Goal: Task Accomplishment & Management: Manage account settings

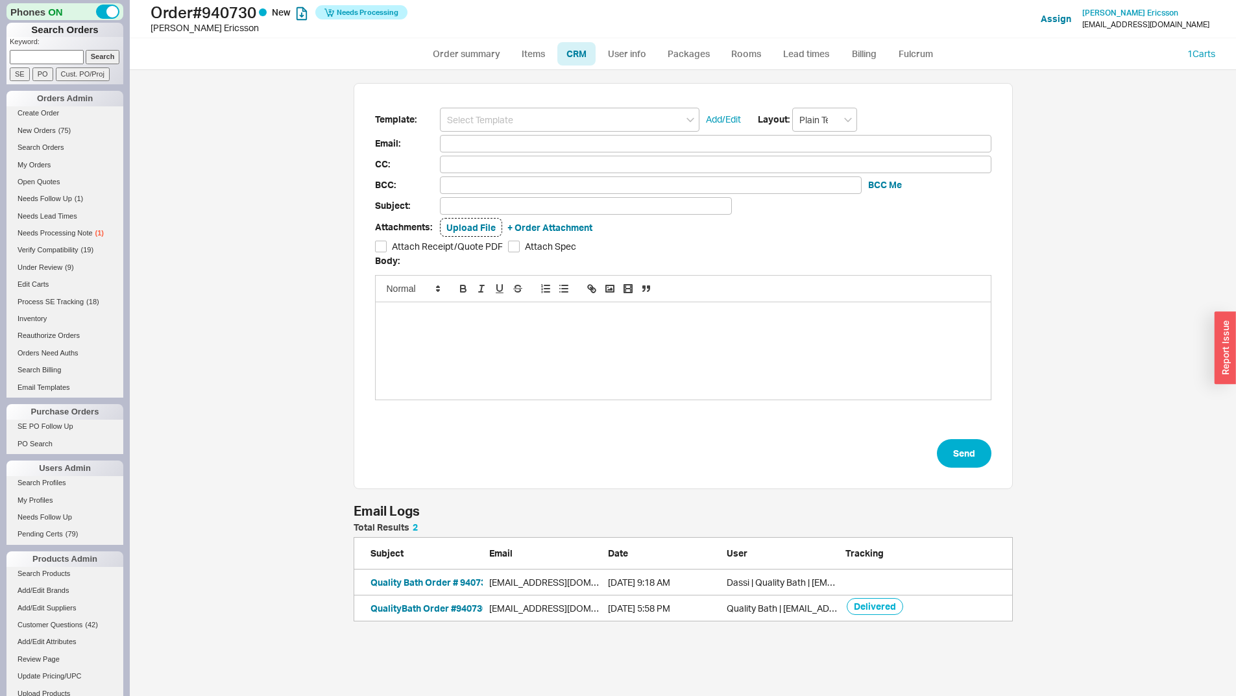
scroll to position [617, 1097]
click at [493, 60] on link "Order summary" at bounding box center [467, 53] width 86 height 23
select select "*"
select select "LOW"
select select "3"
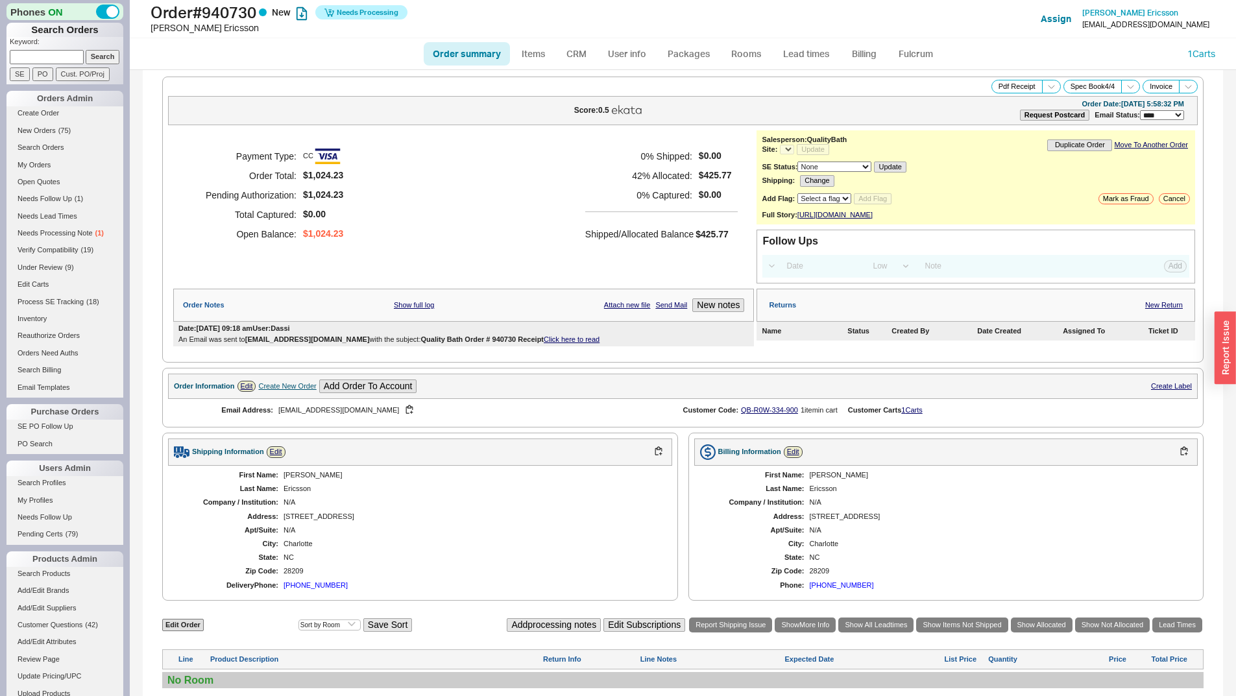
select select "*"
click at [45, 51] on input at bounding box center [47, 57] width 74 height 14
paste input "z.routman@gmail.com"
type input "z.routman@gmail.com"
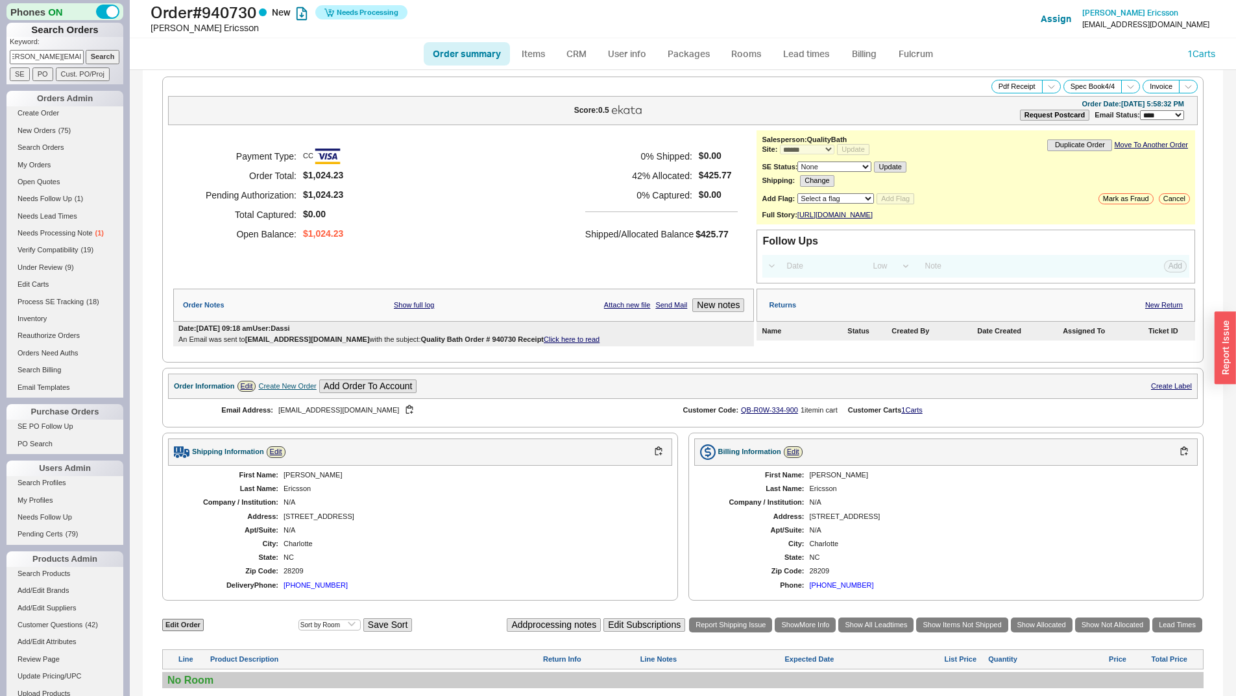
click at [86, 50] on input "Search" at bounding box center [103, 57] width 34 height 14
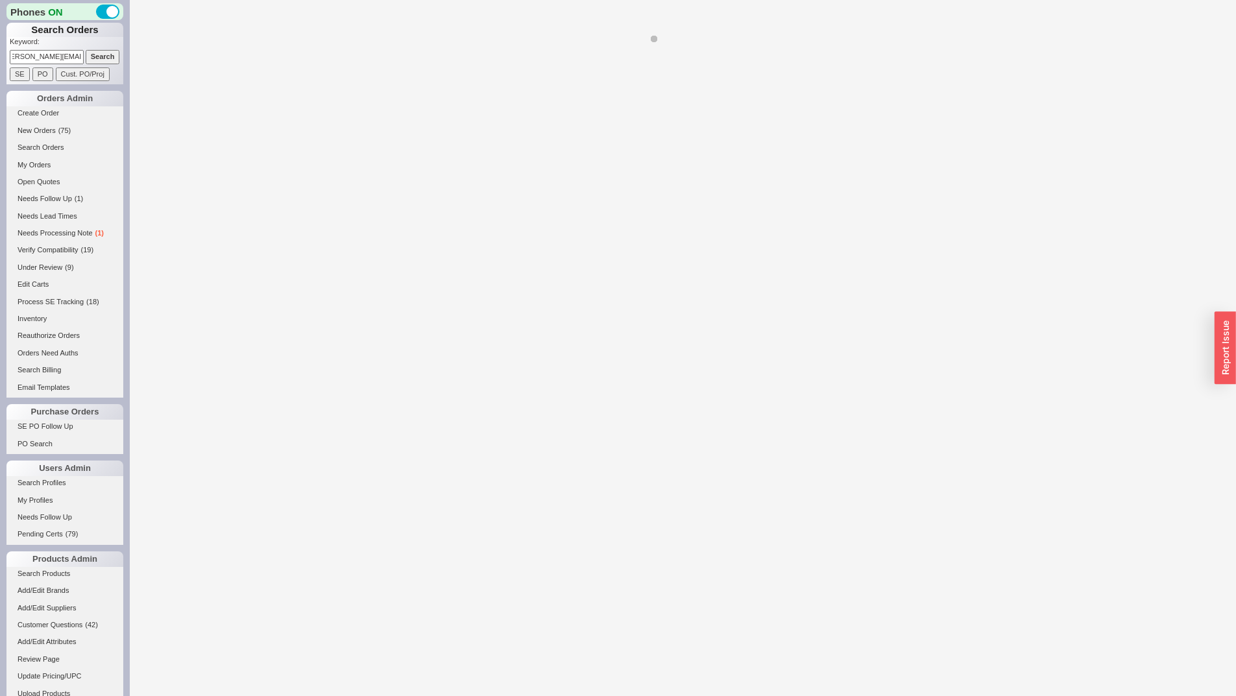
select select "*"
select select "LOW"
select select "3"
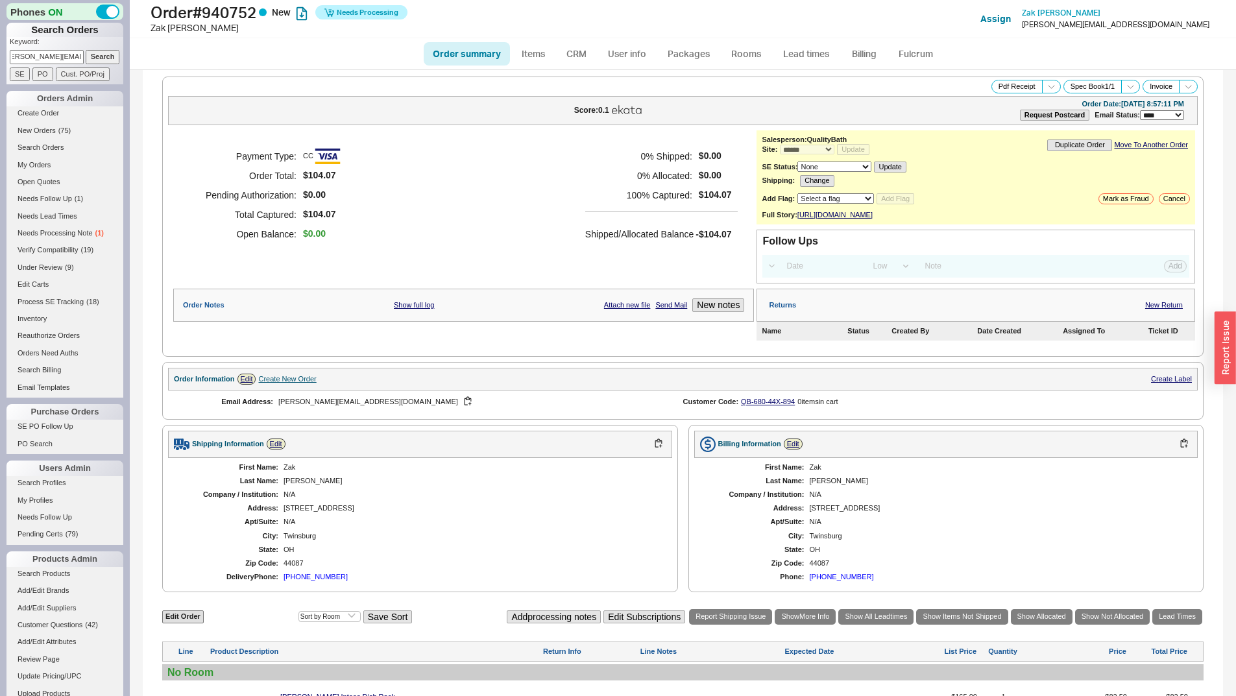
scroll to position [228, 0]
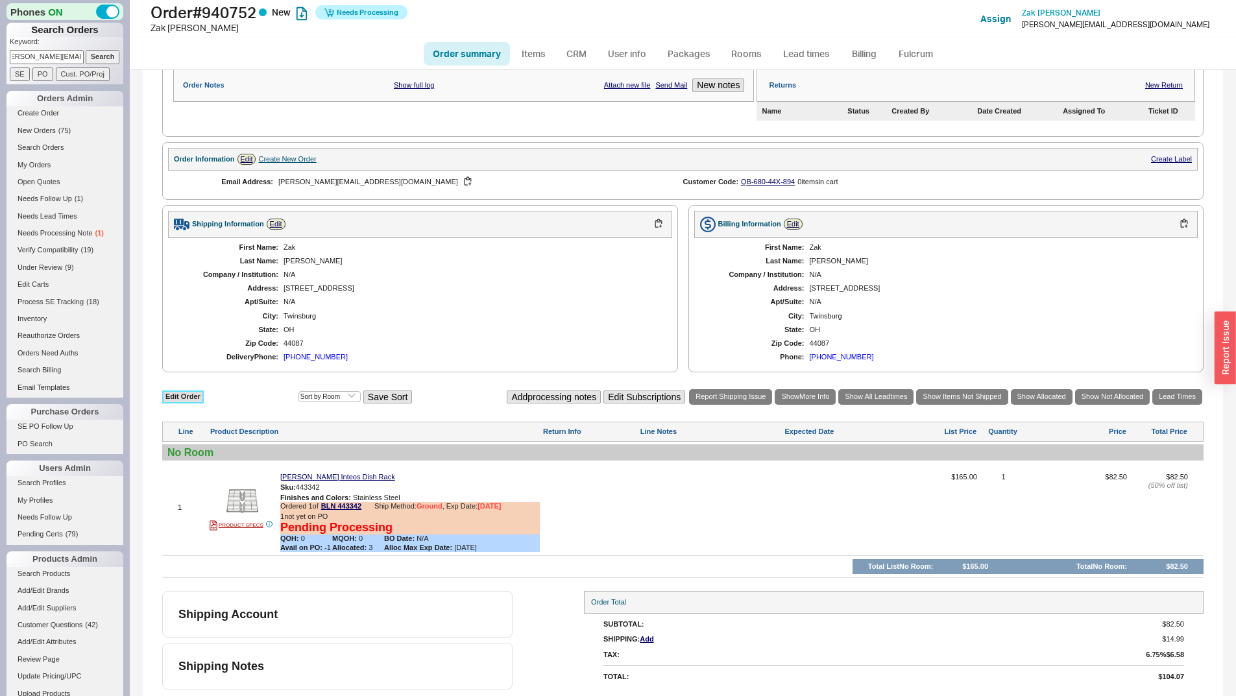
click at [197, 396] on link "Edit Order" at bounding box center [183, 397] width 42 height 12
select select "3"
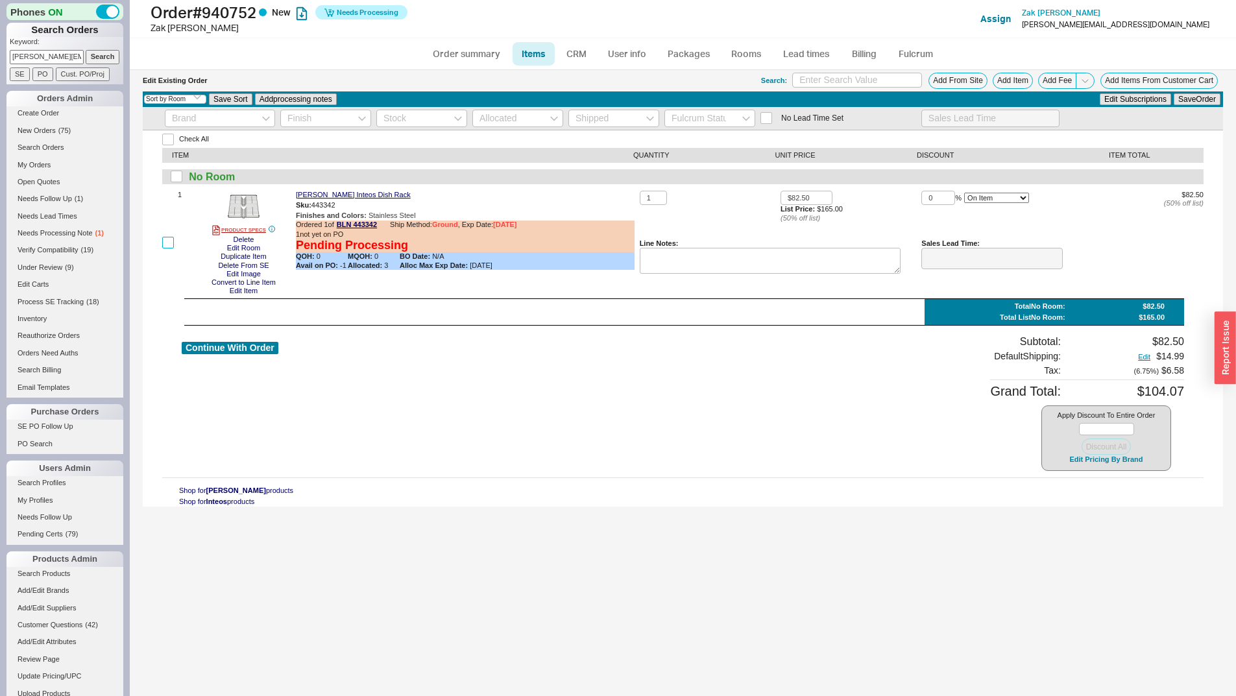
click at [173, 237] on input "checkbox" at bounding box center [168, 243] width 12 height 12
checkbox input "true"
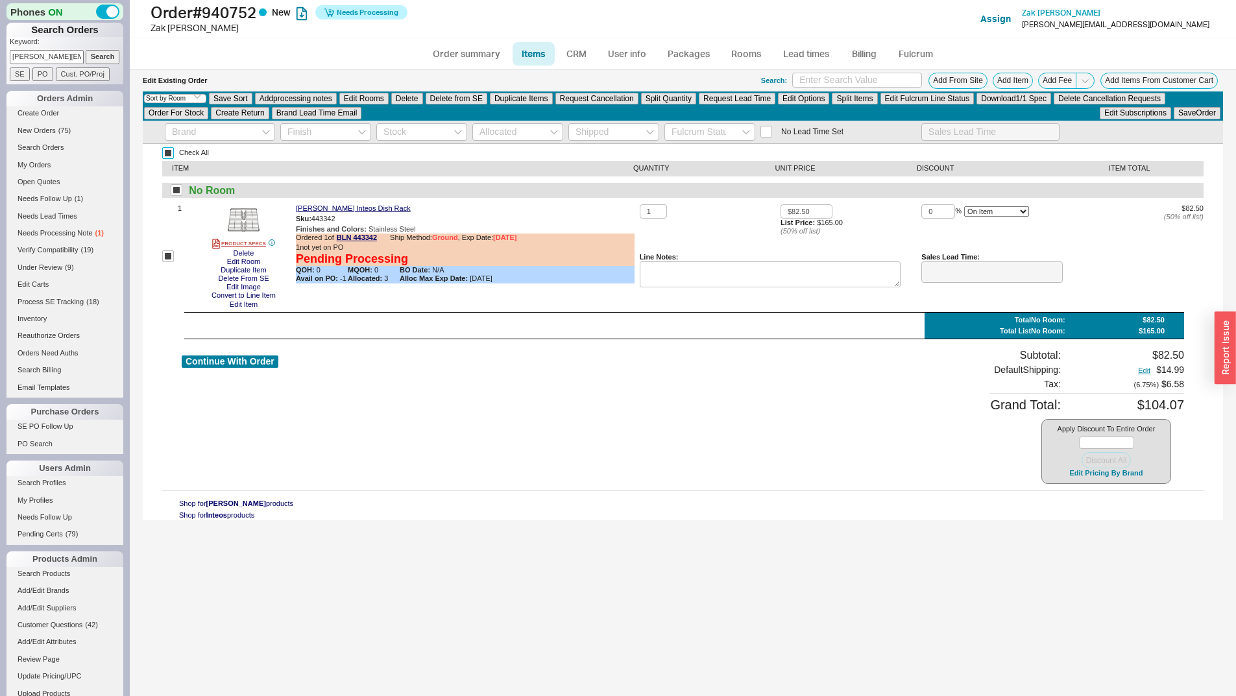
click at [167, 156] on input "Check All" at bounding box center [168, 153] width 12 height 12
checkbox input "false"
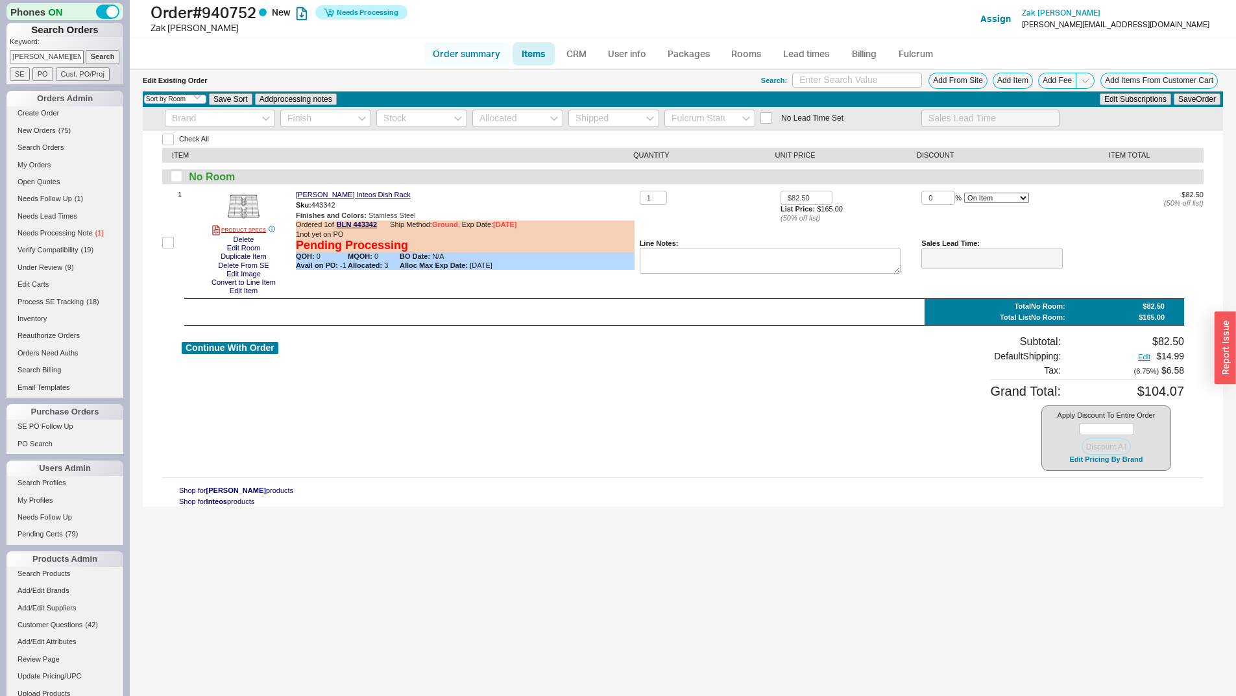
click at [454, 60] on link "Order summary" at bounding box center [467, 53] width 86 height 23
select select "*"
select select "LOW"
select select "3"
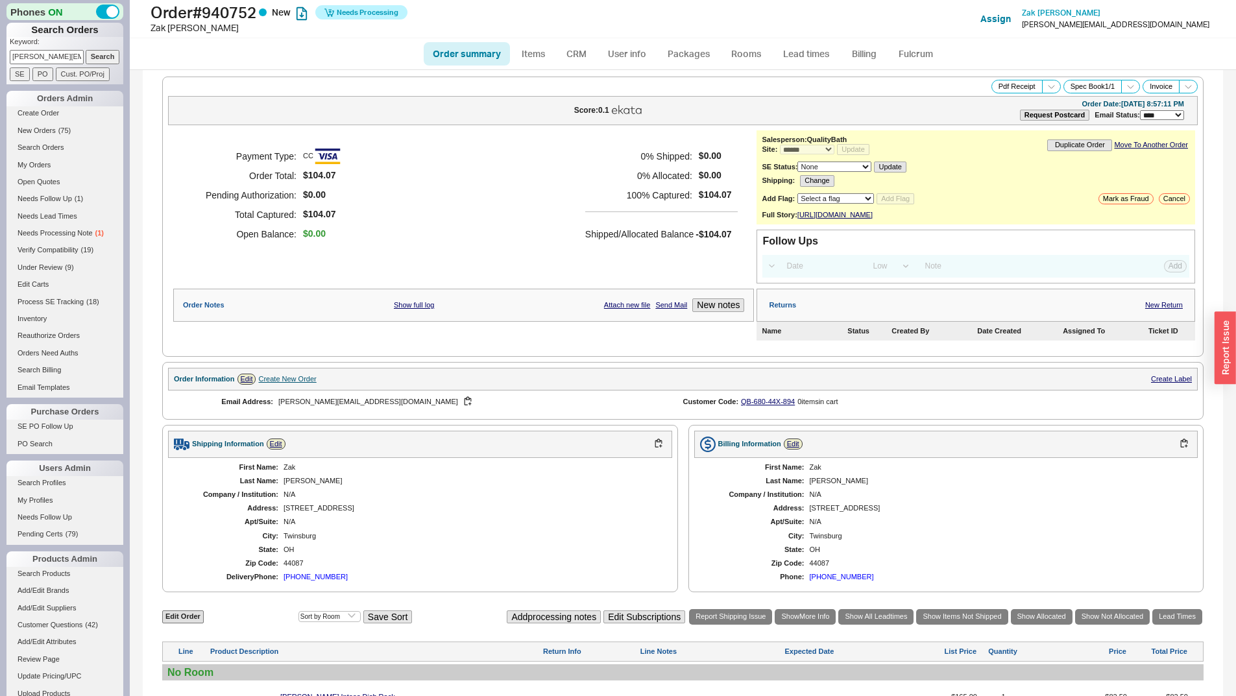
click at [829, 162] on select "None On Hold Call Before Ship Hold for Balance Hold For Payment Wait For Cust. …" at bounding box center [835, 167] width 74 height 10
select select "On Hold"
click at [798, 162] on select "None On Hold Call Before Ship Hold for Balance Hold For Payment Wait For Cust. …" at bounding box center [835, 167] width 74 height 10
click at [888, 168] on button "Update" at bounding box center [894, 167] width 32 height 11
click at [840, 198] on select "Select a flag Under Review Hold Verify Compatibility Cannot Be Ordered" at bounding box center [836, 198] width 77 height 10
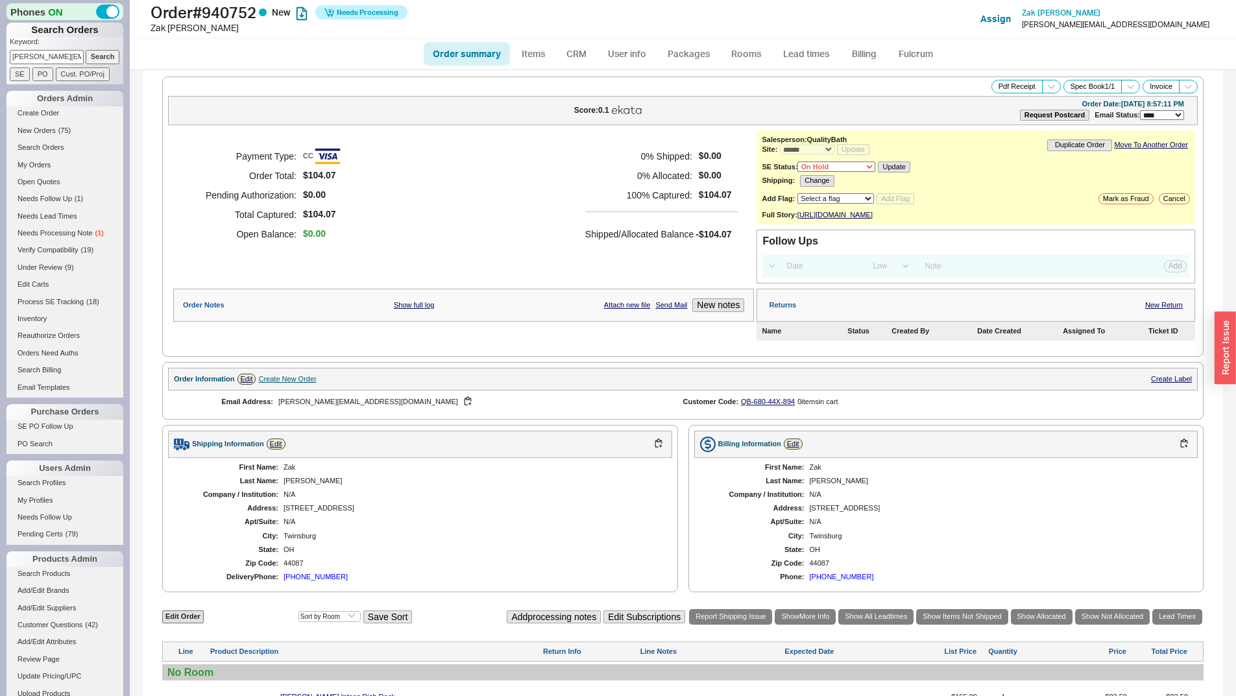
select select "7"
click at [798, 193] on select "Select a flag Under Review Hold Verify Compatibility Cannot Be Ordered" at bounding box center [836, 198] width 77 height 10
click at [950, 204] on input at bounding box center [927, 199] width 97 height 12
type input "May cancel"
click at [979, 194] on button "Add Flag" at bounding box center [998, 199] width 38 height 11
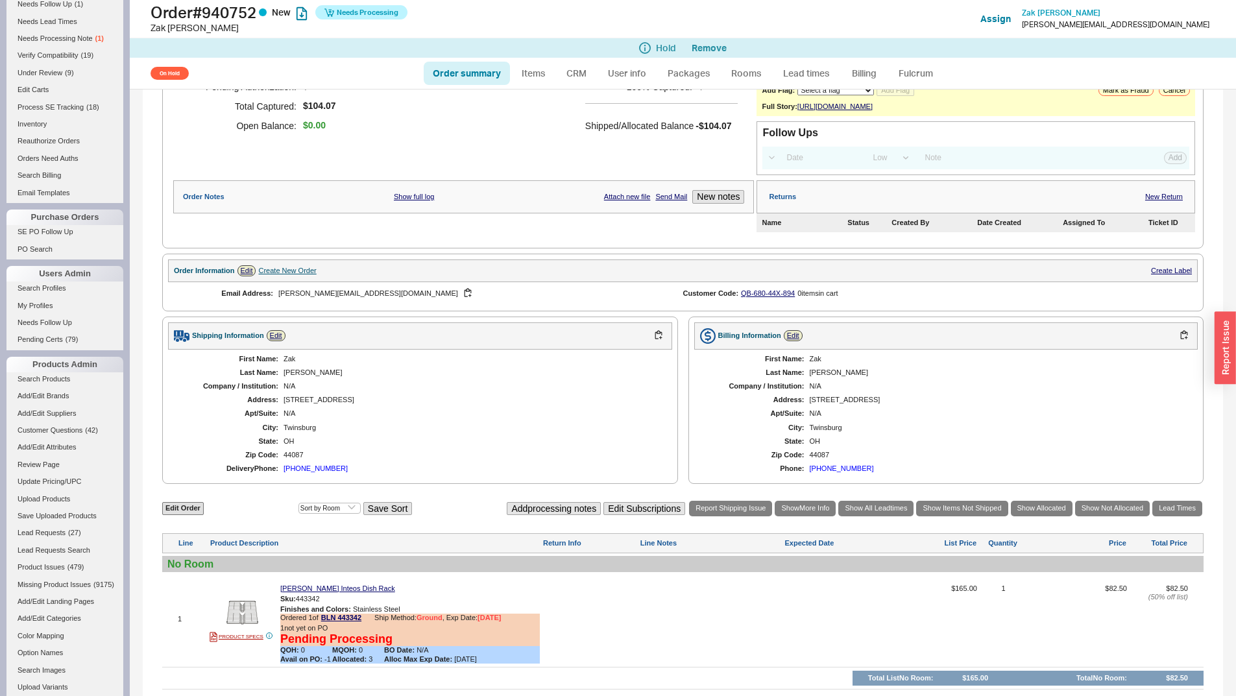
scroll to position [248, 0]
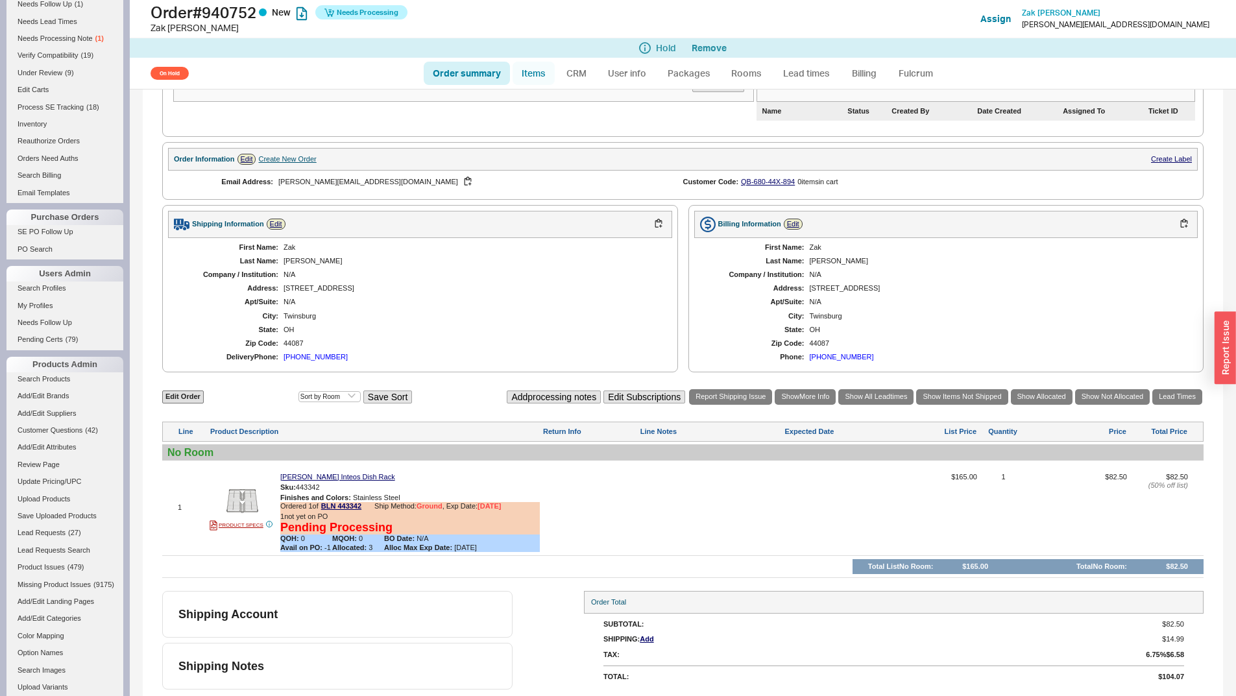
click at [535, 82] on link "Items" at bounding box center [534, 73] width 42 height 23
select select "3"
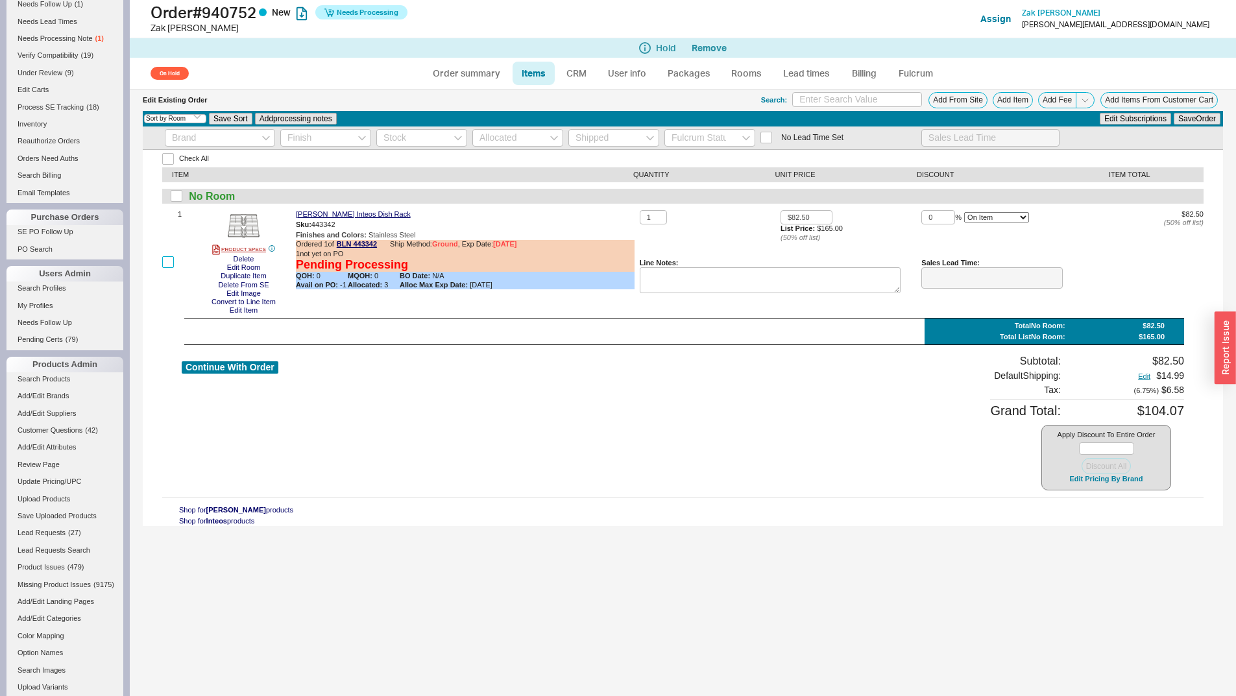
click at [164, 264] on input "checkbox" at bounding box center [168, 262] width 12 height 12
checkbox input "true"
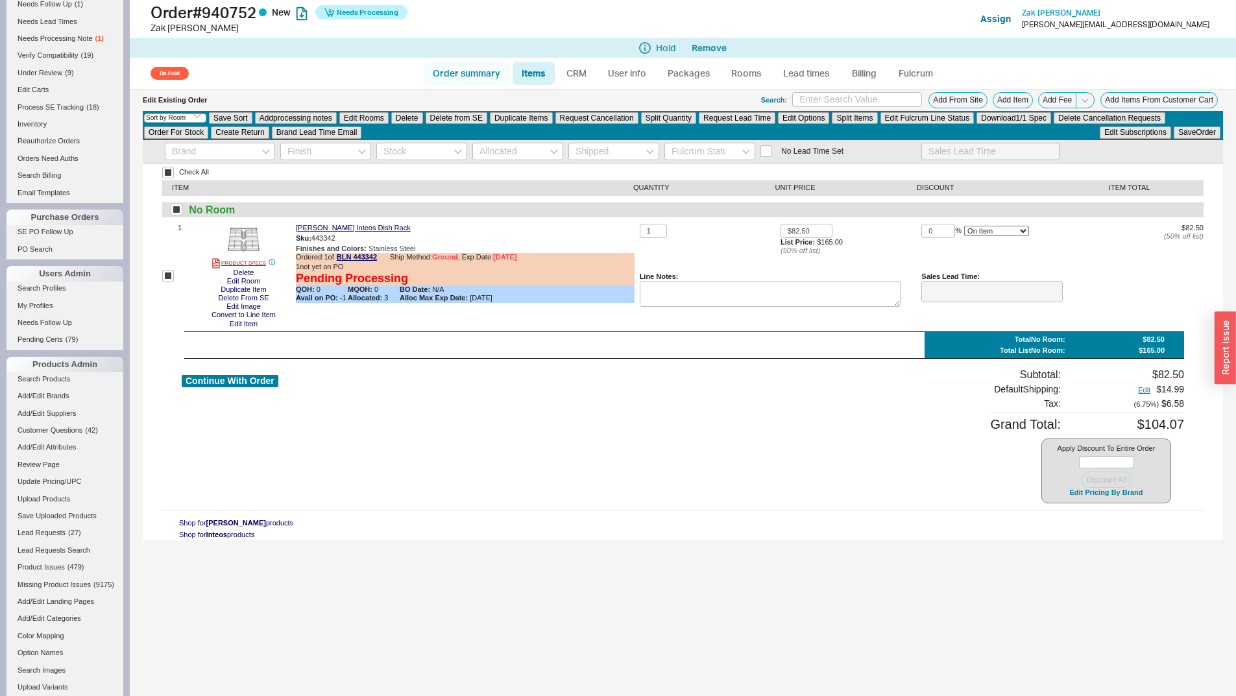
click at [466, 69] on link "Order summary" at bounding box center [467, 73] width 86 height 23
select select "*"
select select "On Hold"
select select "LOW"
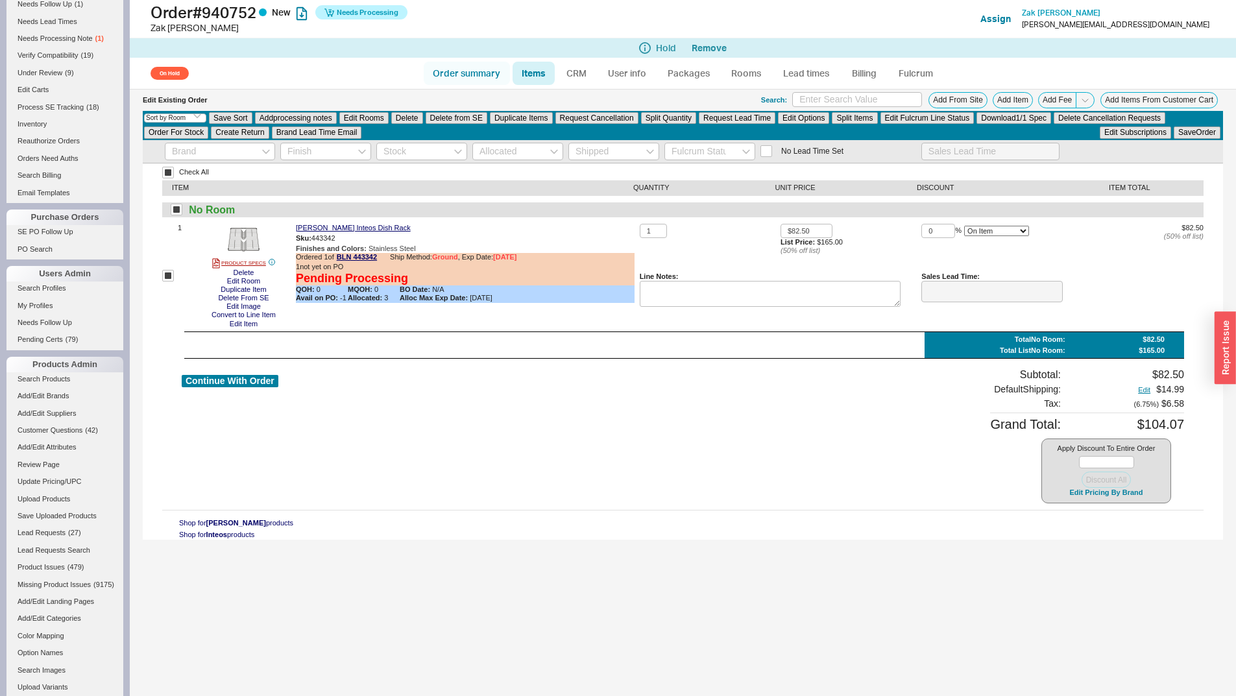
select select "3"
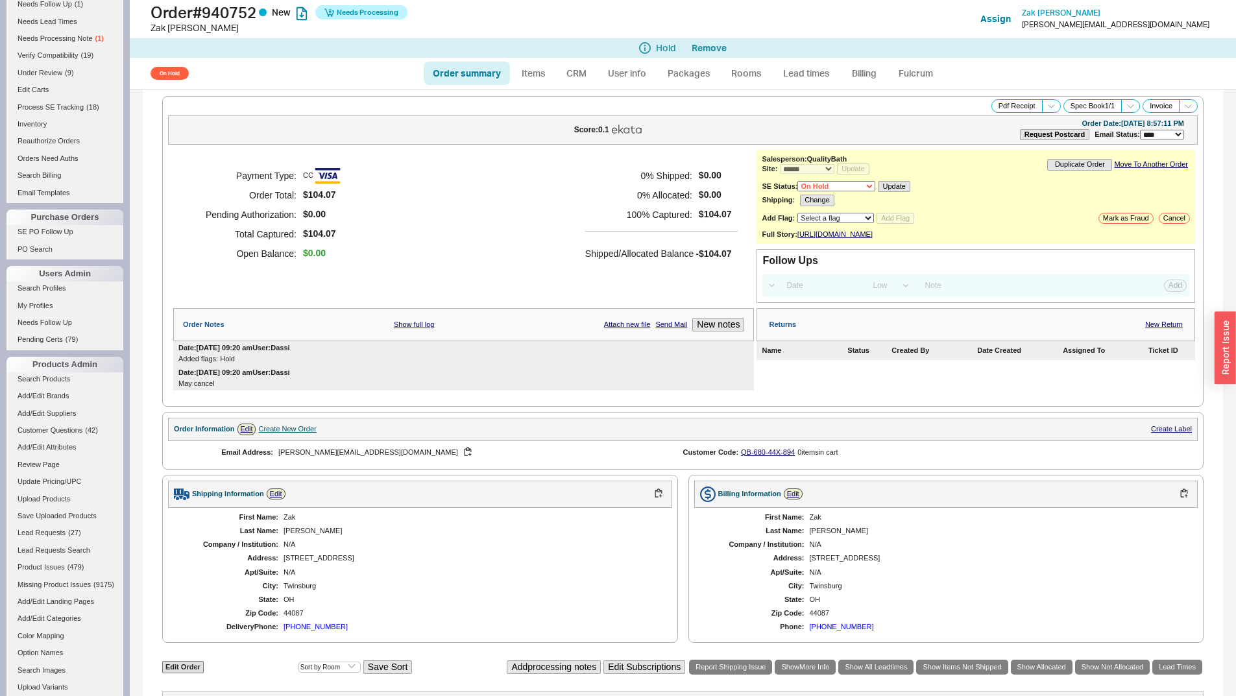
drag, startPoint x: 621, startPoint y: 592, endPoint x: 528, endPoint y: 582, distance: 93.3
click at [621, 591] on div "Twinsburg" at bounding box center [472, 586] width 376 height 8
click at [318, 632] on div "(440) 655-1573" at bounding box center [316, 627] width 64 height 8
click at [853, 187] on select "None On Hold Call Before Ship Hold for Balance Hold For Payment Wait For Cust. …" at bounding box center [837, 186] width 78 height 10
select select
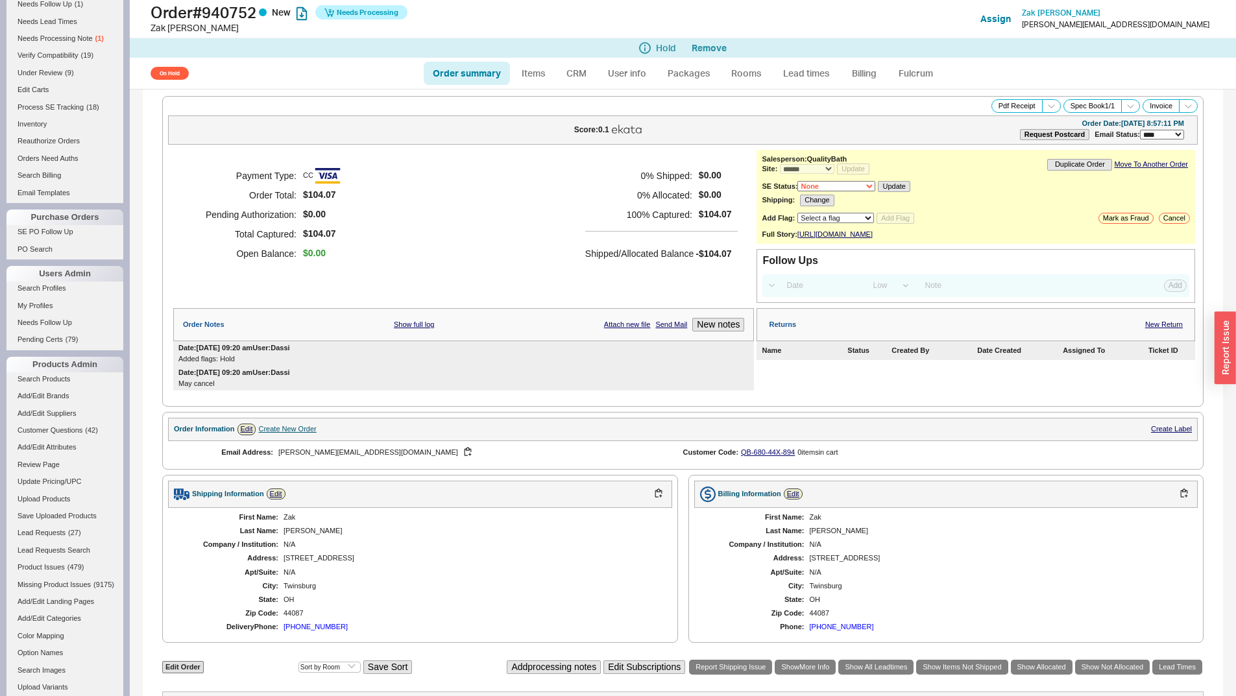
click at [798, 181] on select "None On Hold Call Before Ship Hold for Balance Hold For Payment Wait For Cust. …" at bounding box center [837, 186] width 78 height 10
click at [881, 181] on button "Update" at bounding box center [890, 186] width 32 height 11
click at [889, 191] on button "Update" at bounding box center [890, 186] width 32 height 11
click at [269, 59] on div "On Hold Order summary Items CRM User info Packages Rooms Lead times Billing Ful…" at bounding box center [683, 73] width 1107 height 31
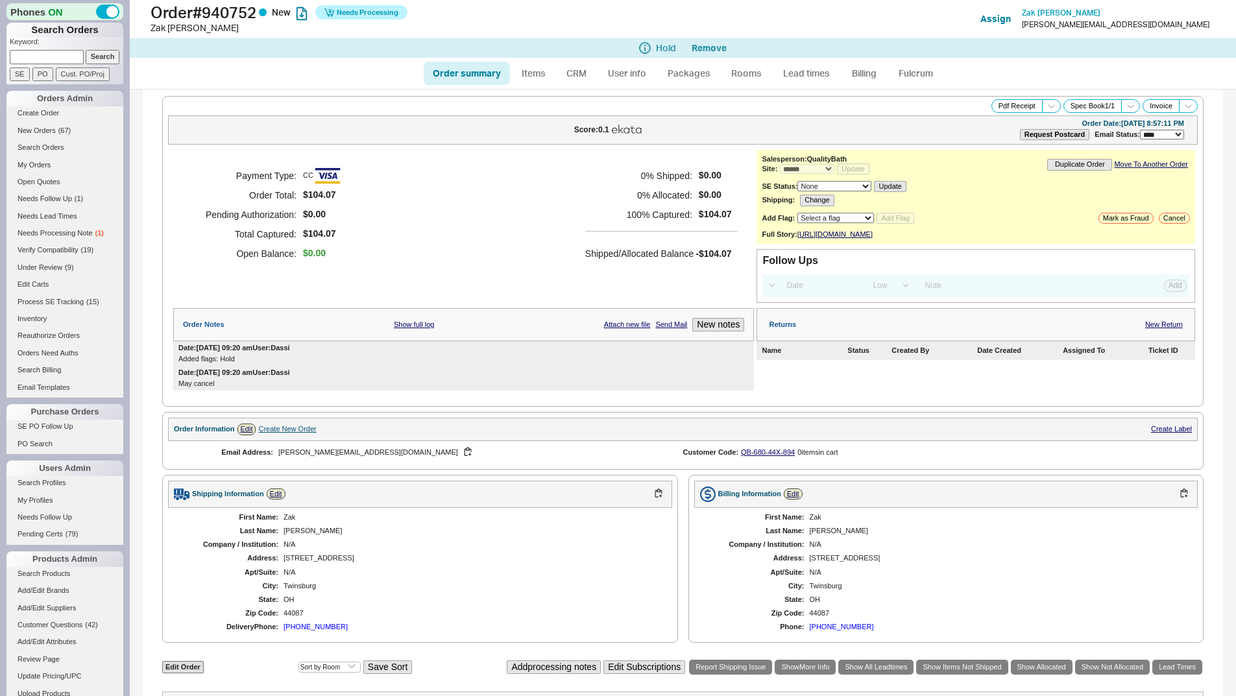
select select "*"
select select "LOW"
select select "3"
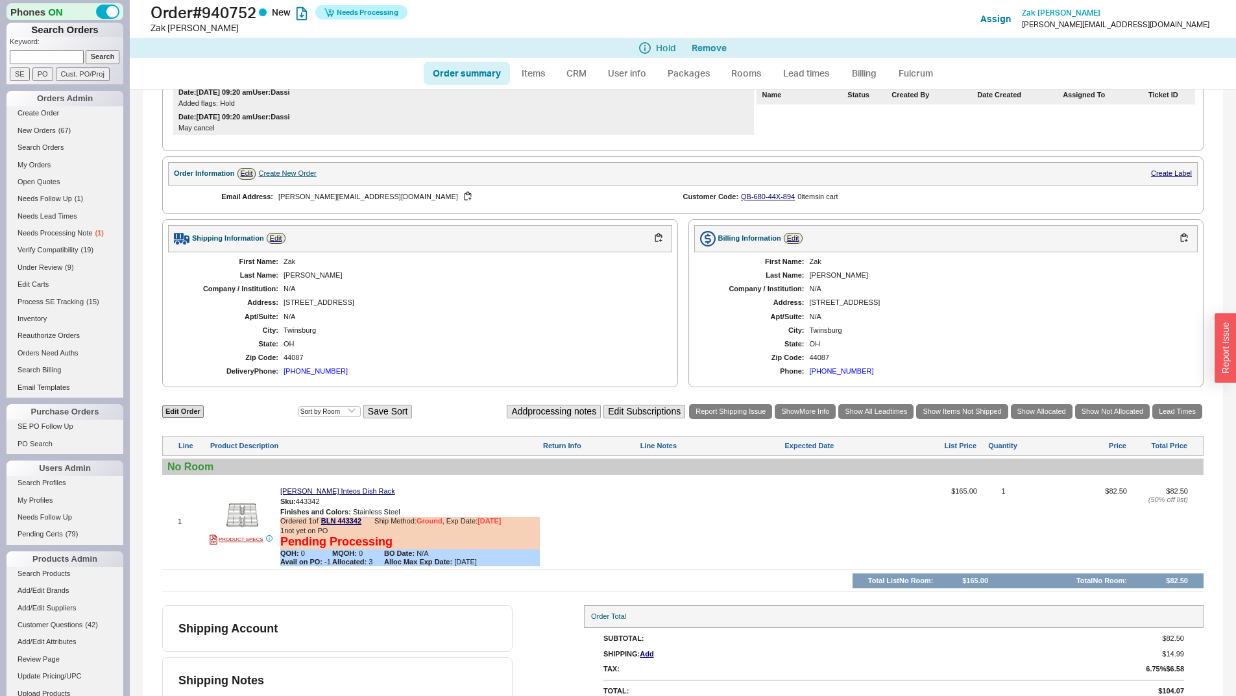
scroll to position [278, 0]
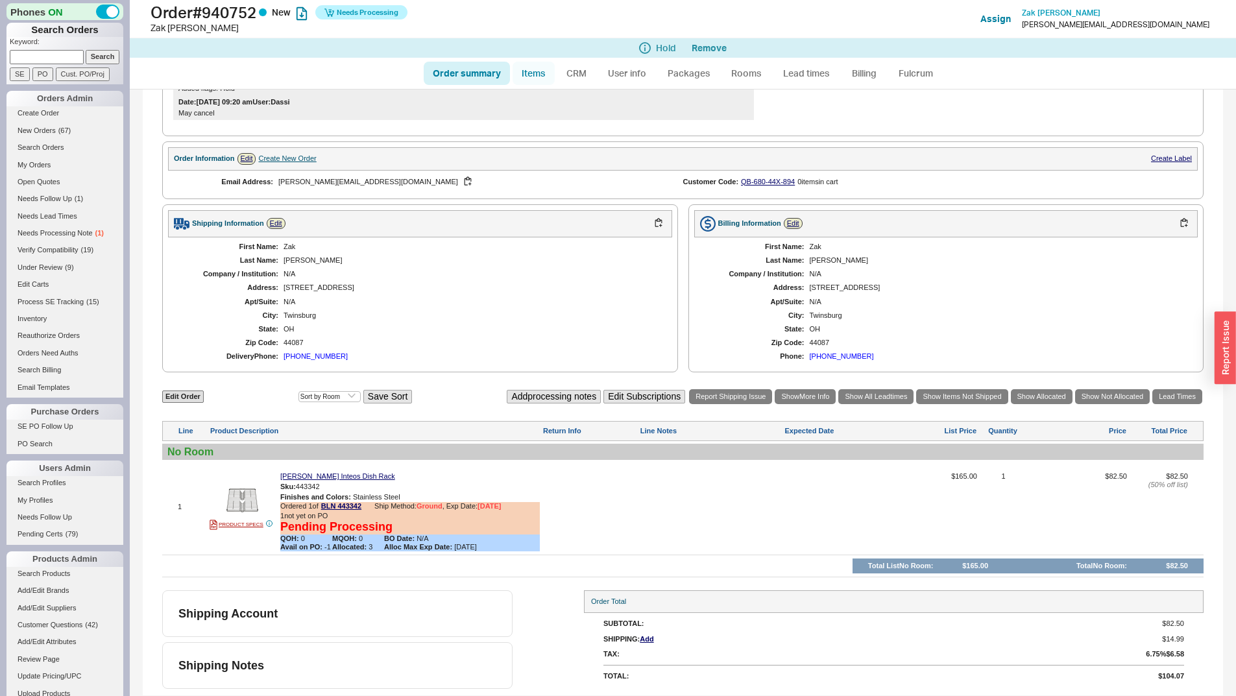
click at [529, 77] on link "Items" at bounding box center [534, 73] width 42 height 23
select select "3"
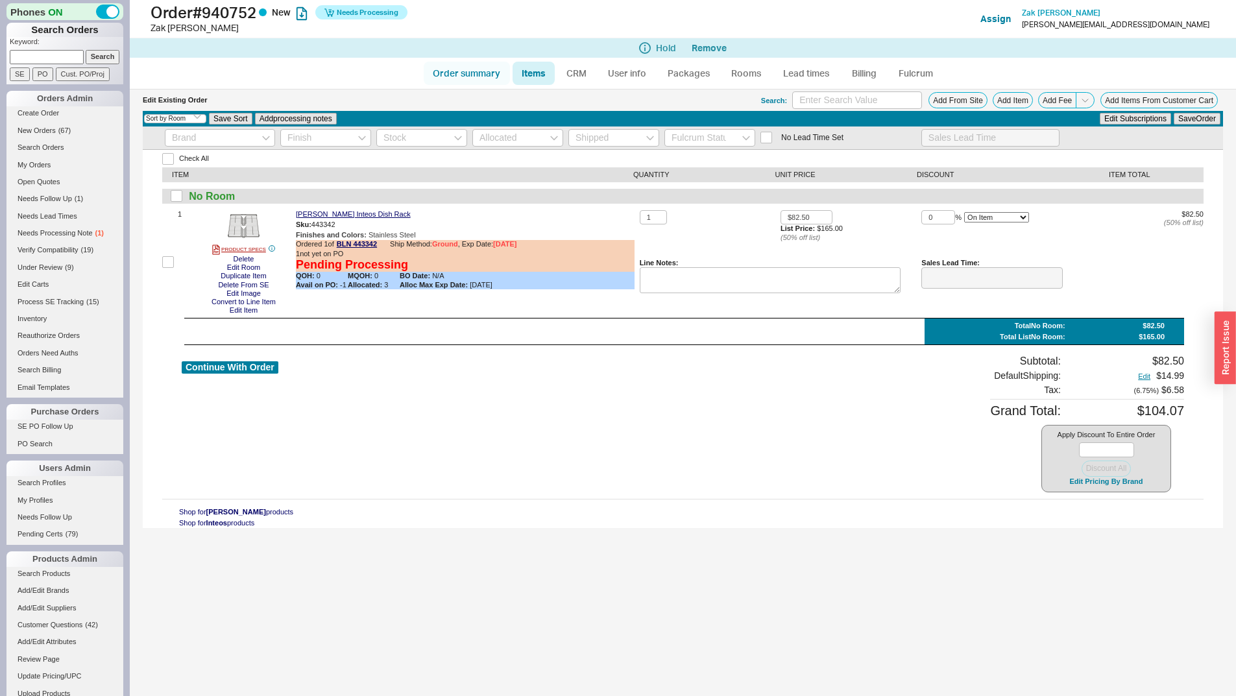
click at [438, 74] on link "Order summary" at bounding box center [467, 73] width 86 height 23
select select "*"
select select "LOW"
select select "3"
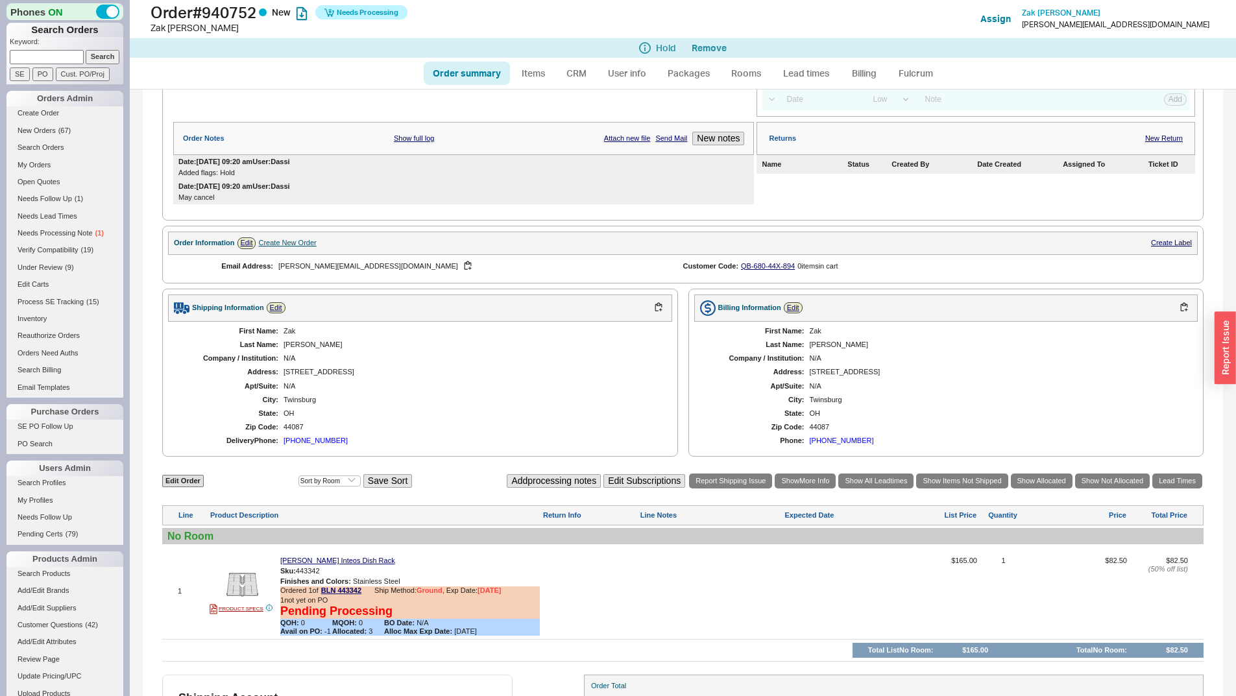
scroll to position [278, 0]
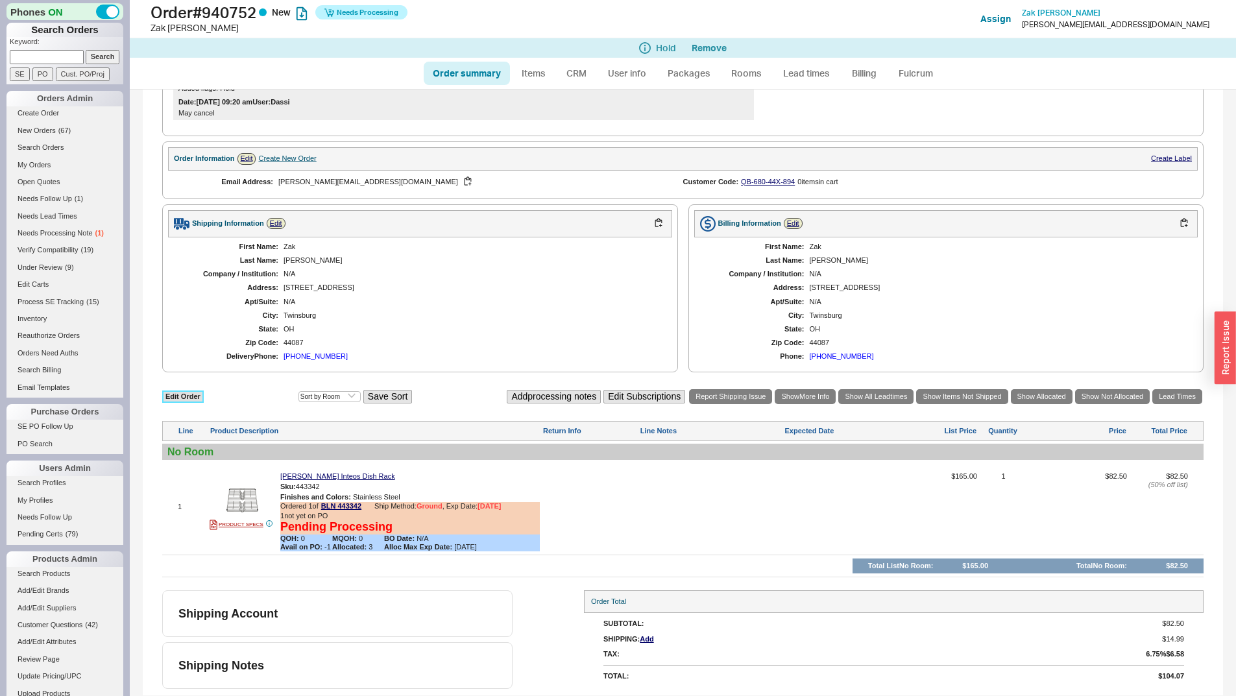
click at [181, 398] on link "Edit Order" at bounding box center [183, 397] width 42 height 12
select select "3"
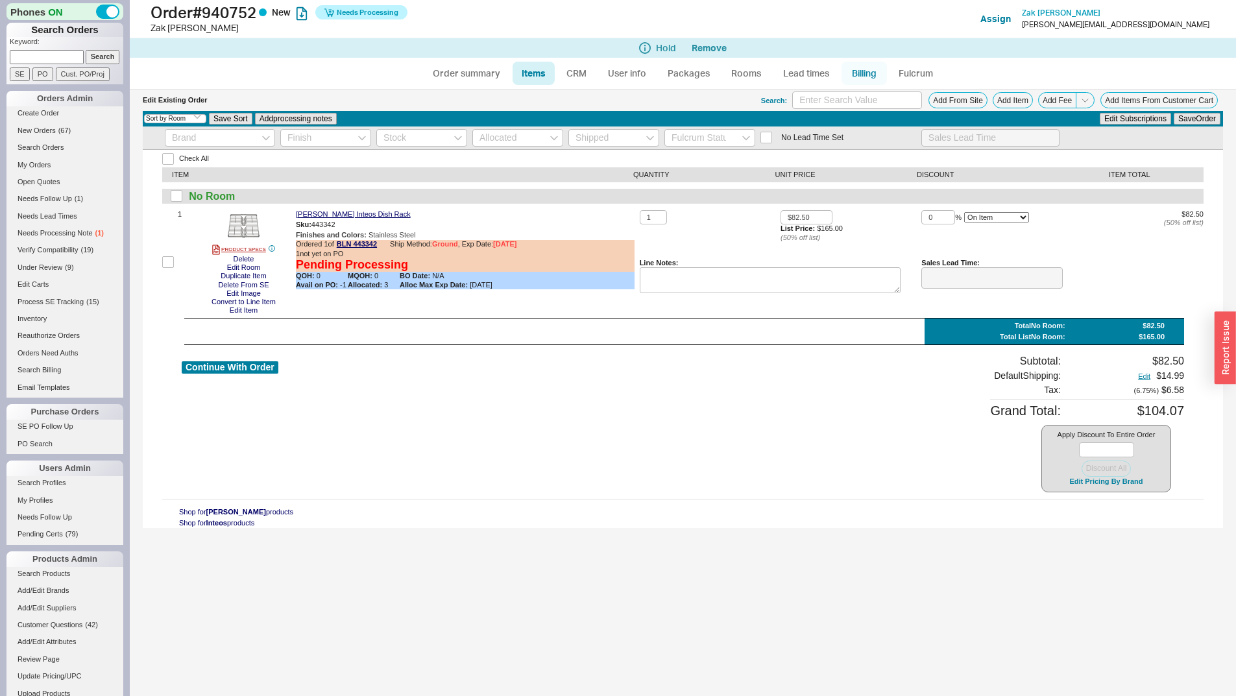
click at [852, 64] on link "Billing" at bounding box center [864, 73] width 45 height 23
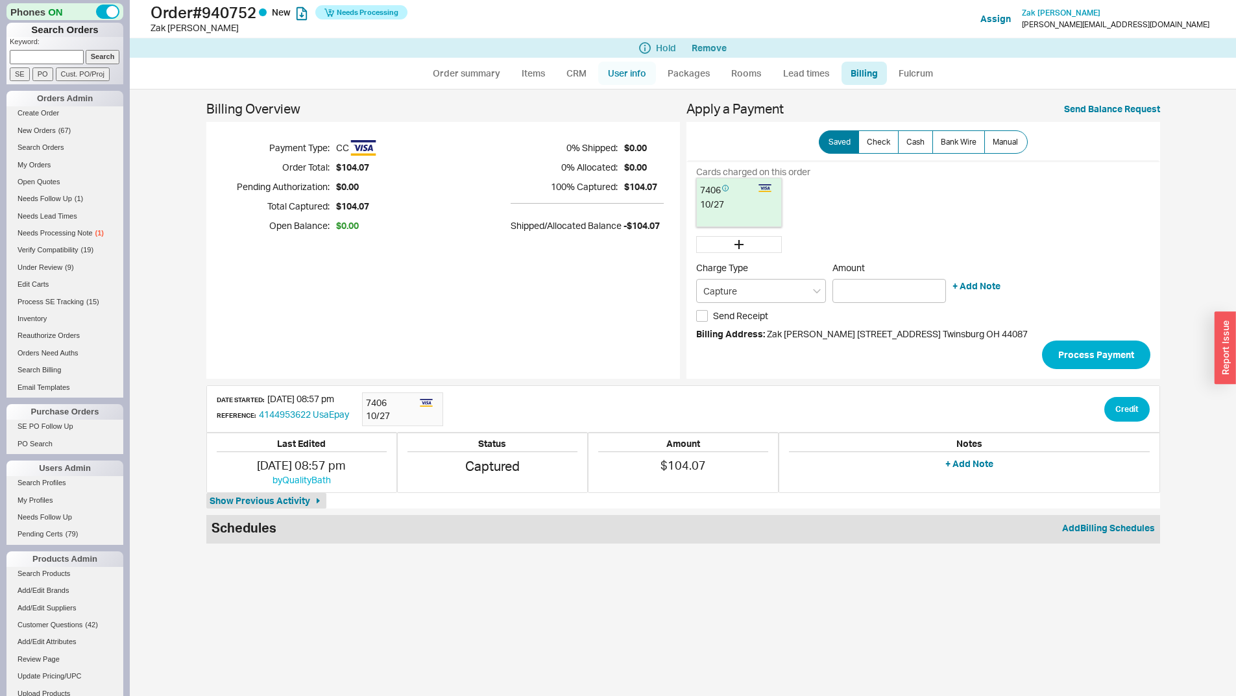
click at [617, 75] on link "User info" at bounding box center [627, 73] width 58 height 23
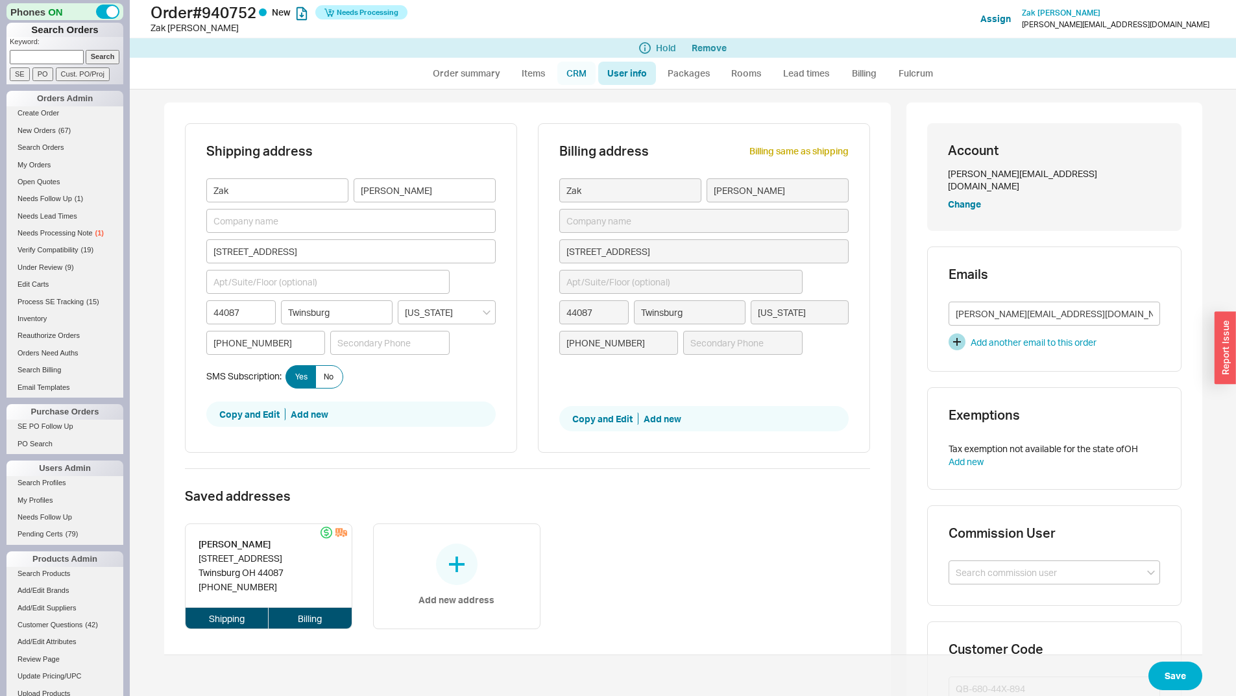
click at [586, 75] on link "CRM" at bounding box center [577, 73] width 38 height 23
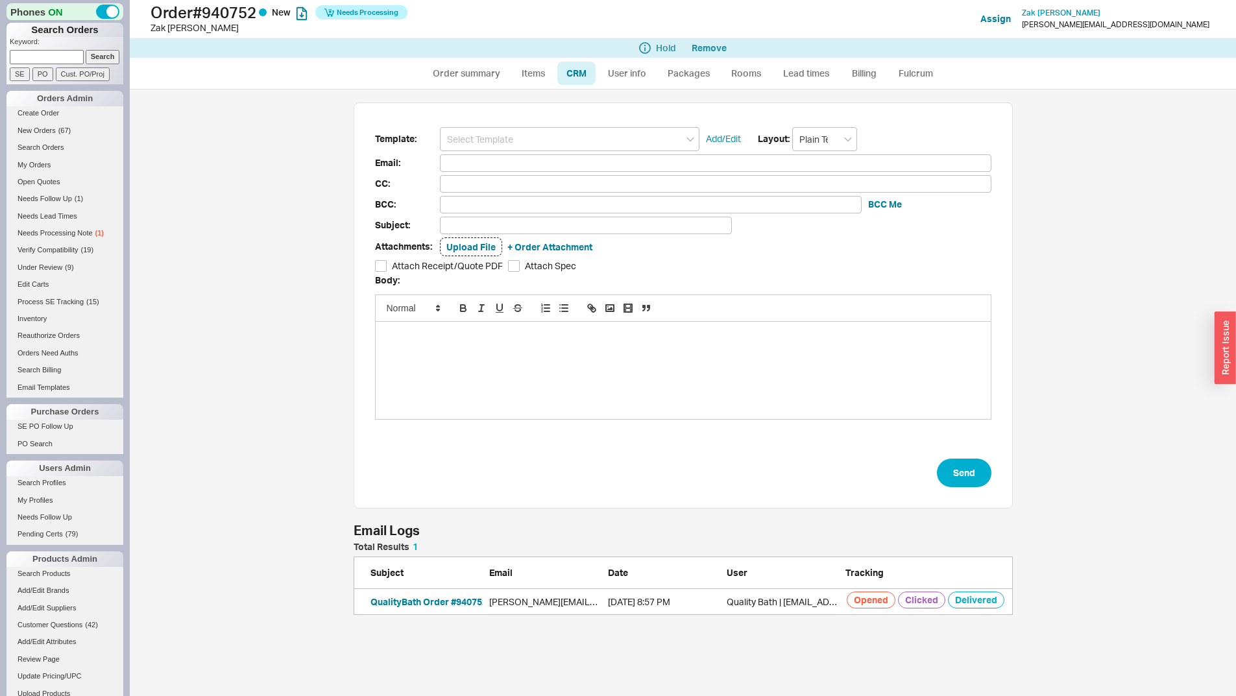
scroll to position [63, 650]
click at [524, 72] on link "Items" at bounding box center [534, 73] width 42 height 23
select select "3"
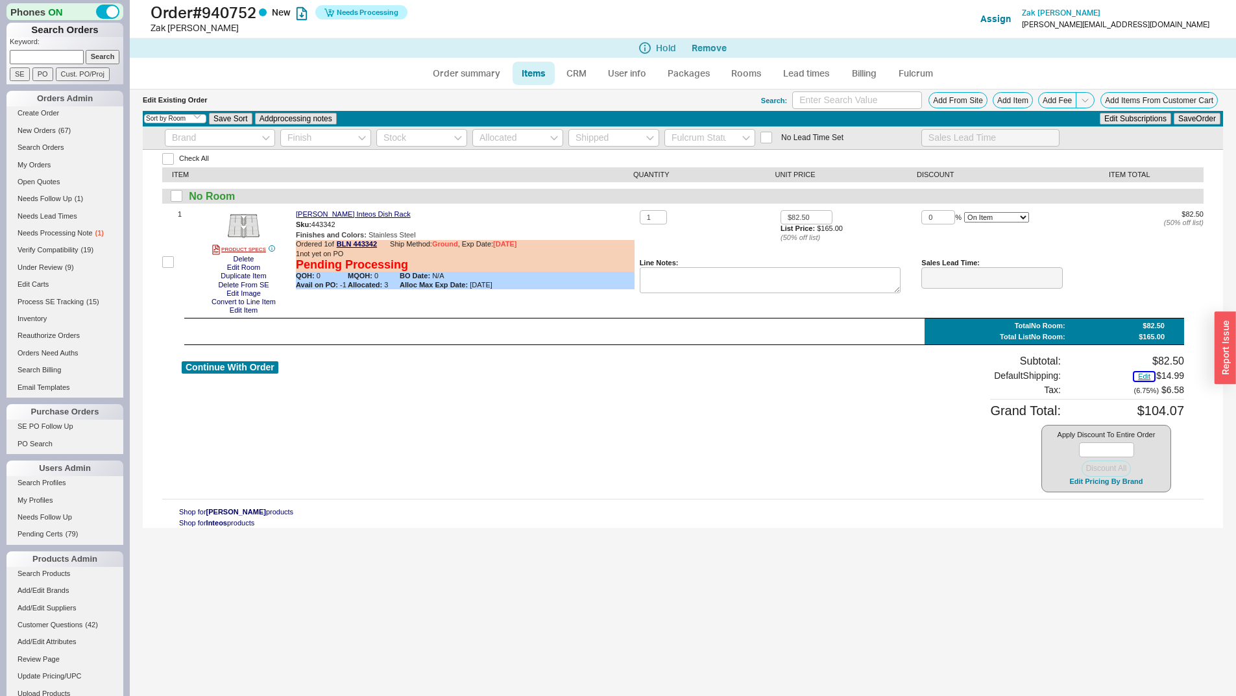
click at [1146, 376] on button "Edit" at bounding box center [1144, 377] width 20 height 8
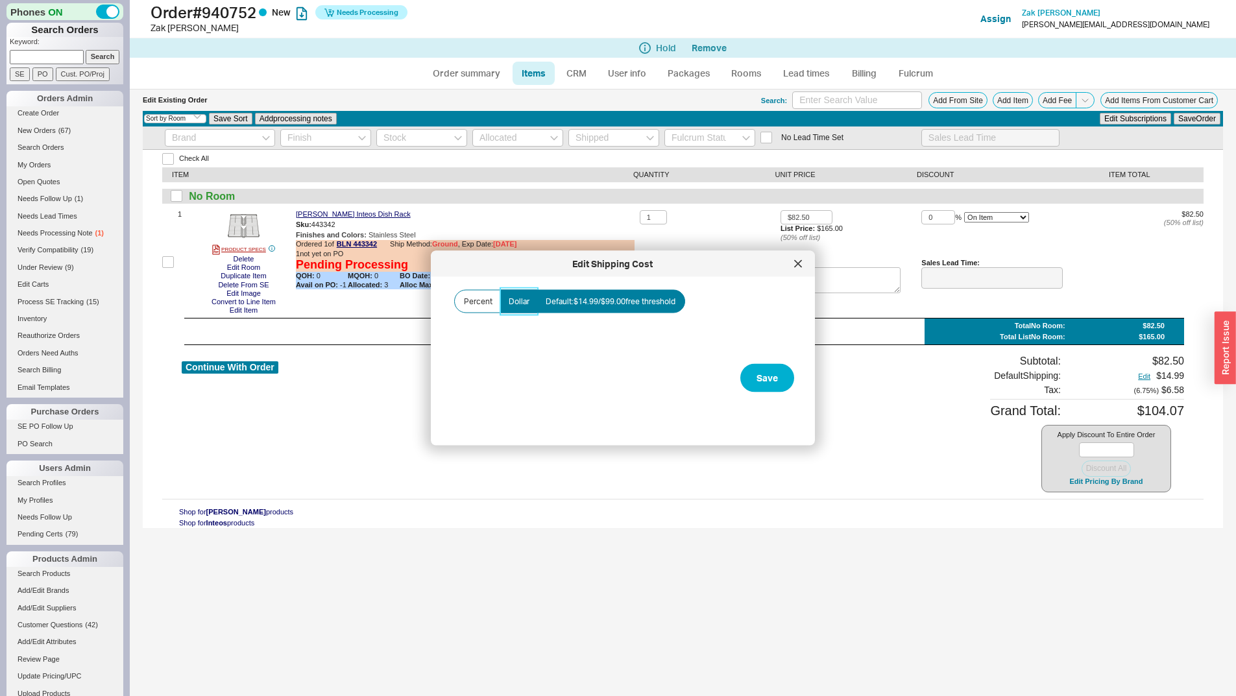
click at [511, 301] on span "Dollar" at bounding box center [519, 302] width 21 height 10
click at [0, 0] on input "Dollar" at bounding box center [0, 0] width 0 height 0
click at [793, 265] on div at bounding box center [798, 264] width 21 height 21
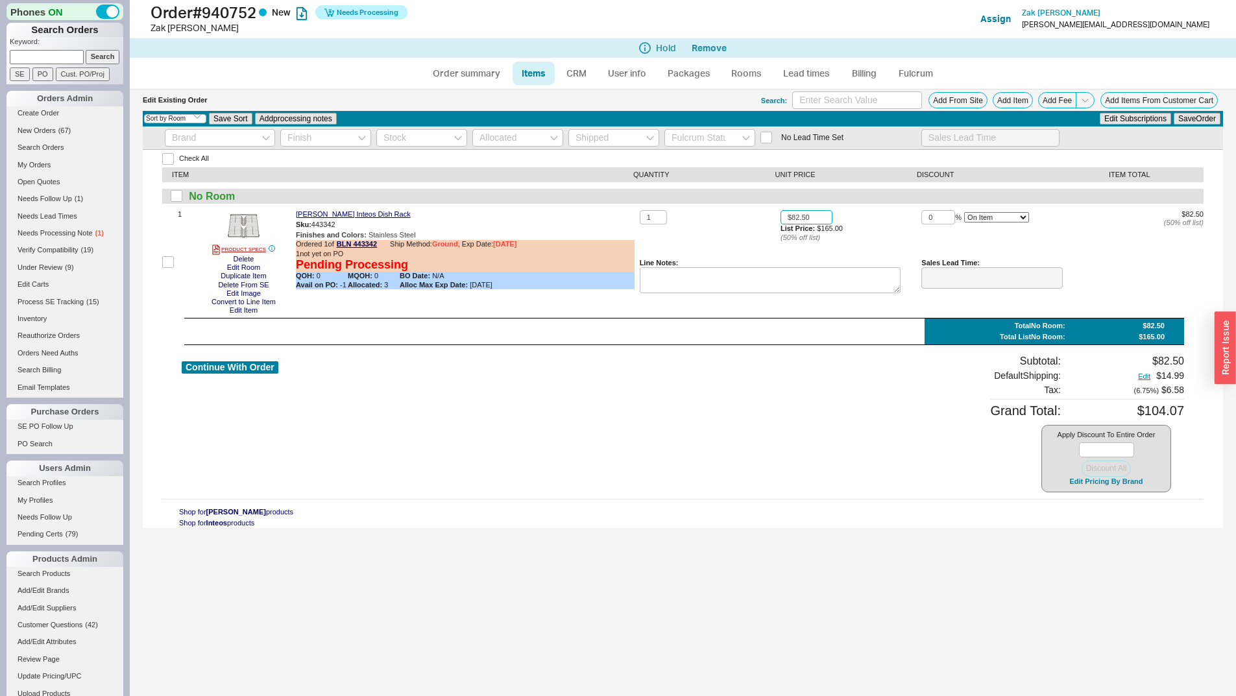
drag, startPoint x: 815, startPoint y: 214, endPoint x: 766, endPoint y: 216, distance: 48.7
click at [766, 216] on div "1 $82.50 List Price: $165.00 ( 50 % off list) 0 % On Item On Bottom Gift Card $…" at bounding box center [922, 262] width 564 height 104
type input "$99.00"
click at [1174, 113] on button "Save Order" at bounding box center [1197, 119] width 47 height 12
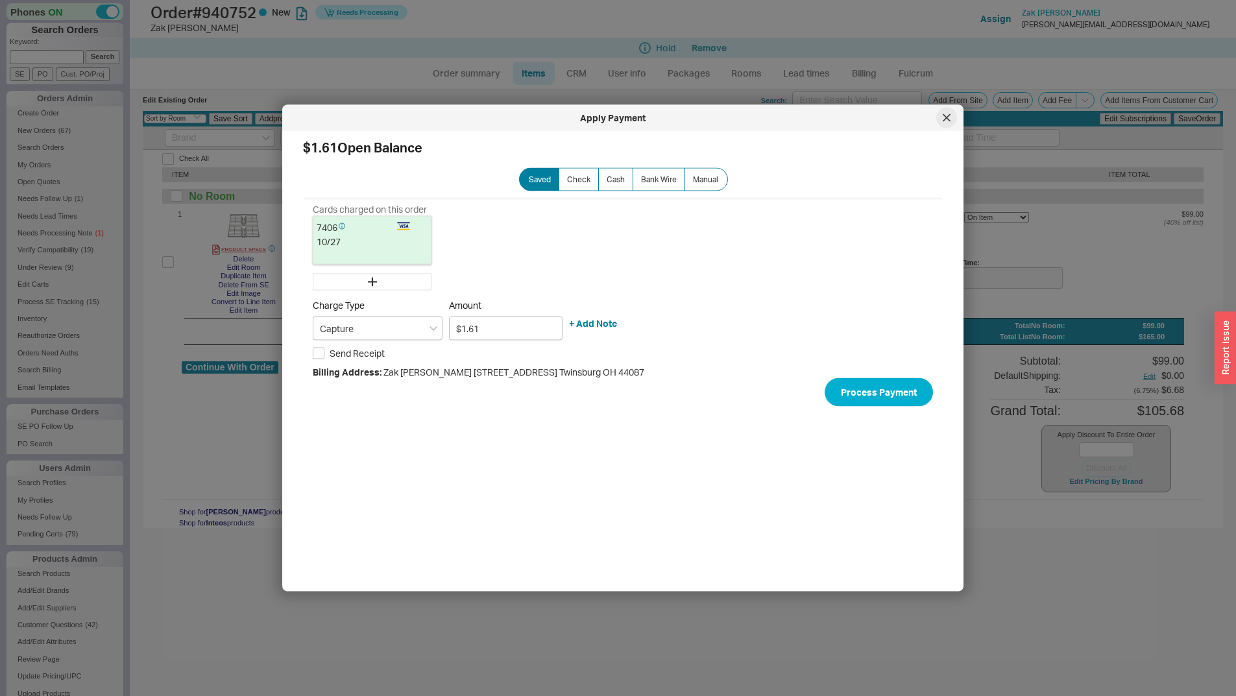
click at [947, 116] on icon at bounding box center [947, 118] width 8 height 8
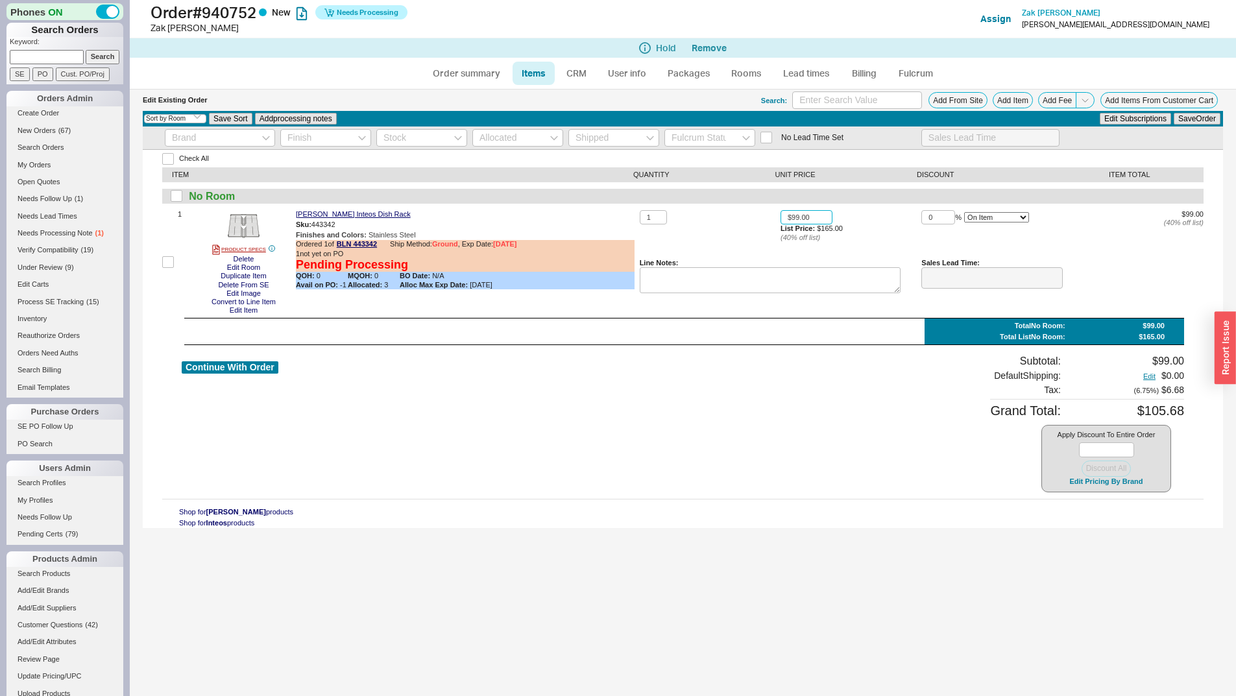
drag, startPoint x: 821, startPoint y: 221, endPoint x: 763, endPoint y: 223, distance: 58.5
click at [763, 223] on div "1 $99.00 List Price: $165.00 ( 40 % off list) 0 % On Item On Bottom Gift Card $…" at bounding box center [922, 262] width 564 height 104
type input "$85.00"
click at [1174, 113] on button "Save Order" at bounding box center [1197, 119] width 47 height 12
click at [885, 354] on div "Check All ITEM QUANTITY UNIT PRICE DISCOUNT ITEM TOTAL No Room 1 PRODUCT SPECS …" at bounding box center [683, 339] width 1081 height 379
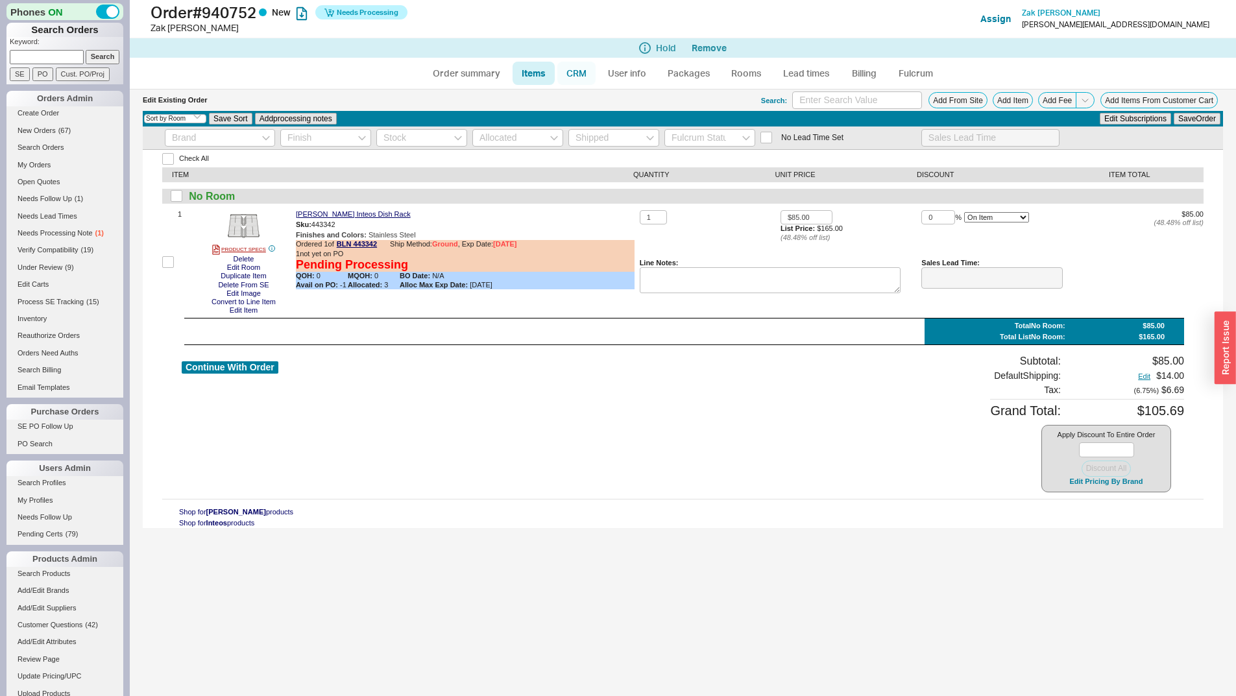
click at [570, 71] on link "CRM" at bounding box center [577, 73] width 38 height 23
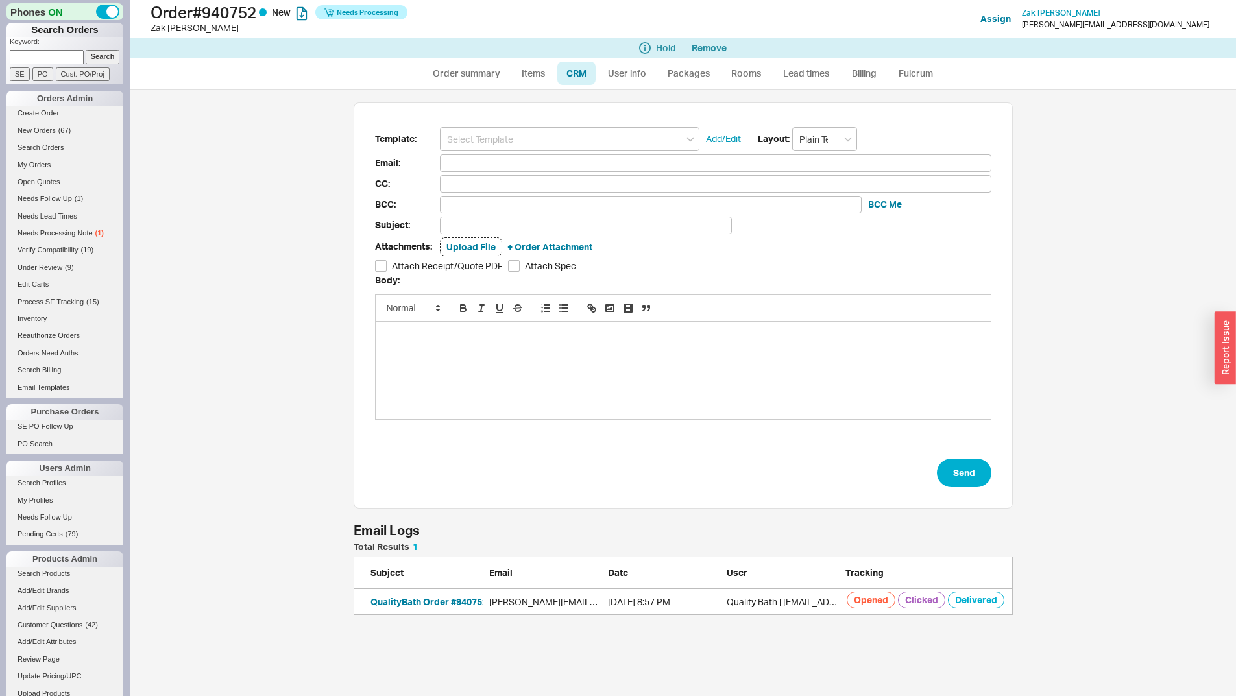
scroll to position [598, 1097]
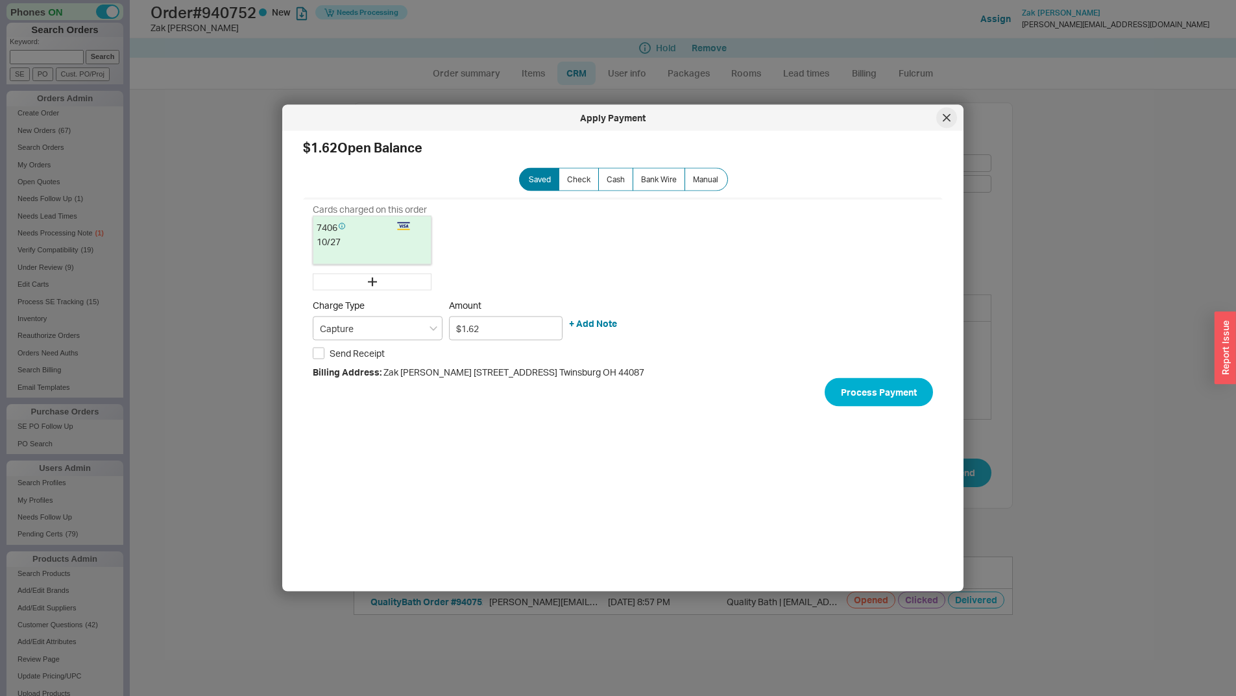
click at [944, 121] on icon at bounding box center [947, 117] width 6 height 6
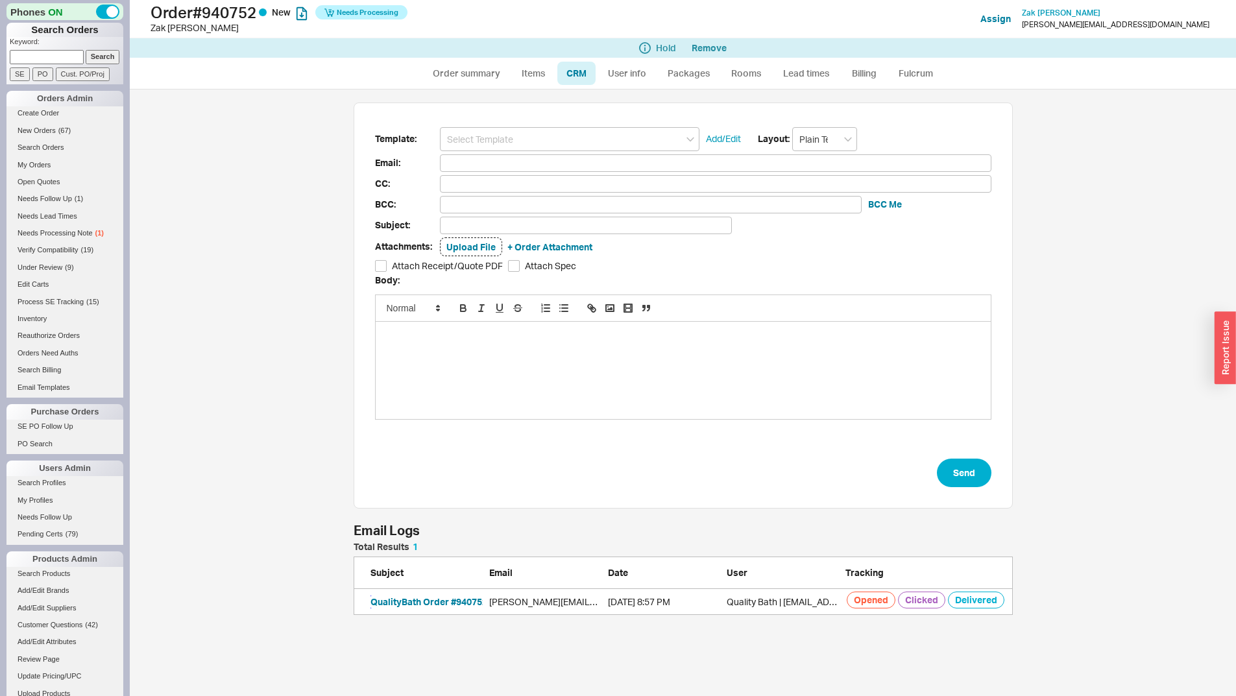
click at [426, 604] on button "QualityBath Order #940752" at bounding box center [429, 602] width 117 height 13
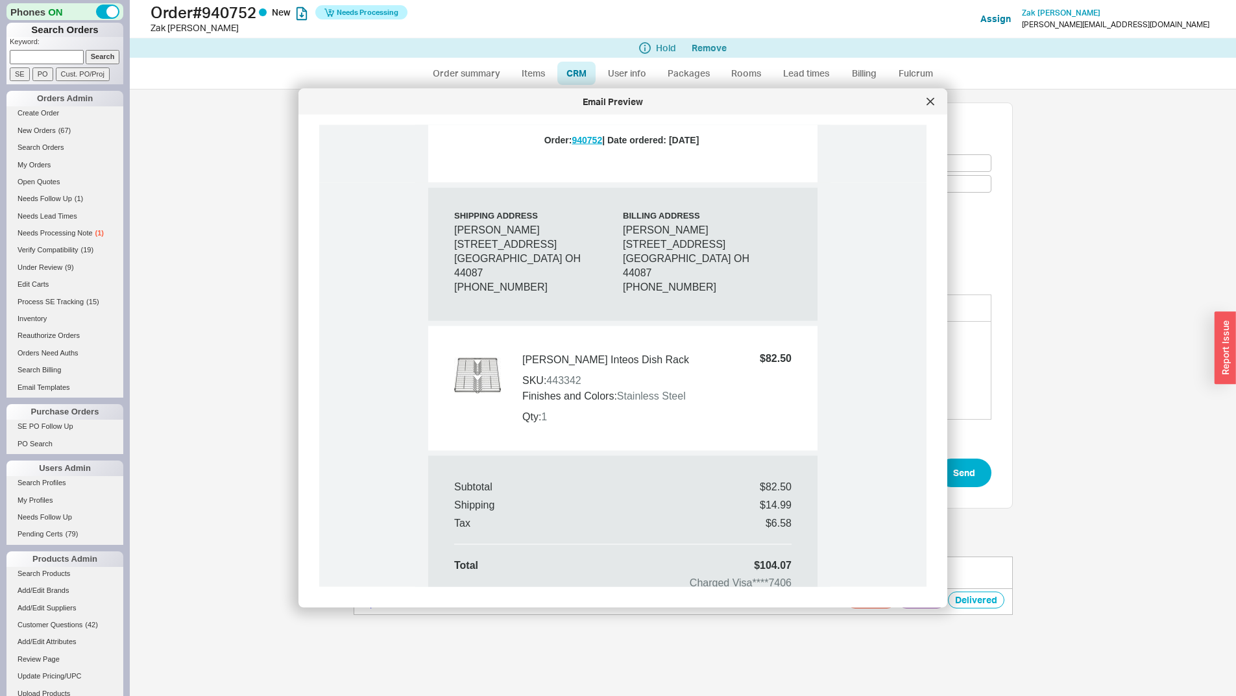
scroll to position [649, 0]
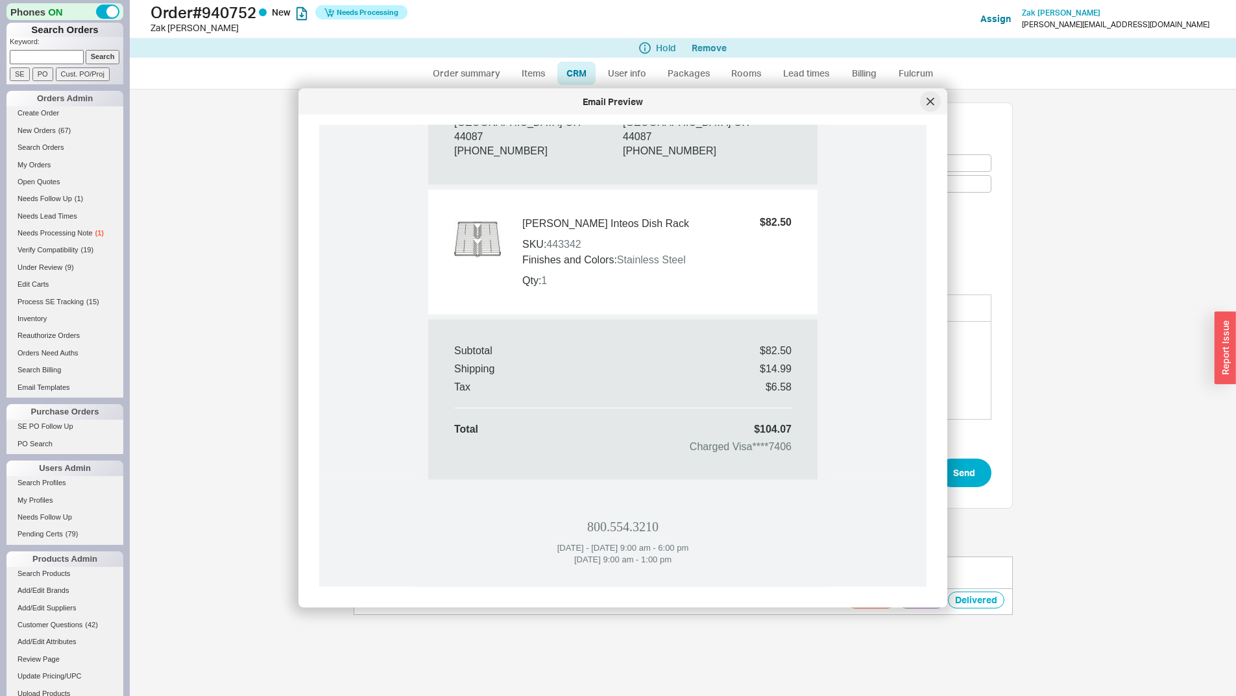
click at [931, 100] on icon at bounding box center [931, 102] width 8 height 8
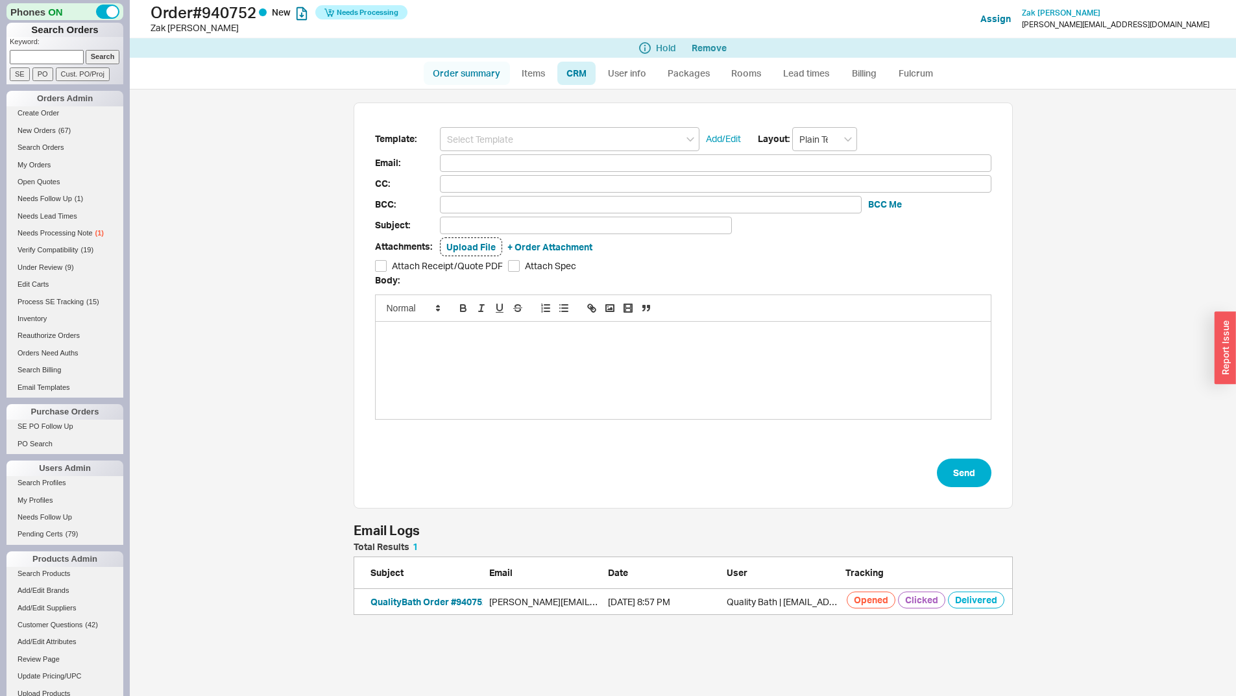
click at [485, 79] on link "Order summary" at bounding box center [467, 73] width 86 height 23
select select "*"
select select "LOW"
select select "3"
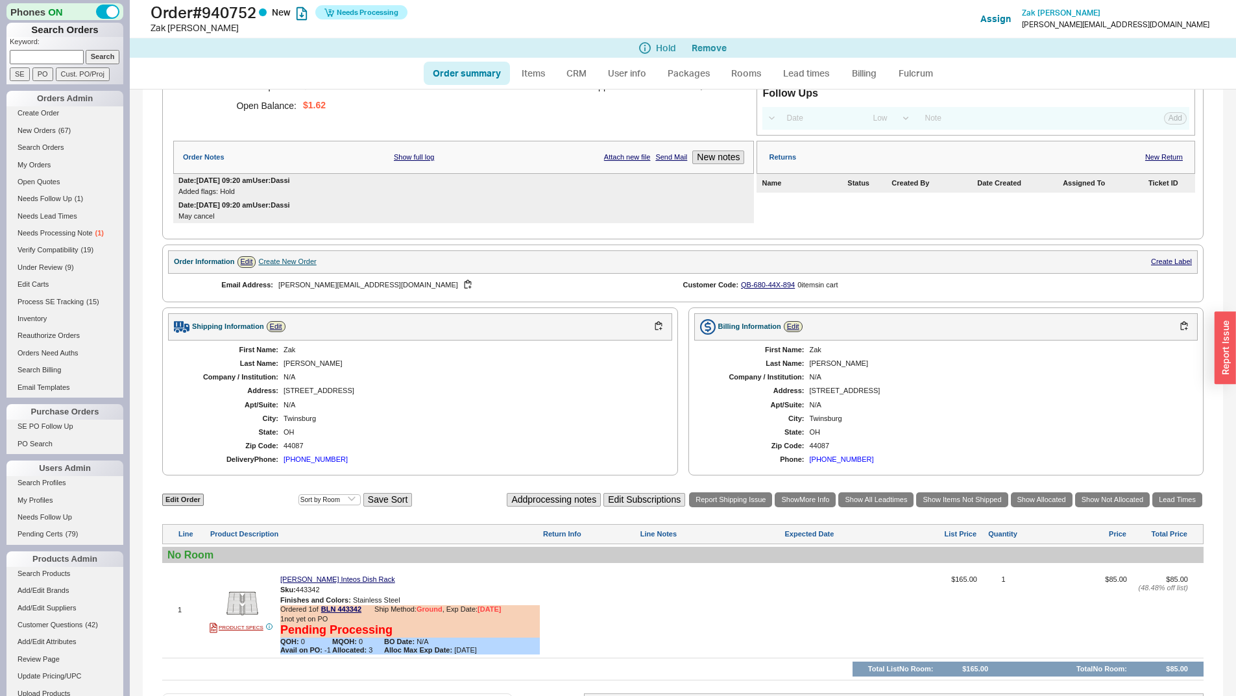
scroll to position [278, 0]
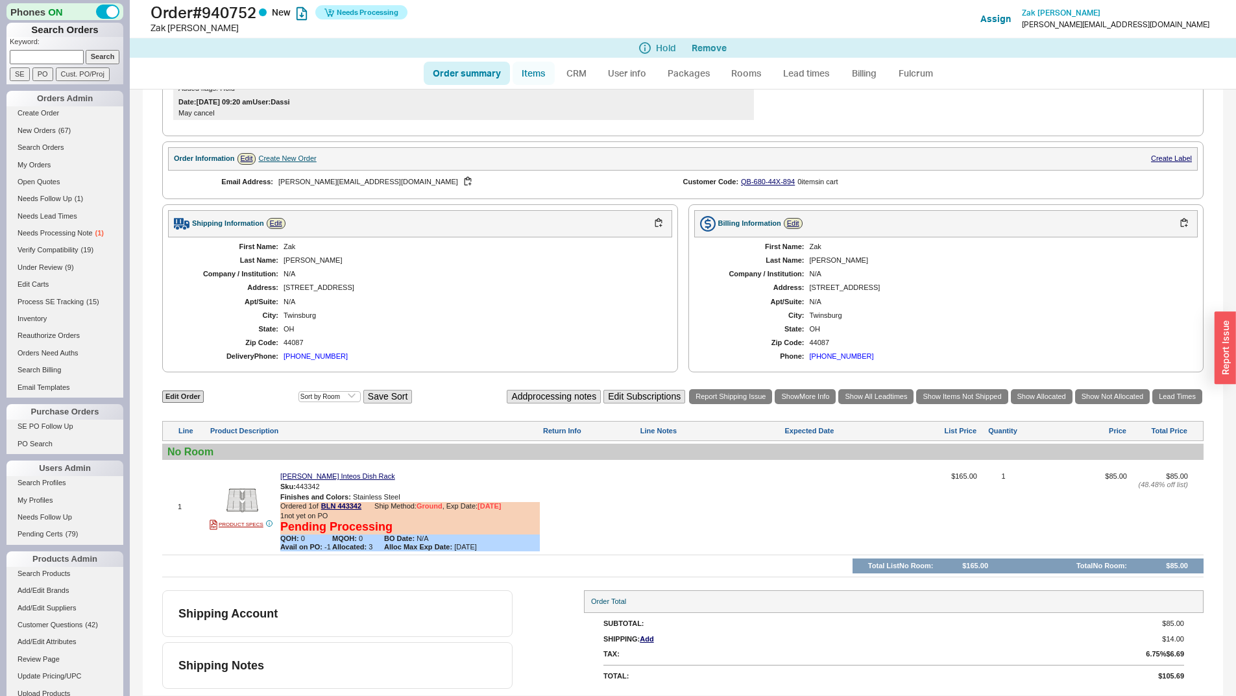
click at [543, 77] on link "Items" at bounding box center [534, 73] width 42 height 23
select select "3"
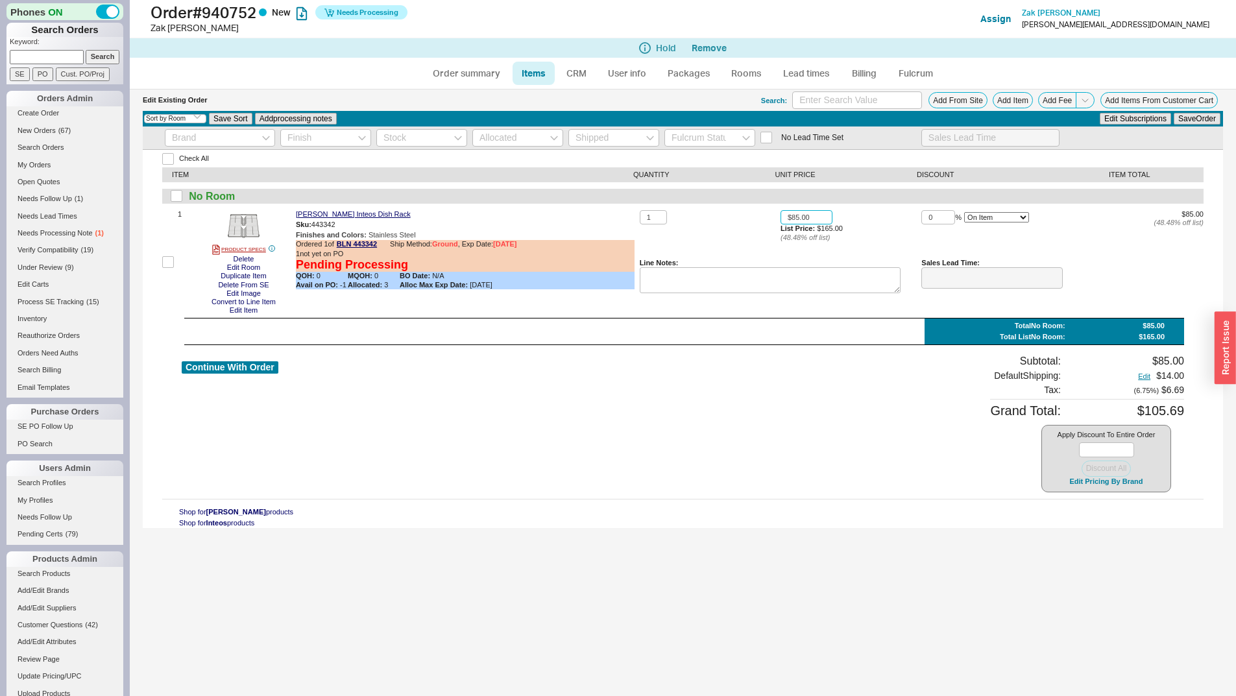
click at [816, 219] on input "$85.00" at bounding box center [807, 217] width 52 height 15
type input "$8.00"
type input "$82.50"
click at [1174, 113] on button "Save Order" at bounding box center [1197, 119] width 47 height 12
click at [844, 373] on div "Continue With Order Subtotal: $82.50 Default Shipping: Edit $14.99 Tax : ( 6.75…" at bounding box center [683, 424] width 1003 height 138
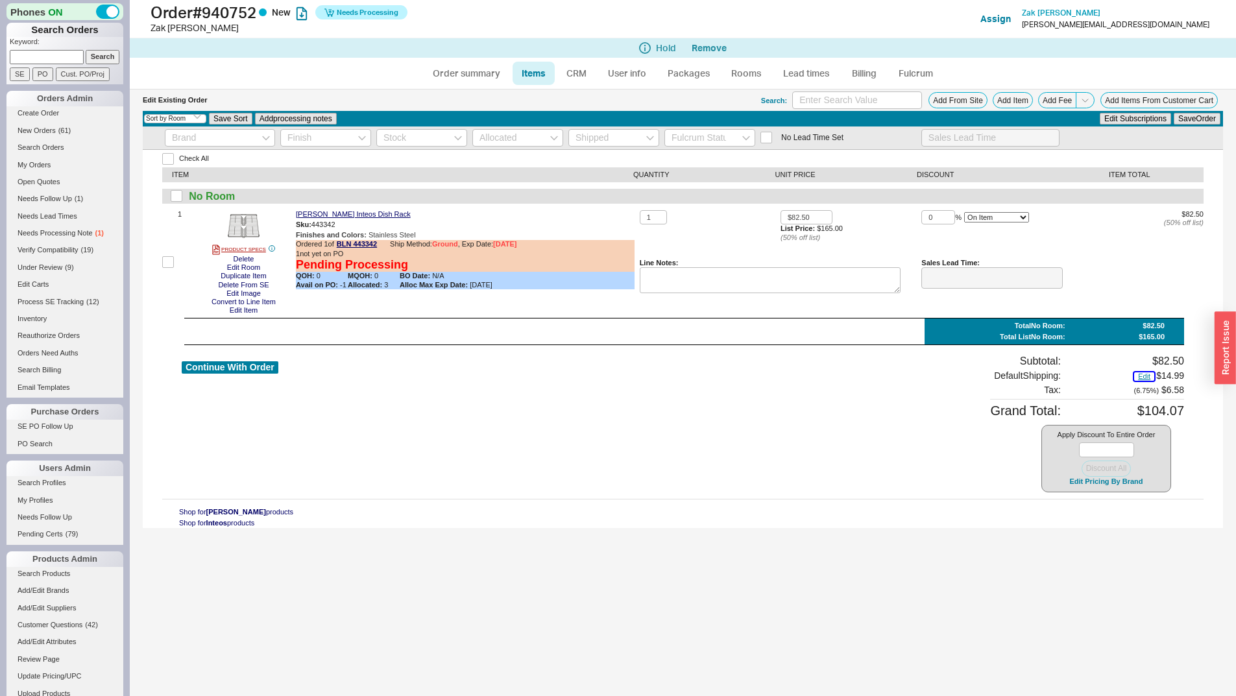
click at [1146, 376] on button "Edit" at bounding box center [1144, 377] width 20 height 8
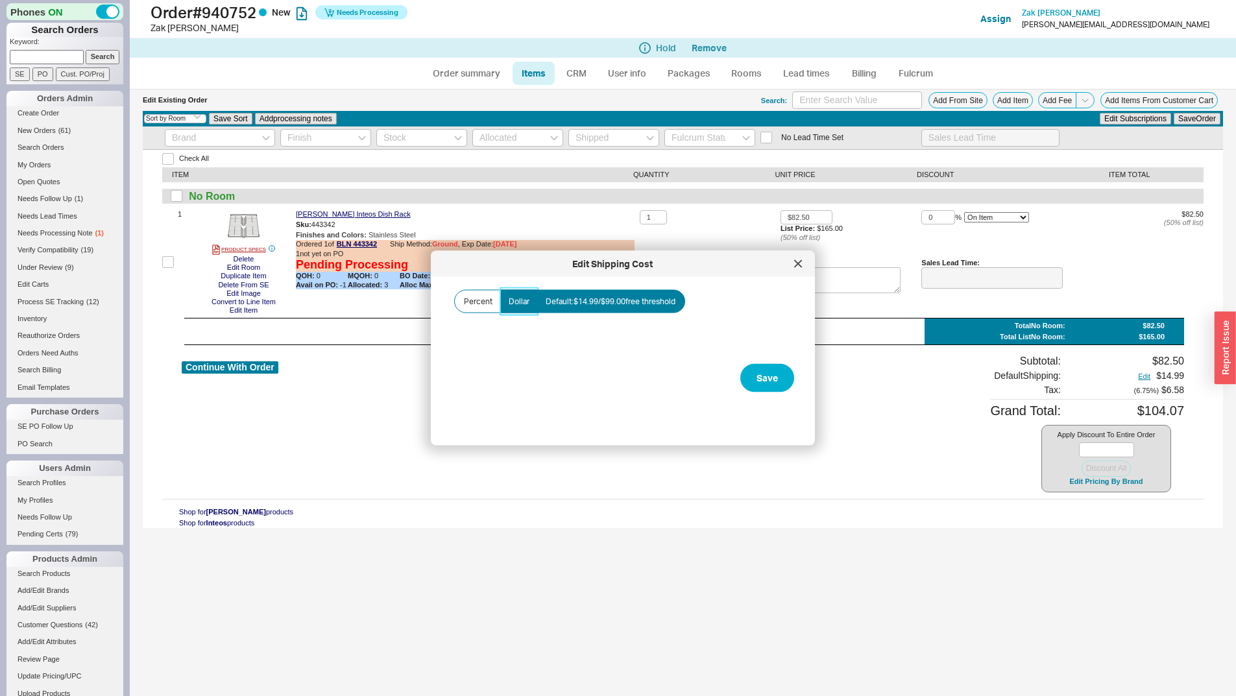
click at [527, 310] on label "Dollar" at bounding box center [519, 301] width 38 height 23
click at [0, 0] on input "Dollar" at bounding box center [0, 0] width 0 height 0
click at [569, 346] on input "Amount" at bounding box center [517, 348] width 130 height 24
type input "$10.00"
click at [803, 265] on div at bounding box center [798, 264] width 21 height 21
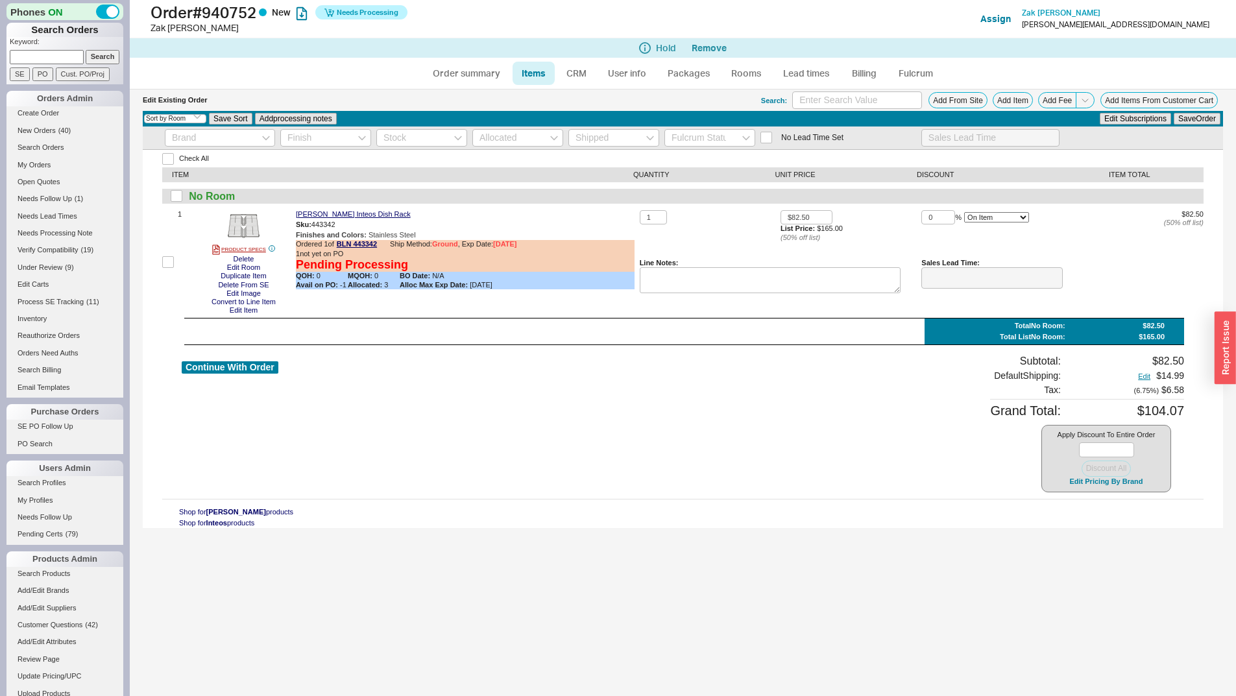
click at [49, 58] on input at bounding box center [47, 57] width 74 height 14
type input "940730"
click at [86, 50] on input "Search" at bounding box center [103, 57] width 34 height 14
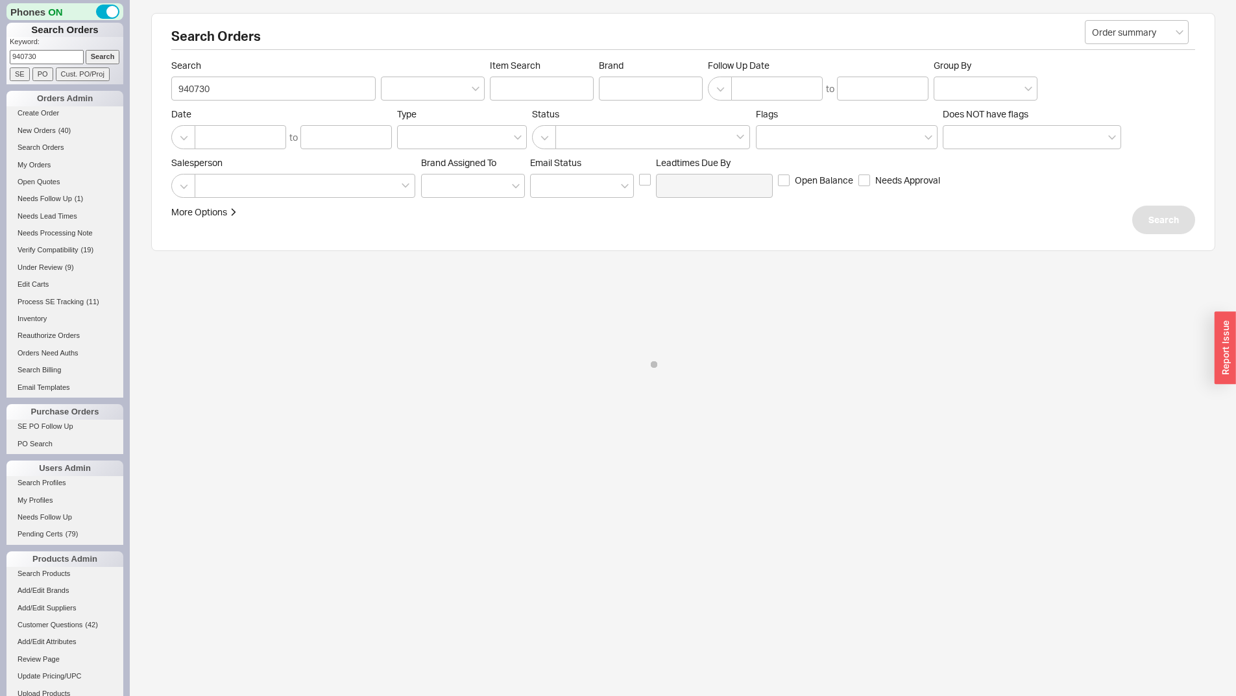
select select "*"
select select "LOW"
select select "3"
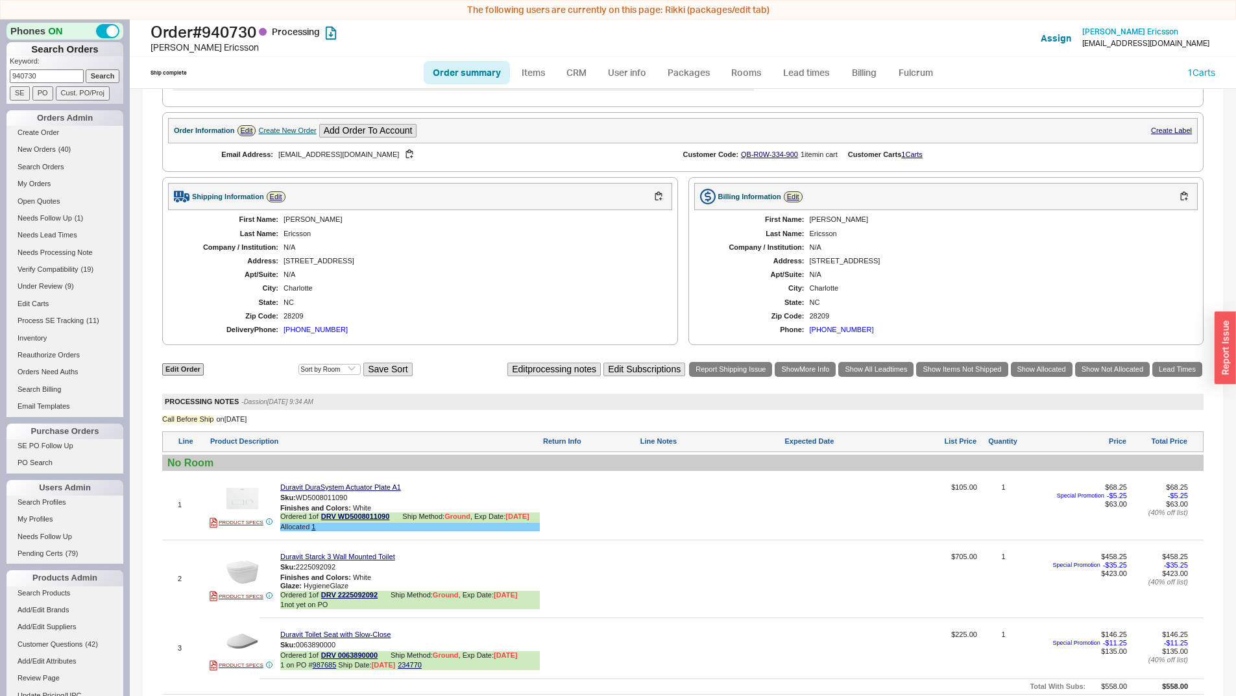
scroll to position [558, 0]
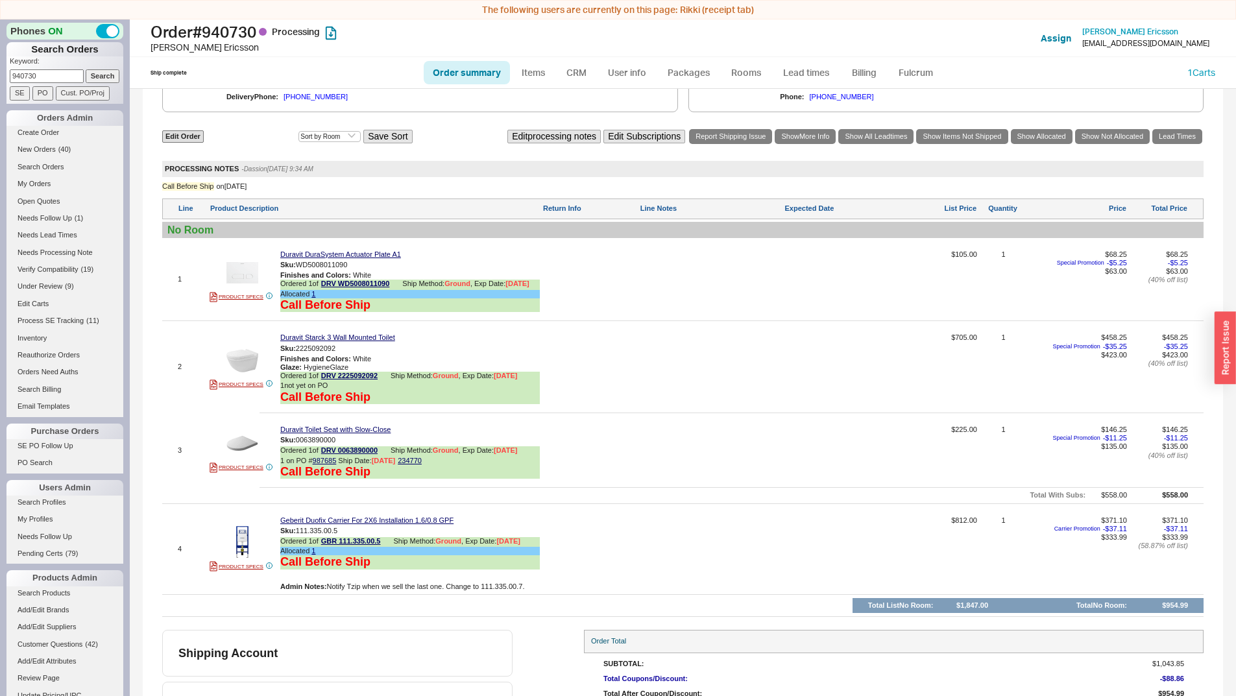
drag, startPoint x: 712, startPoint y: 595, endPoint x: 669, endPoint y: 561, distance: 54.5
click at [710, 592] on div at bounding box center [711, 554] width 142 height 75
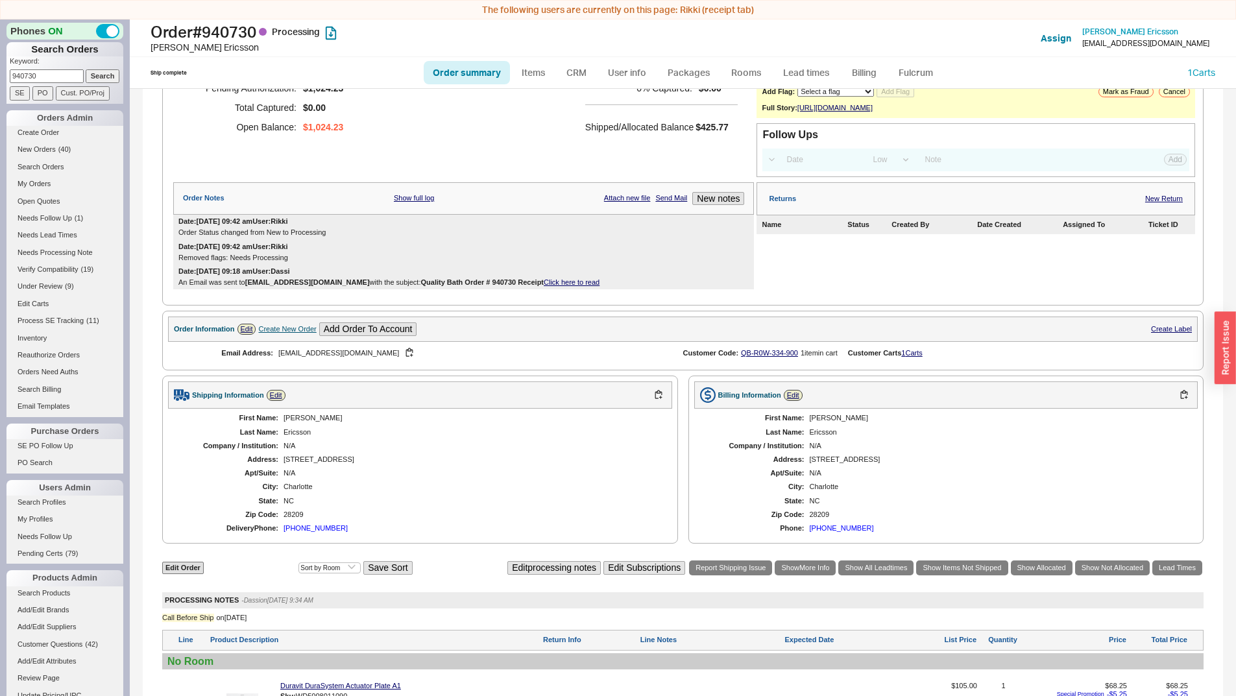
scroll to position [103, 0]
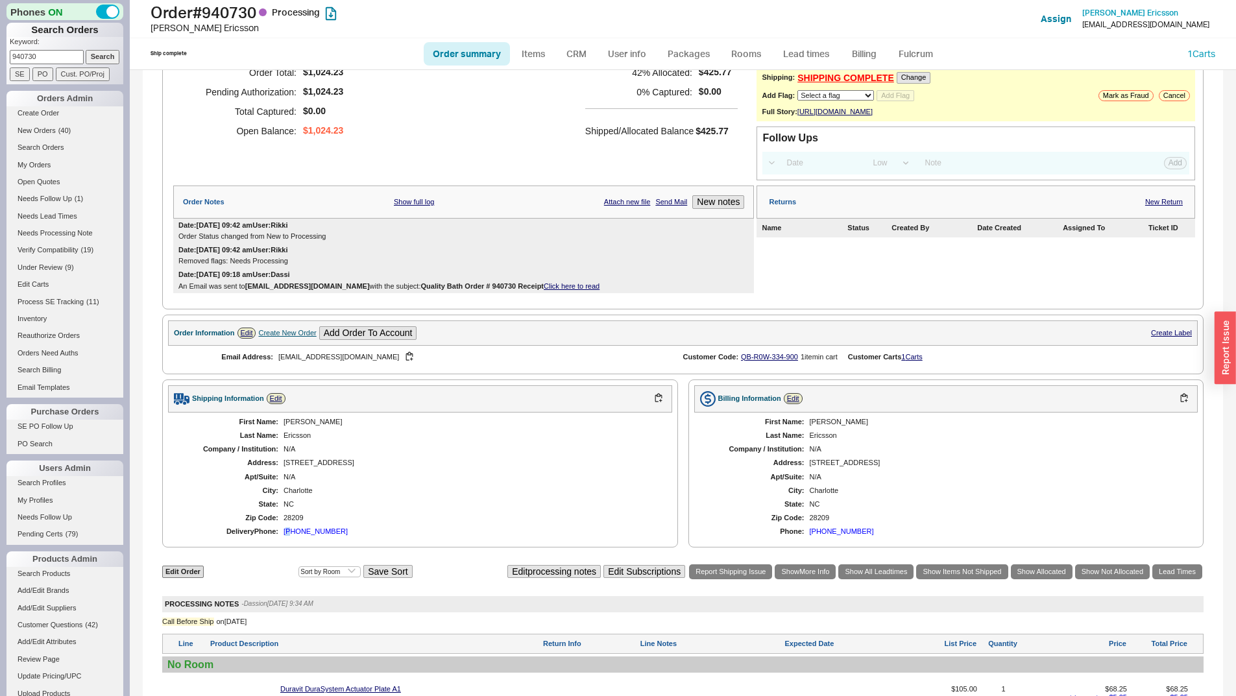
click at [286, 536] on div "(980) 213-7070" at bounding box center [316, 532] width 64 height 8
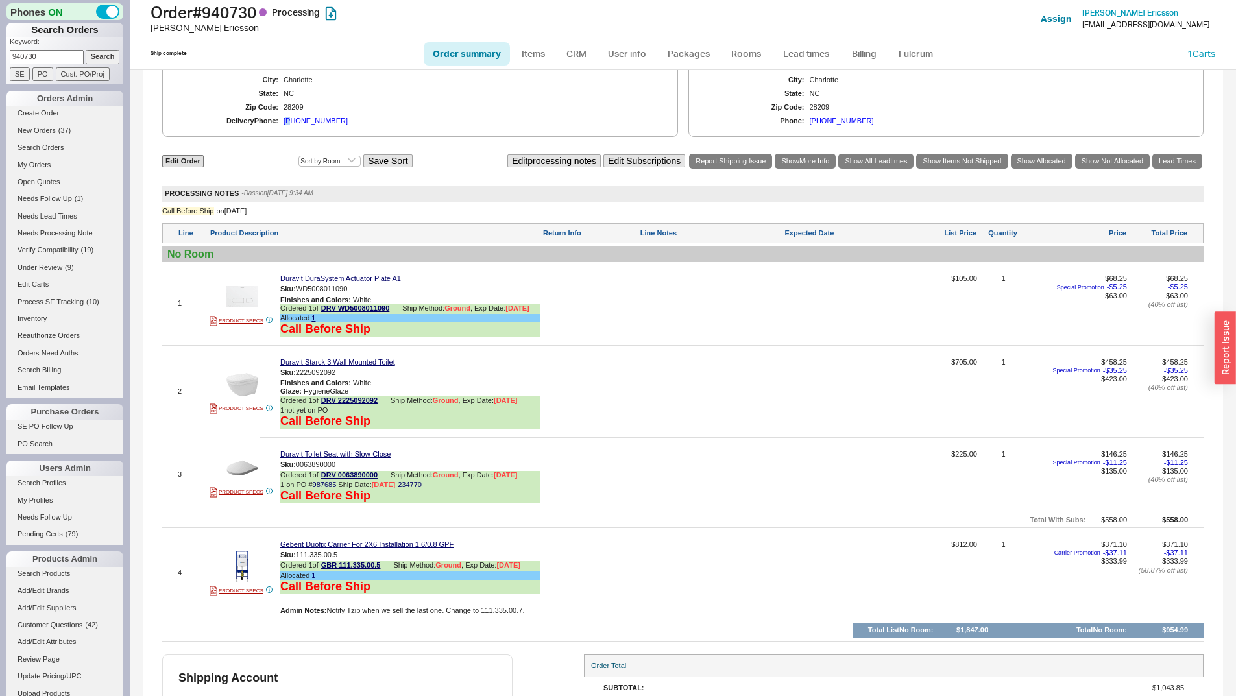
scroll to position [389, 0]
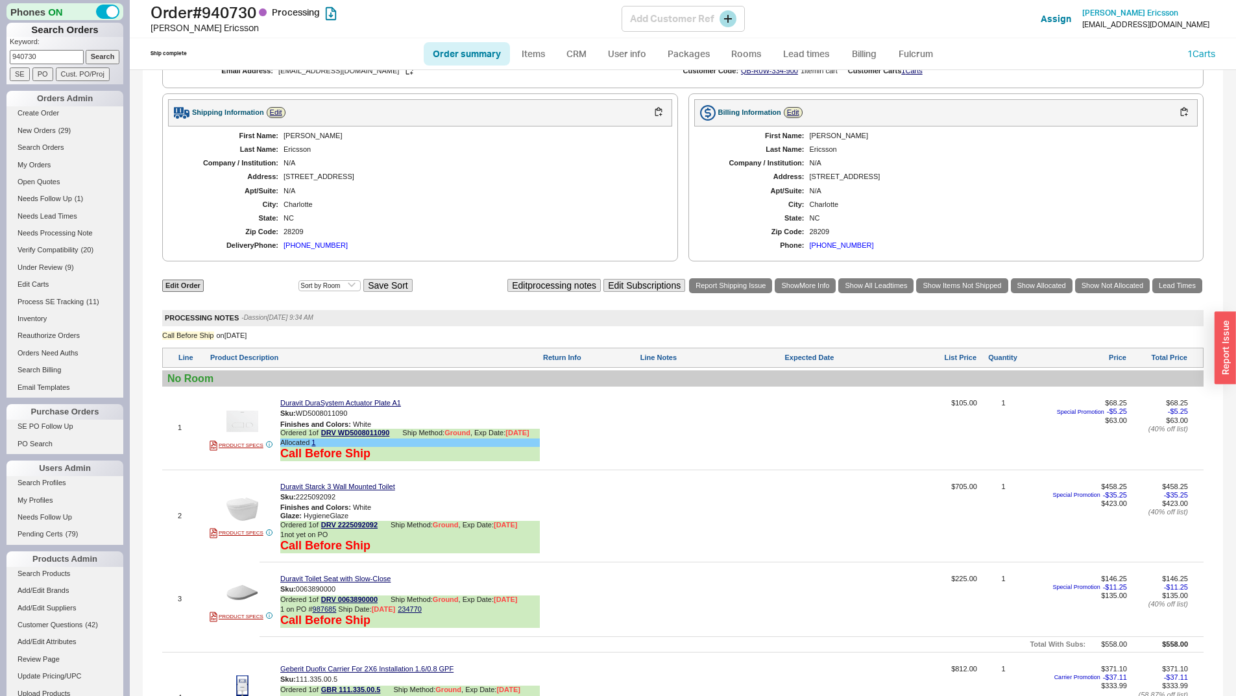
click at [345, 33] on div "Alexandra Ericsson" at bounding box center [386, 27] width 471 height 13
click at [66, 58] on input "940730" at bounding box center [47, 57] width 74 height 14
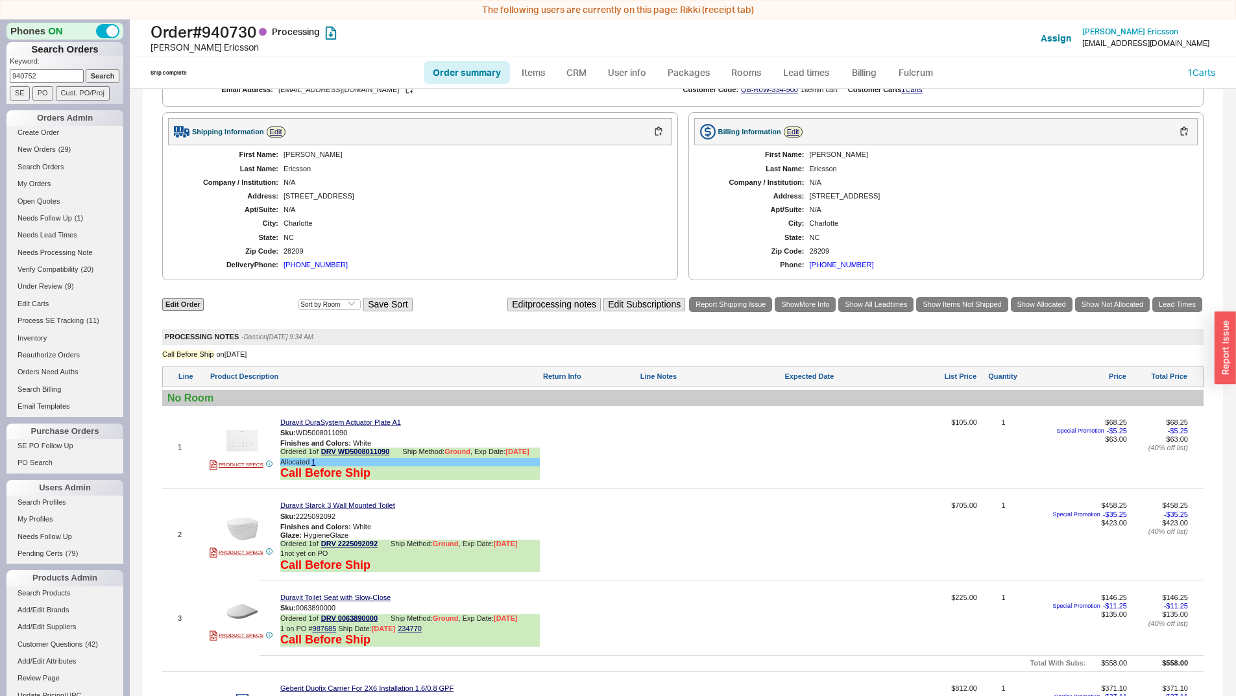
type input "940752"
click at [86, 69] on input "Search" at bounding box center [103, 76] width 34 height 14
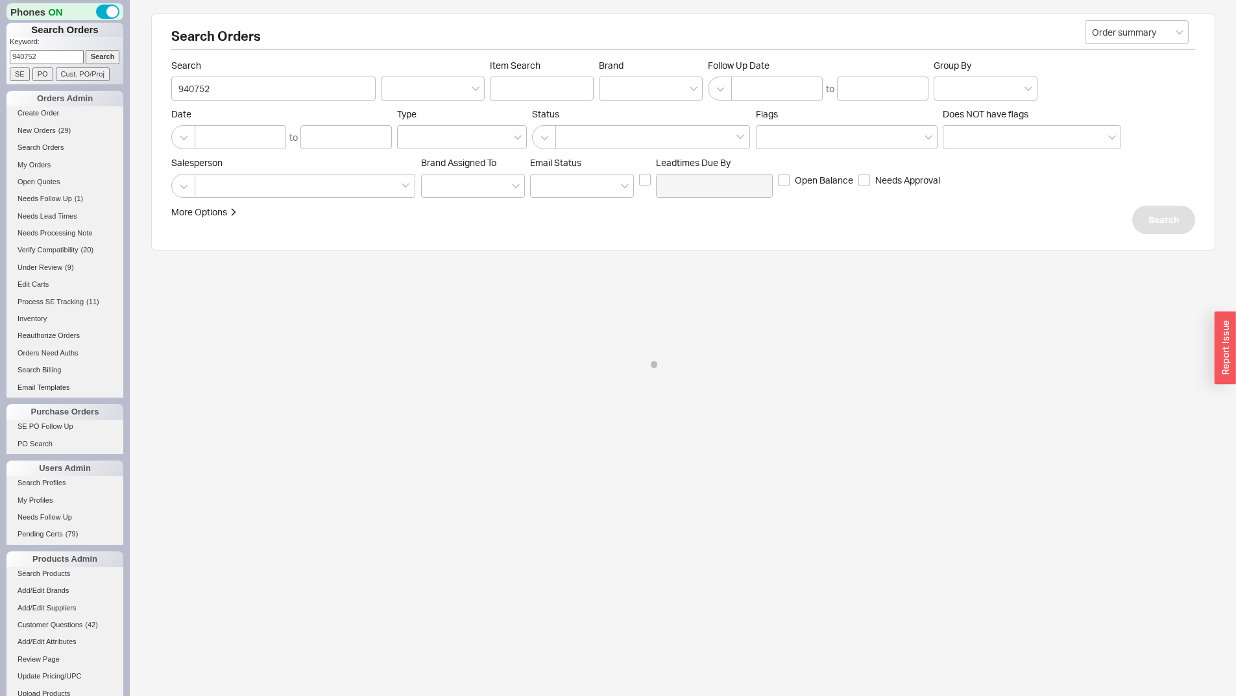
select select "*"
select select "LOW"
select select "3"
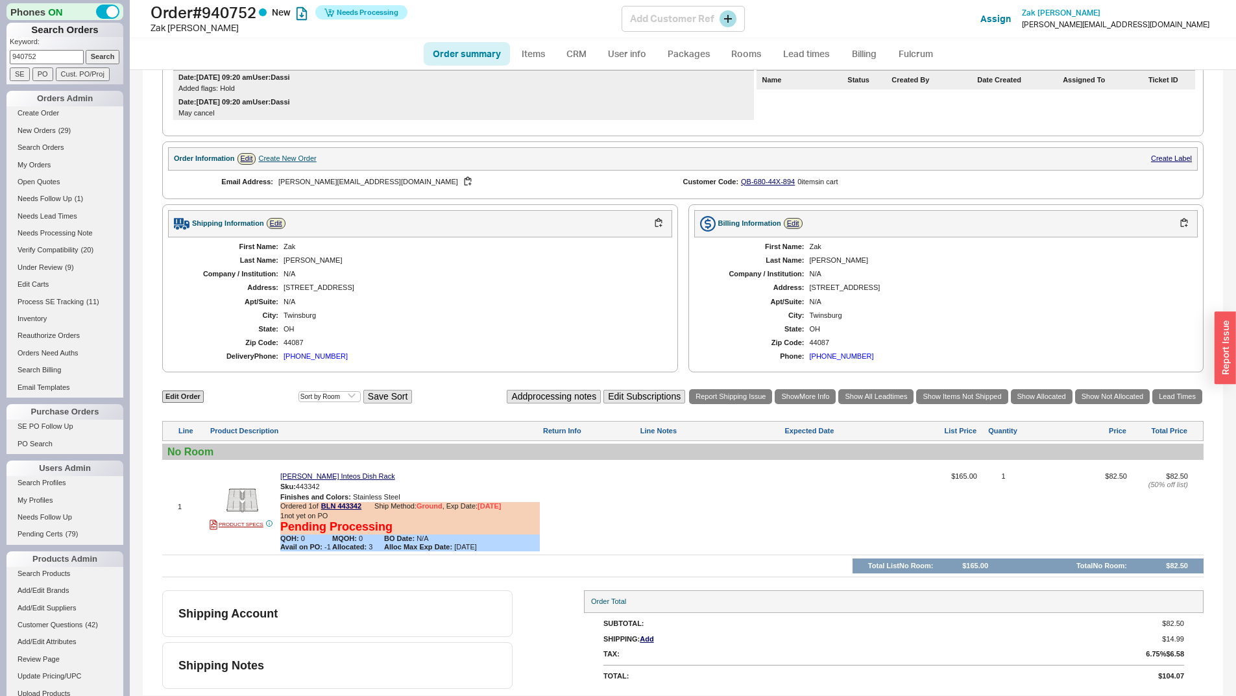
click at [230, 16] on h1 "Order # 940752 New Needs Processing" at bounding box center [386, 12] width 471 height 18
copy h1 "940752"
click at [43, 162] on link "My Orders" at bounding box center [64, 165] width 117 height 14
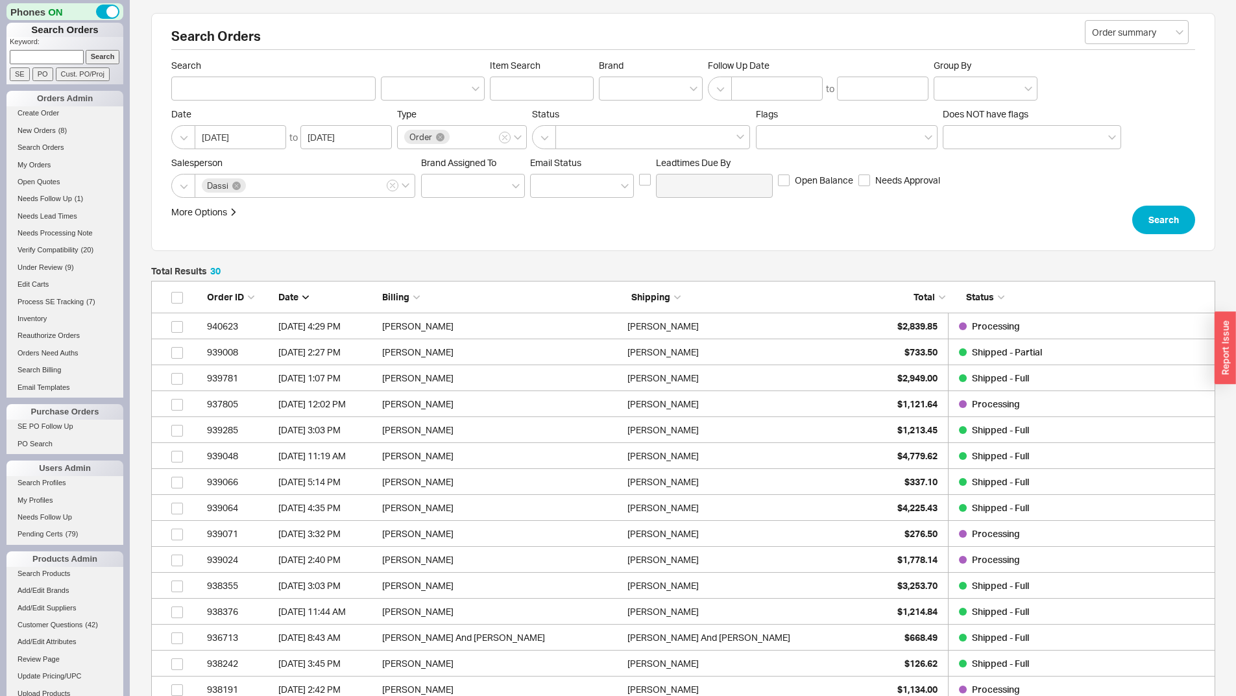
scroll to position [802, 1055]
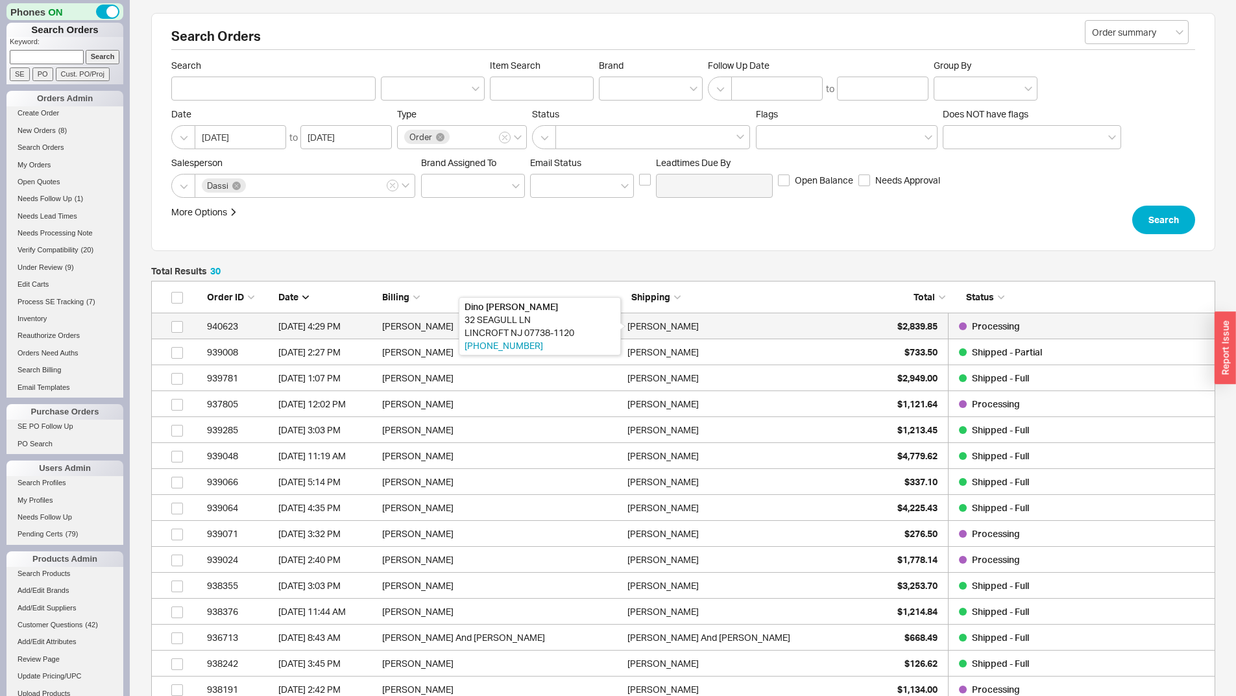
click at [659, 329] on div "Dino Coppola" at bounding box center [663, 326] width 71 height 26
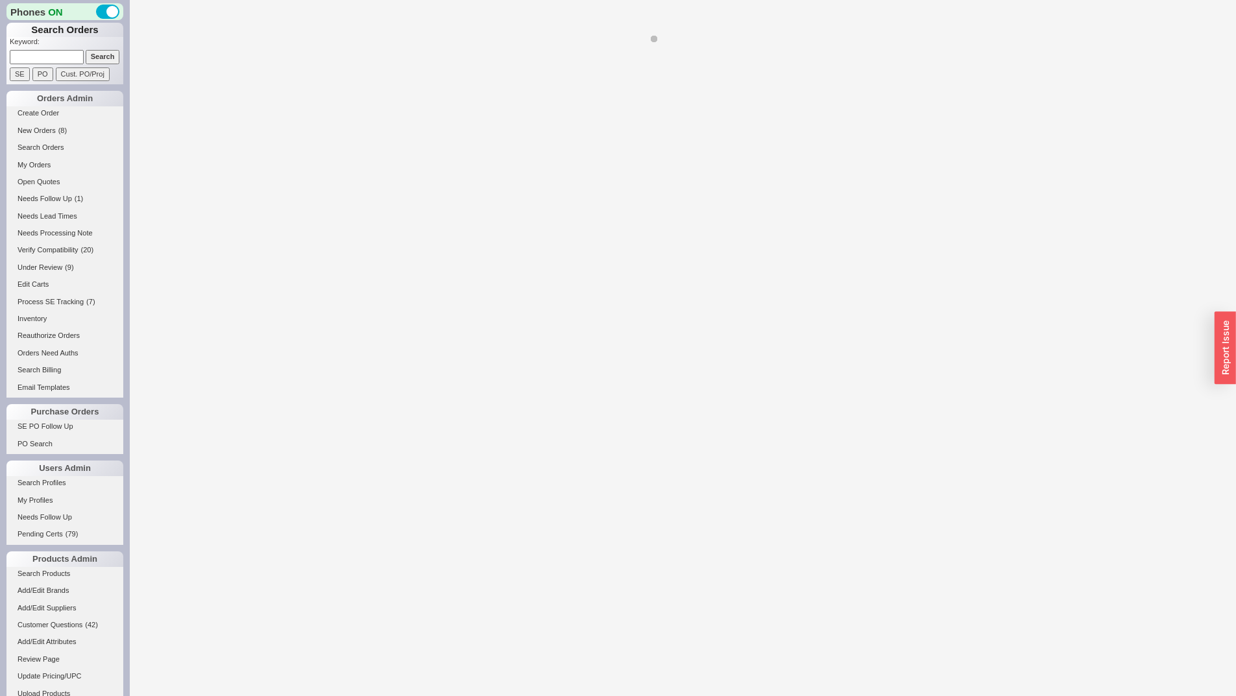
select select "*"
select select "LOW"
select select "3"
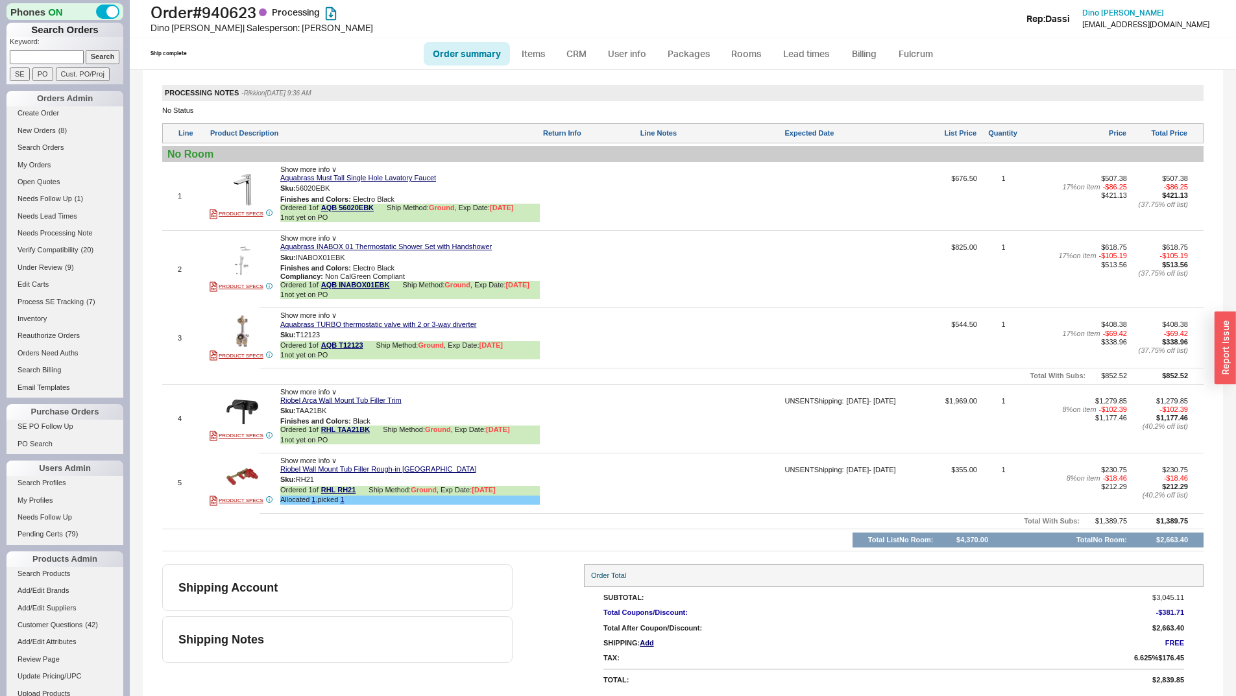
scroll to position [659, 0]
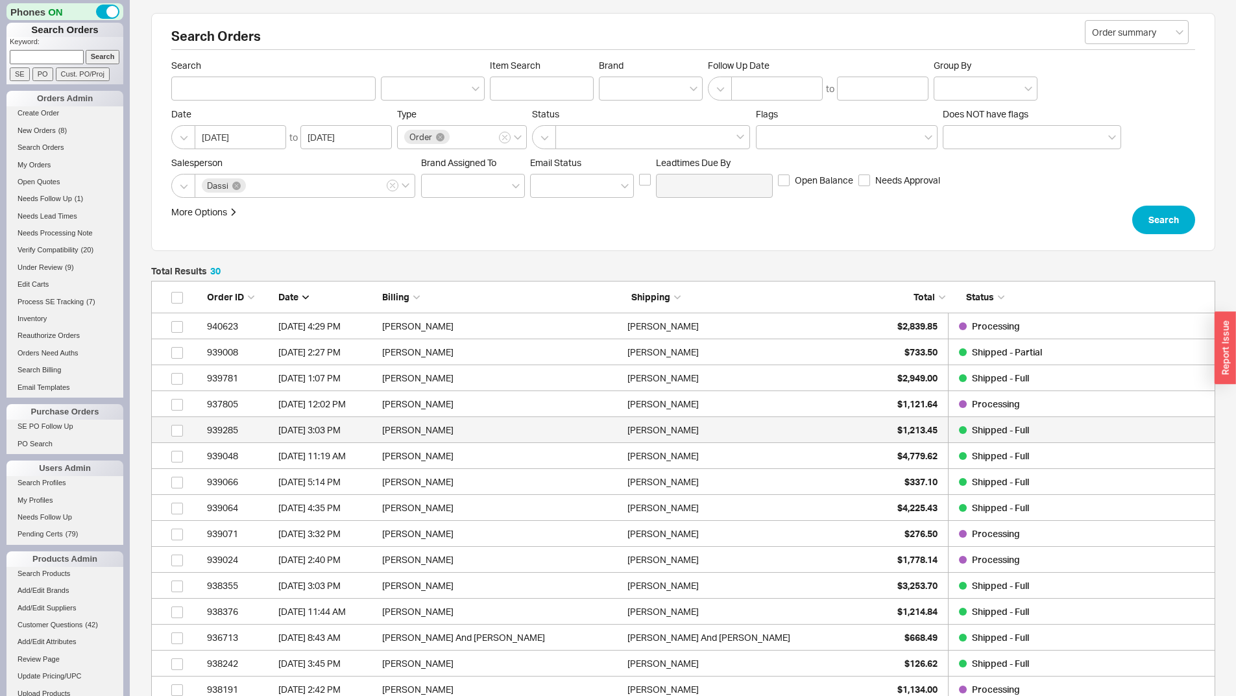
scroll to position [802, 1055]
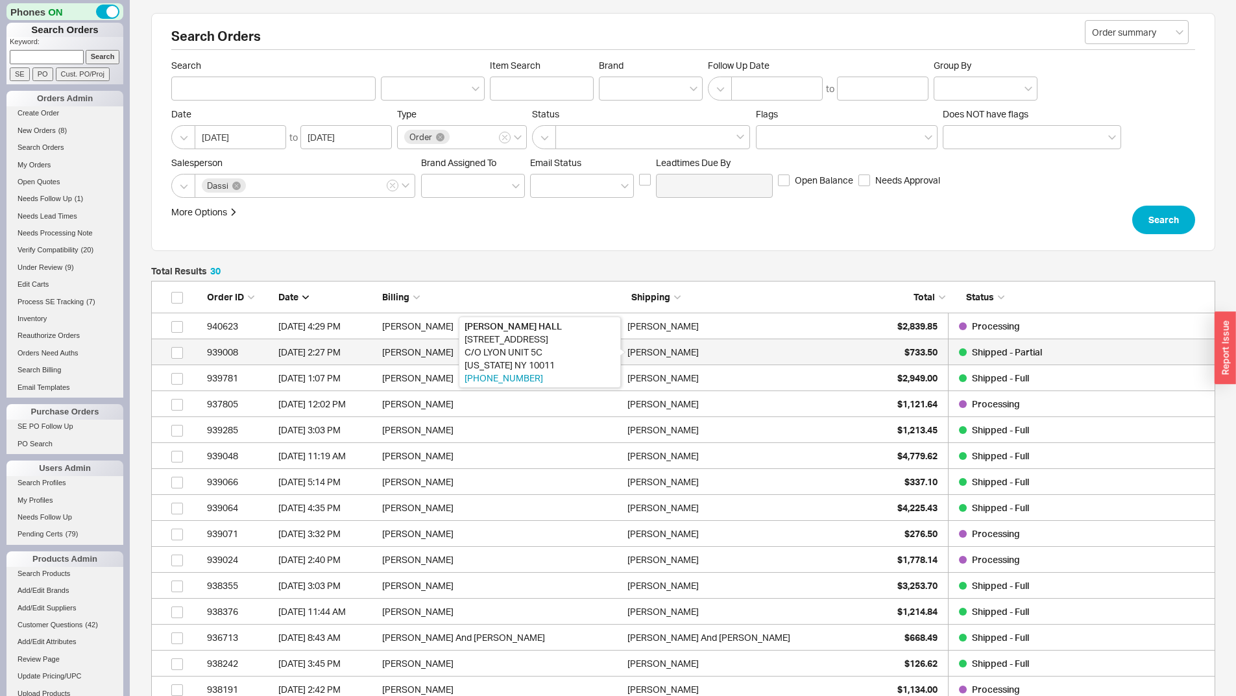
click at [676, 356] on div "GREGORY HALL" at bounding box center [663, 352] width 71 height 26
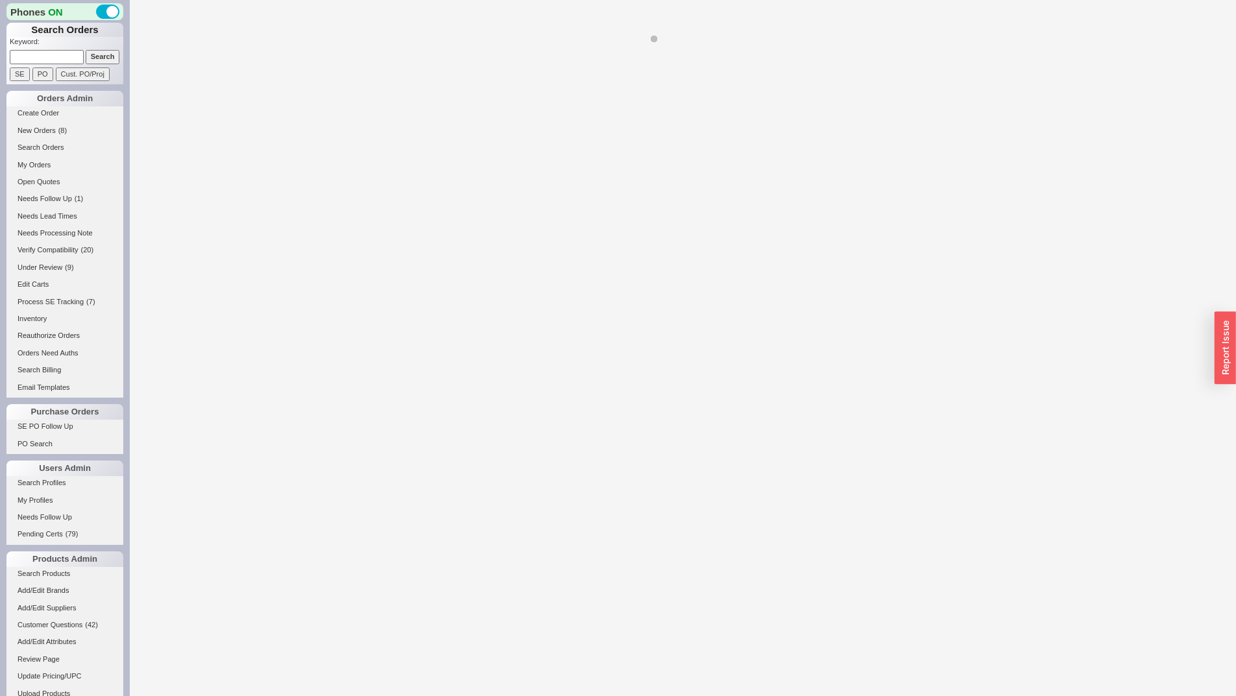
select select "*"
select select "LOW"
select select "3"
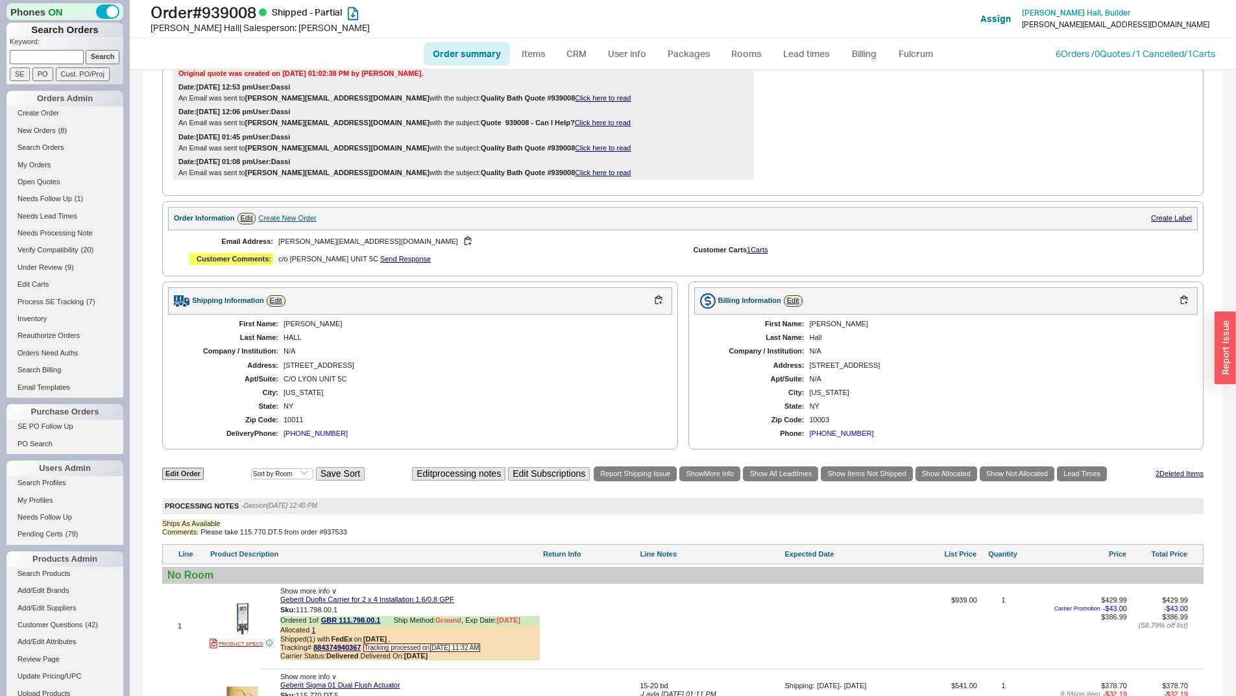
scroll to position [649, 0]
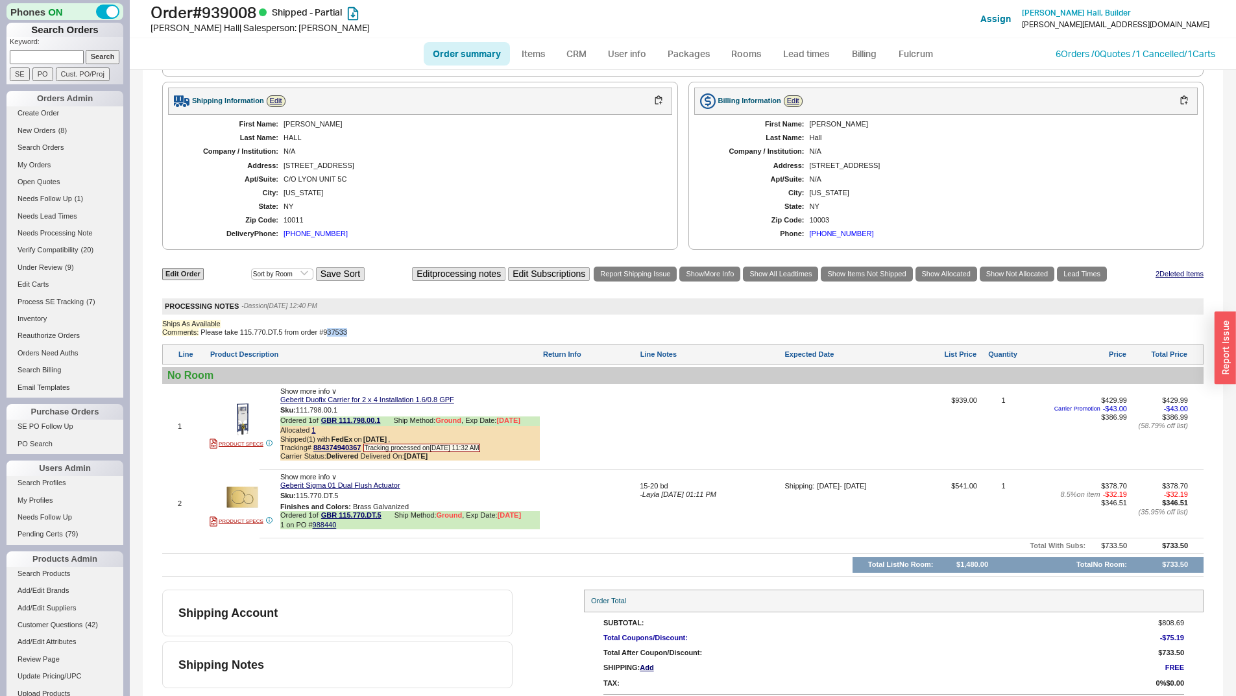
drag, startPoint x: 325, startPoint y: 343, endPoint x: 366, endPoint y: 343, distance: 40.9
click at [366, 337] on div "Comments: Please take 115.770.DT.5 from order #937533" at bounding box center [683, 332] width 1042 height 8
click at [364, 337] on div "Comments: Please take 115.770.DT.5 from order #937533" at bounding box center [683, 332] width 1042 height 8
drag, startPoint x: 353, startPoint y: 341, endPoint x: 324, endPoint y: 343, distance: 29.3
click at [324, 337] on div "Comments: Please take 115.770.DT.5 from order #937533" at bounding box center [683, 332] width 1042 height 8
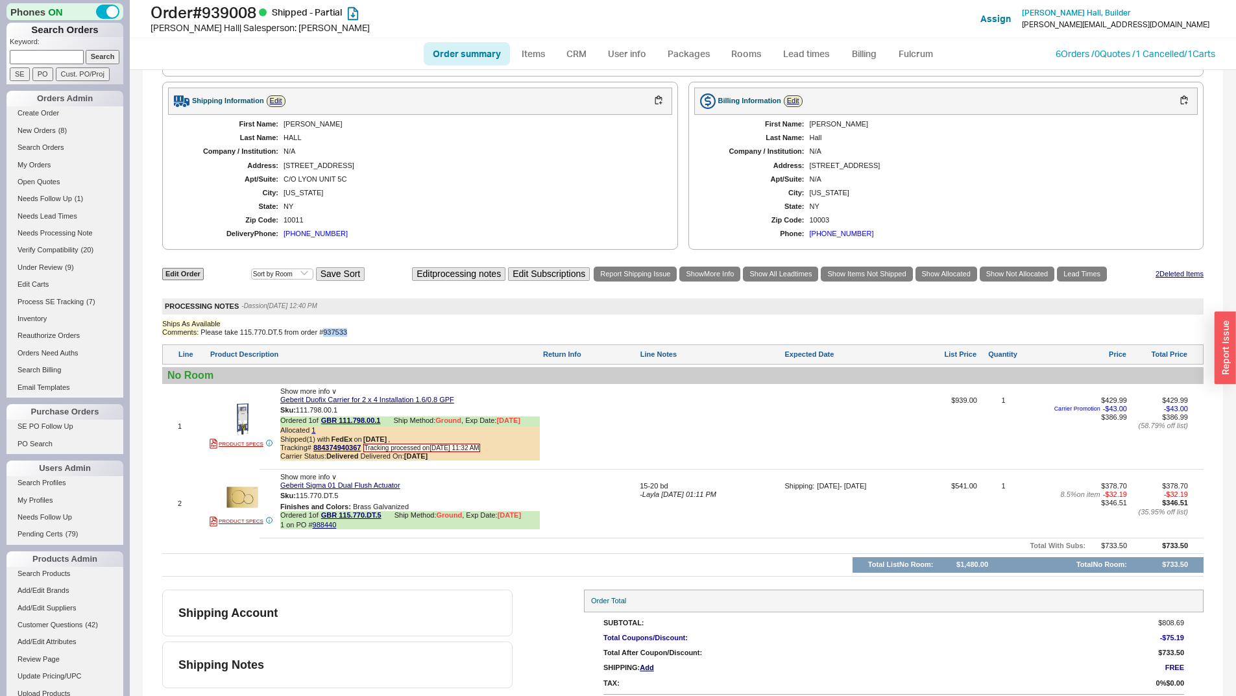
copy div "937533"
click at [53, 53] on input at bounding box center [47, 57] width 74 height 14
paste input "937533"
type input "937533"
click at [86, 50] on input "Search" at bounding box center [103, 57] width 34 height 14
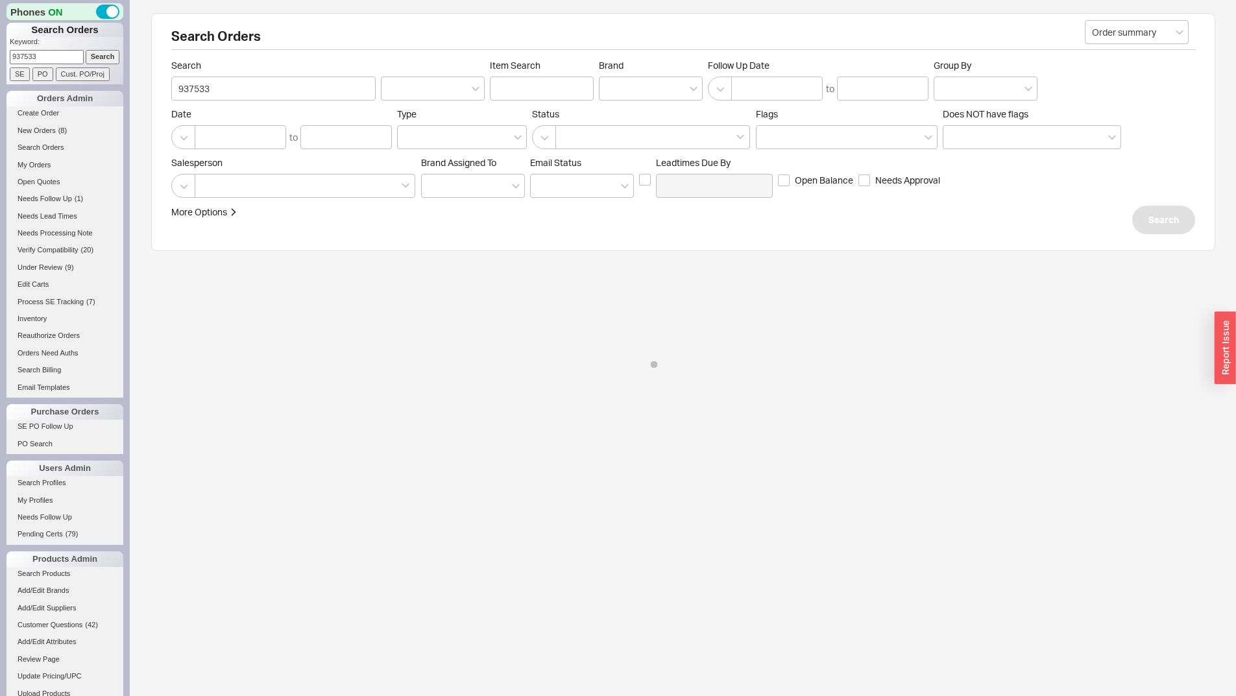
select select "*"
select select "LOW"
select select "3"
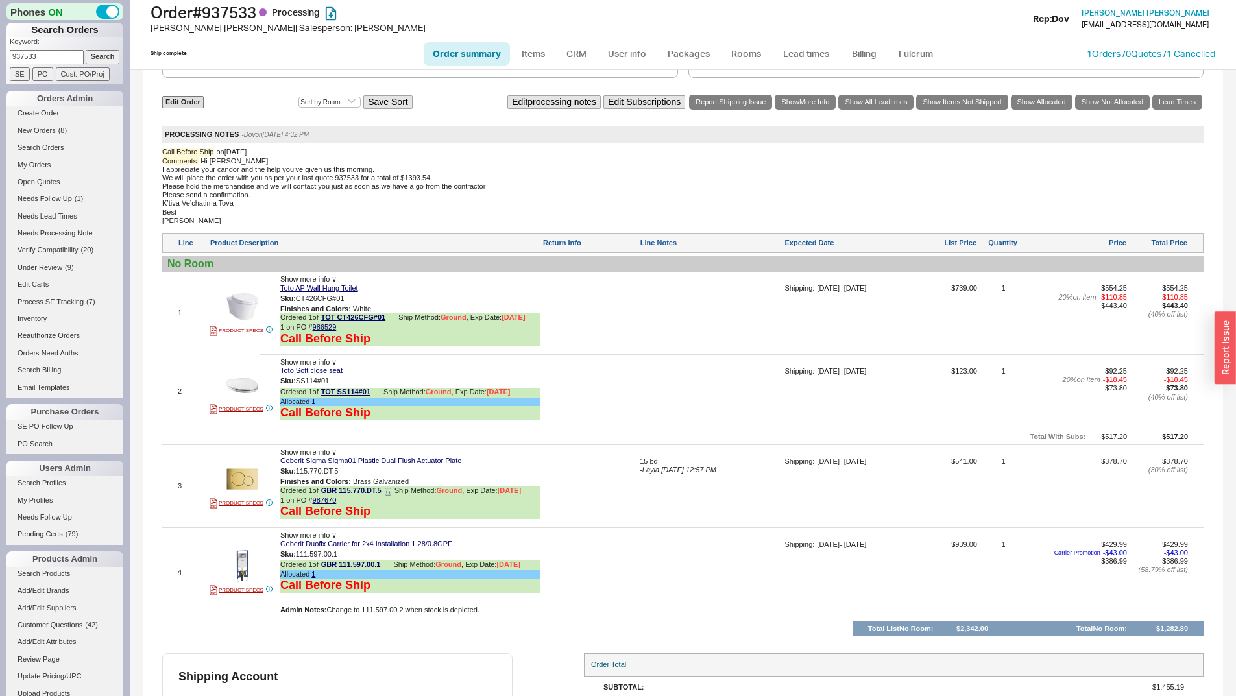
scroll to position [714, 0]
click at [329, 502] on link "987670" at bounding box center [325, 500] width 24 height 8
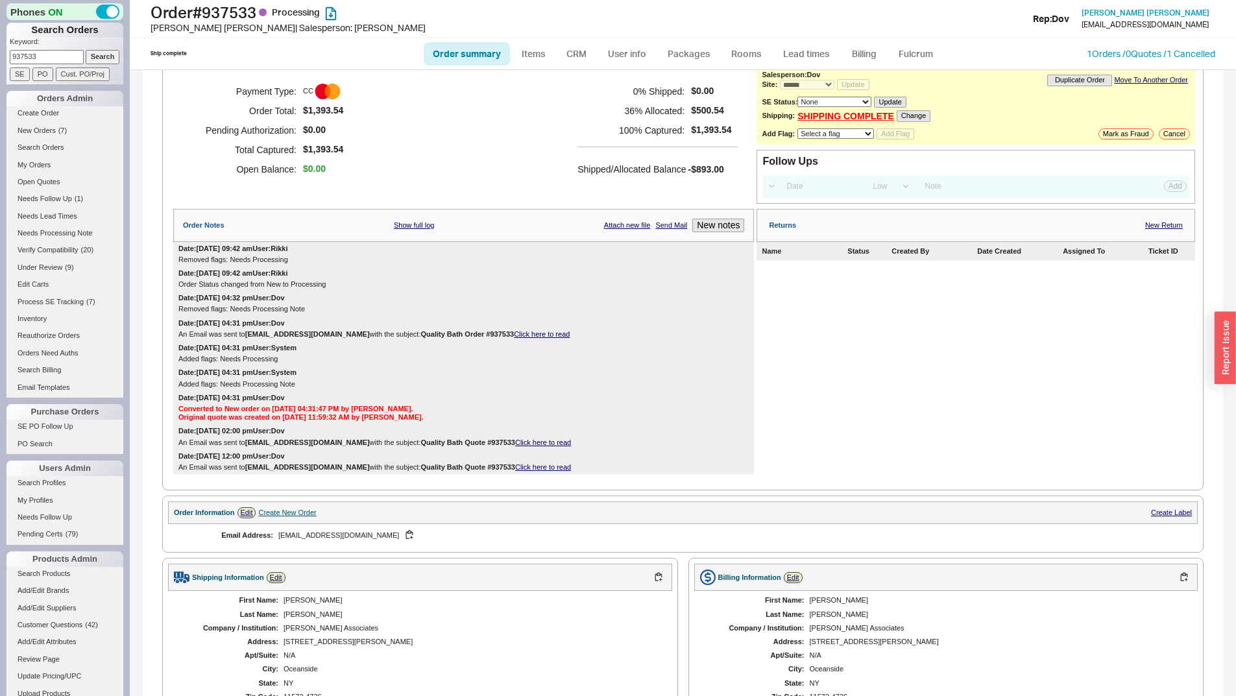
scroll to position [0, 0]
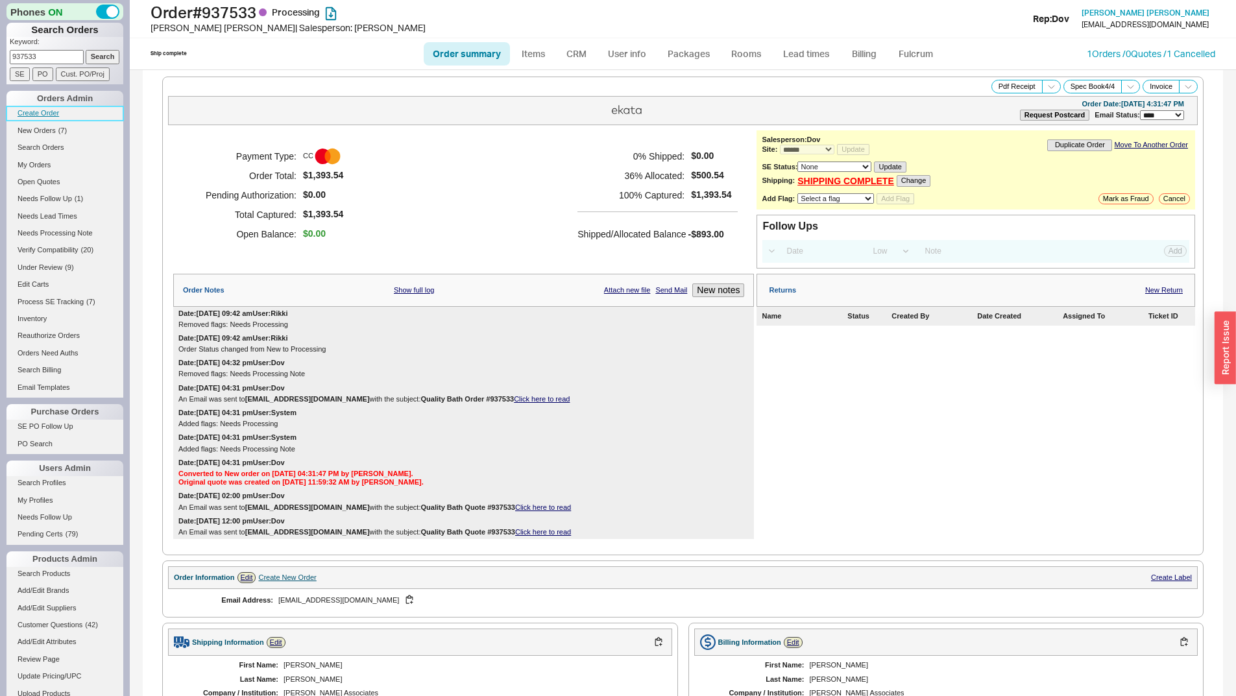
click at [36, 112] on link "Create Order" at bounding box center [64, 113] width 117 height 14
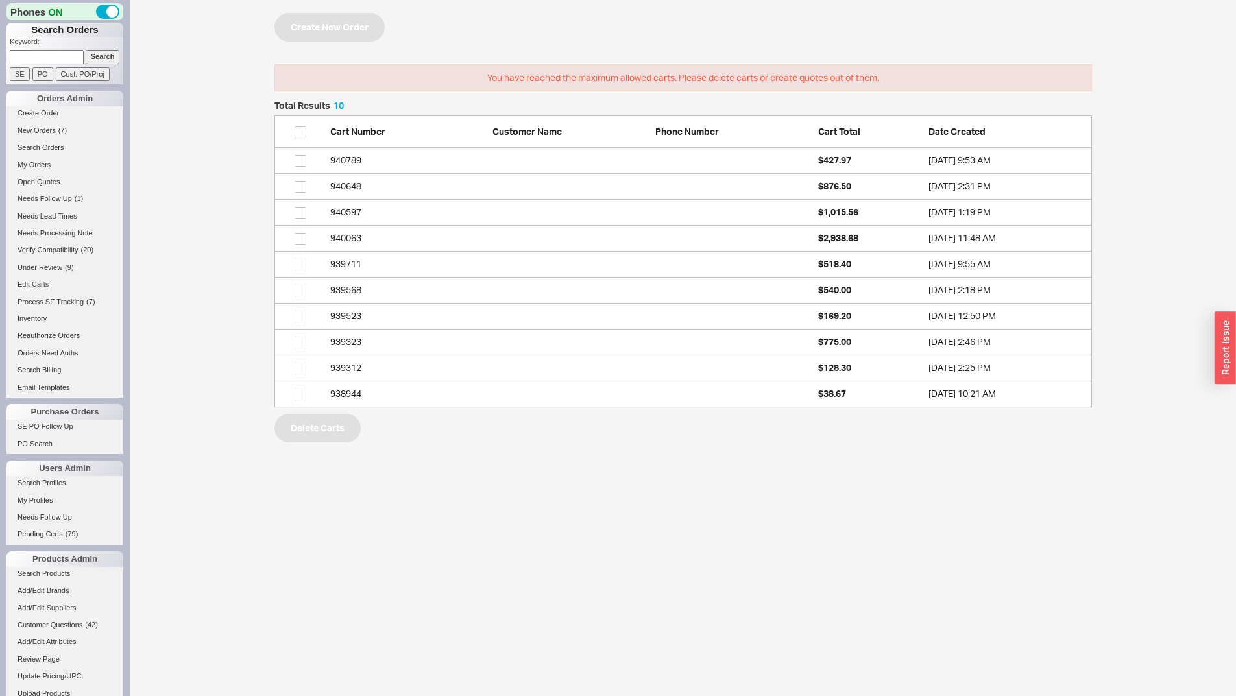
scroll to position [297, 808]
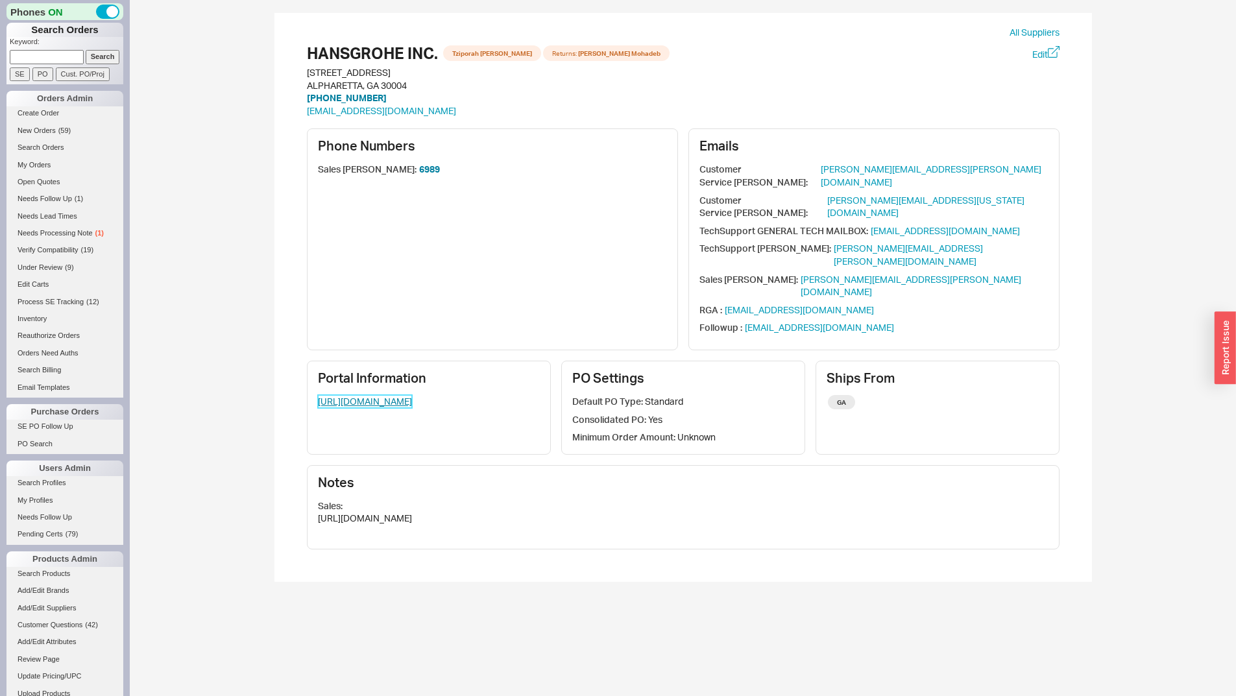
click at [412, 395] on link "https://pro.hansgrohe.com/orders-overview" at bounding box center [365, 401] width 94 height 13
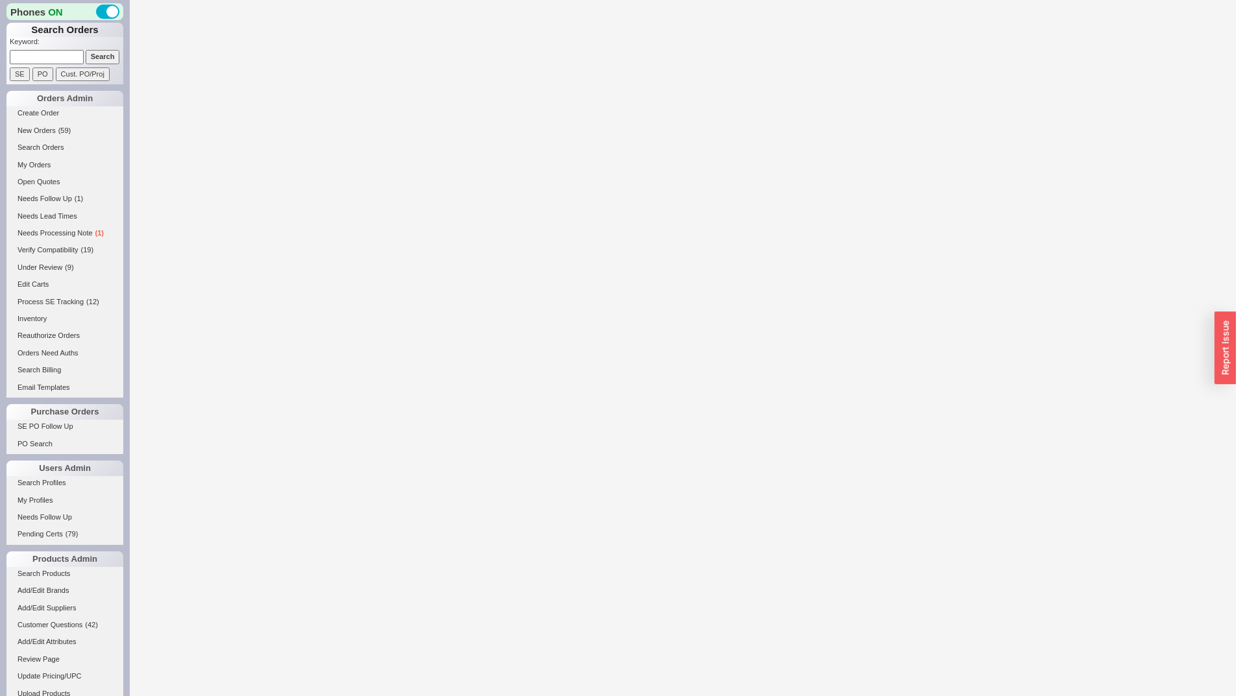
select select "*"
select select "LOW"
select select "3"
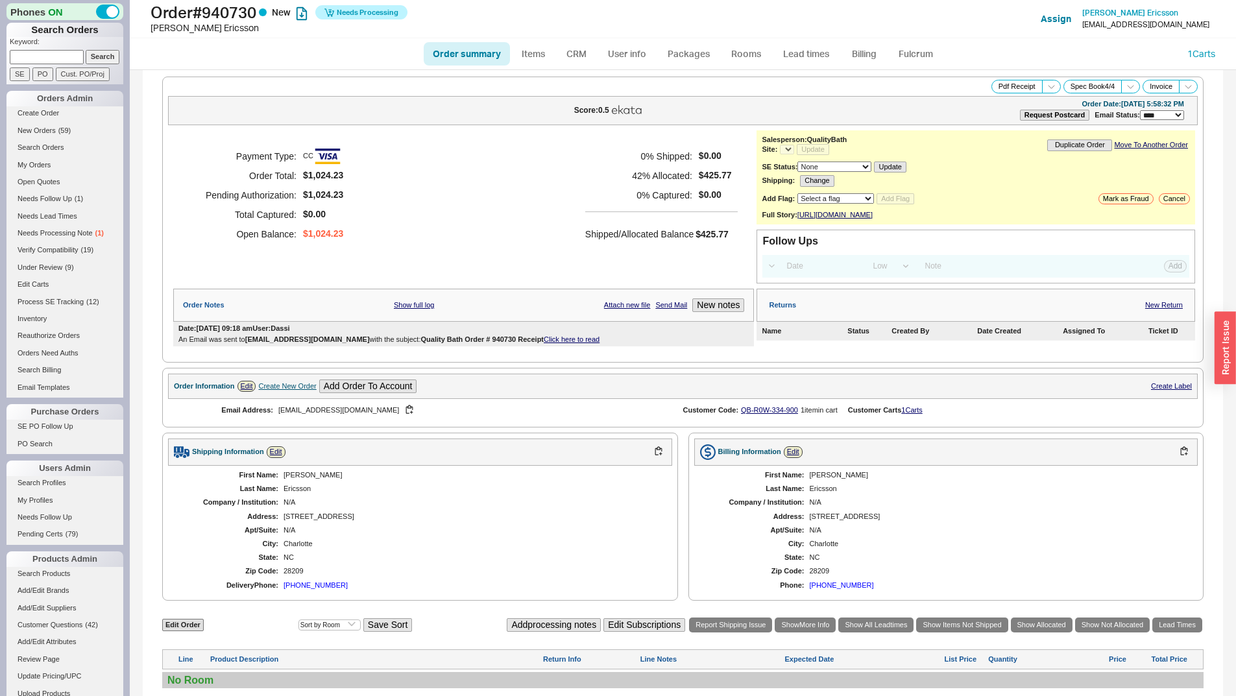
select select "*"
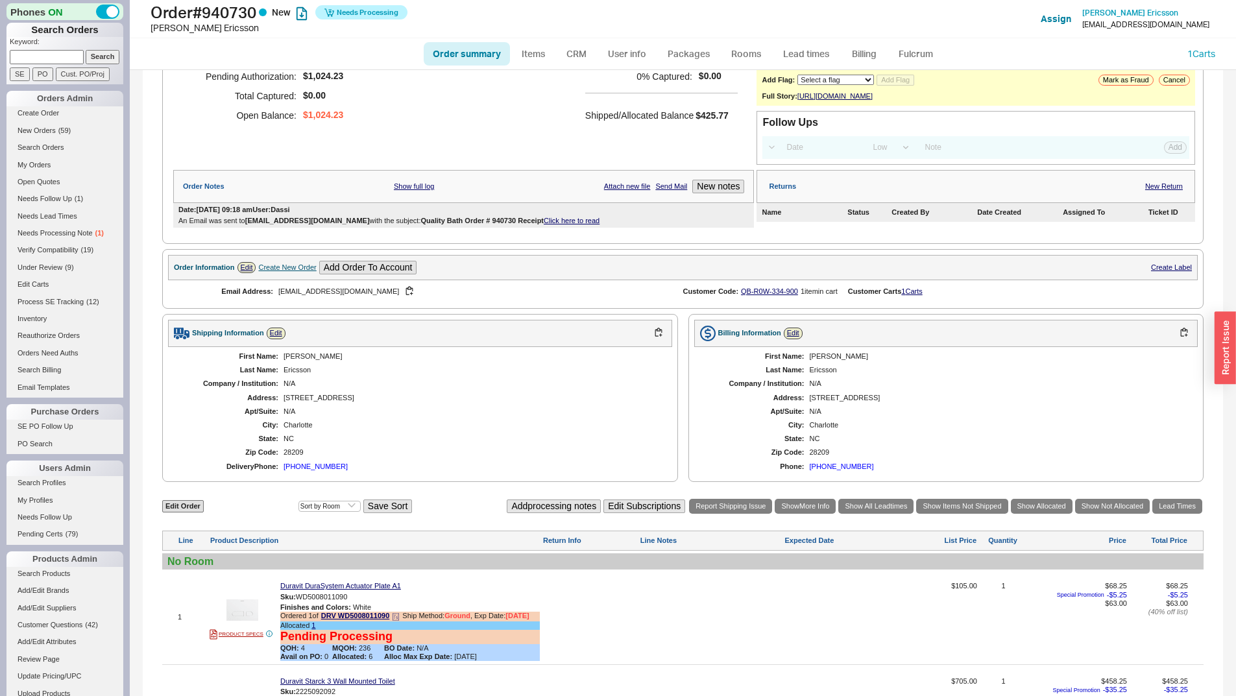
scroll to position [325, 0]
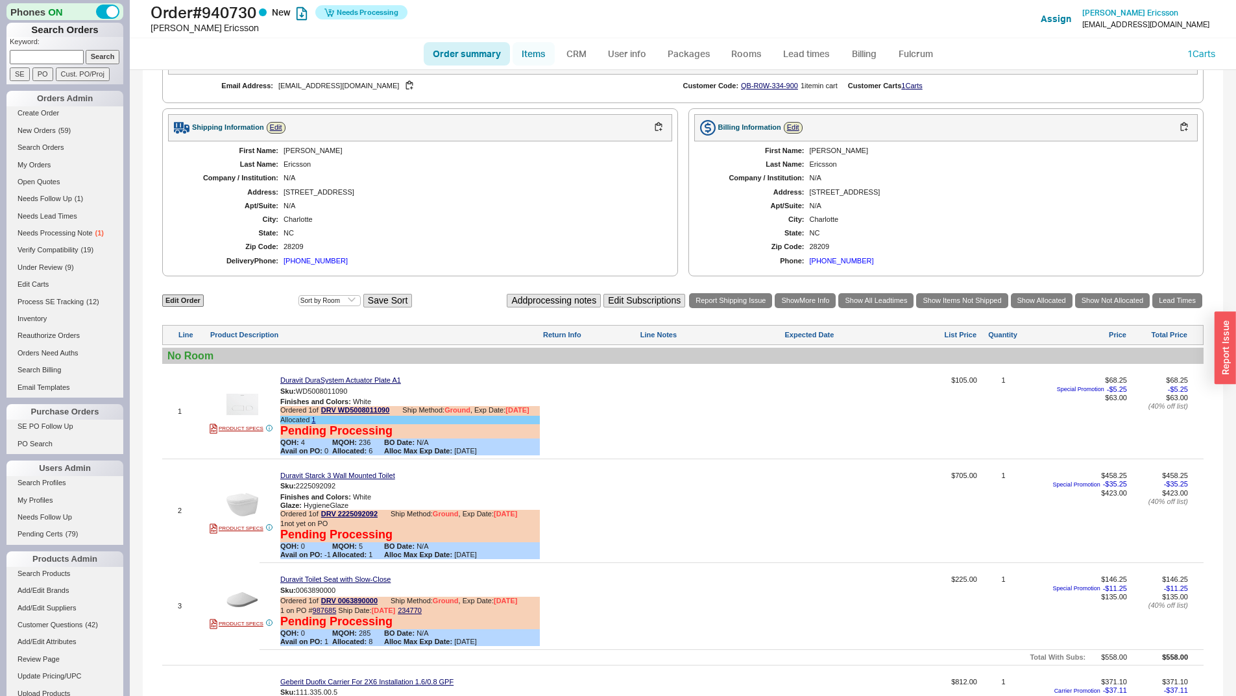
click at [537, 51] on link "Items" at bounding box center [534, 53] width 42 height 23
select select "3"
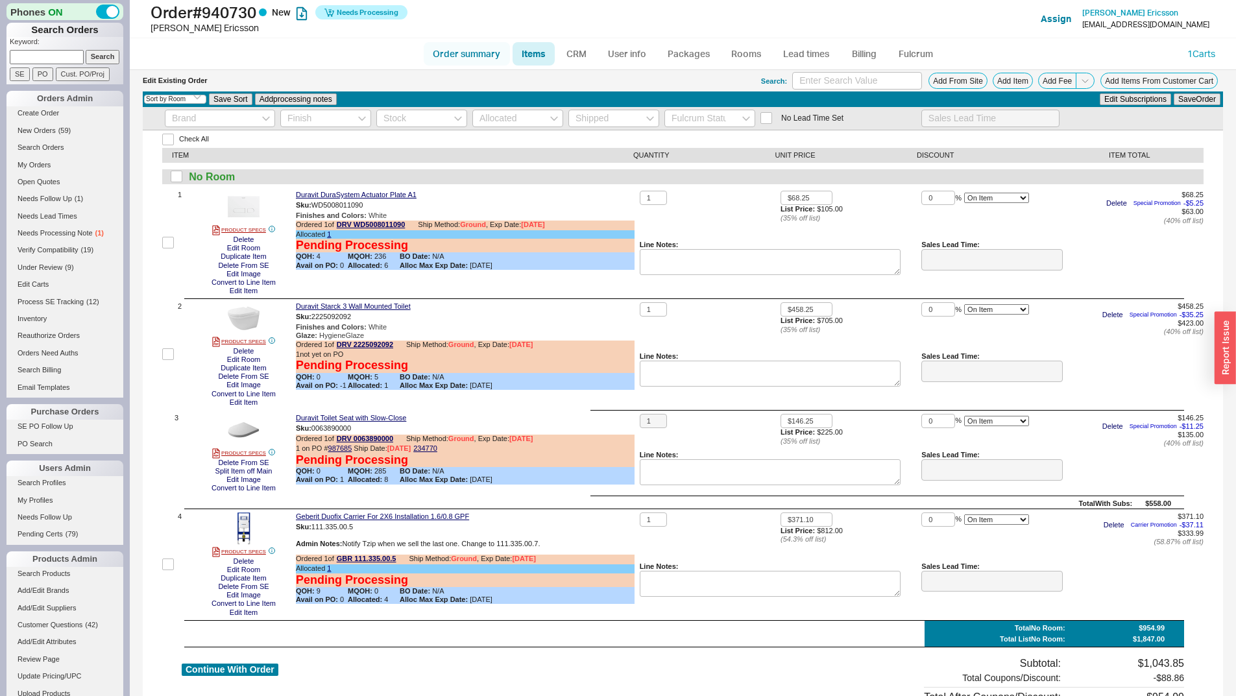
click at [490, 47] on link "Order summary" at bounding box center [467, 53] width 86 height 23
select select "*"
select select "LOW"
select select "3"
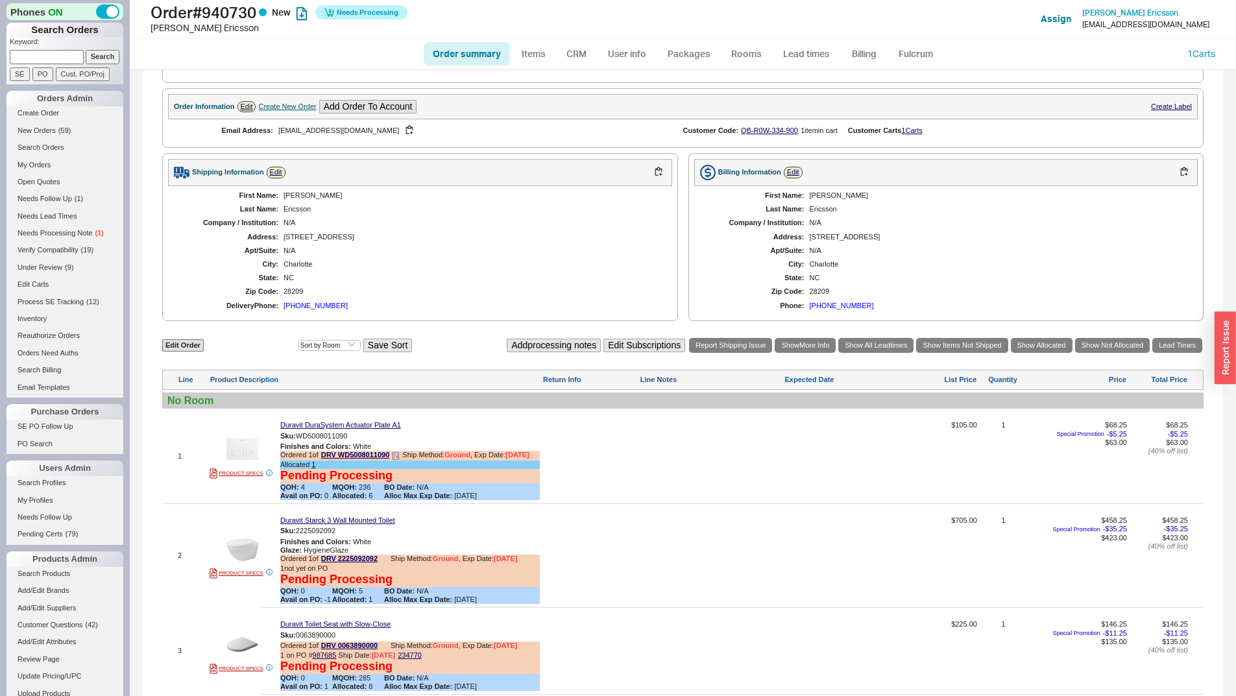
scroll to position [325, 0]
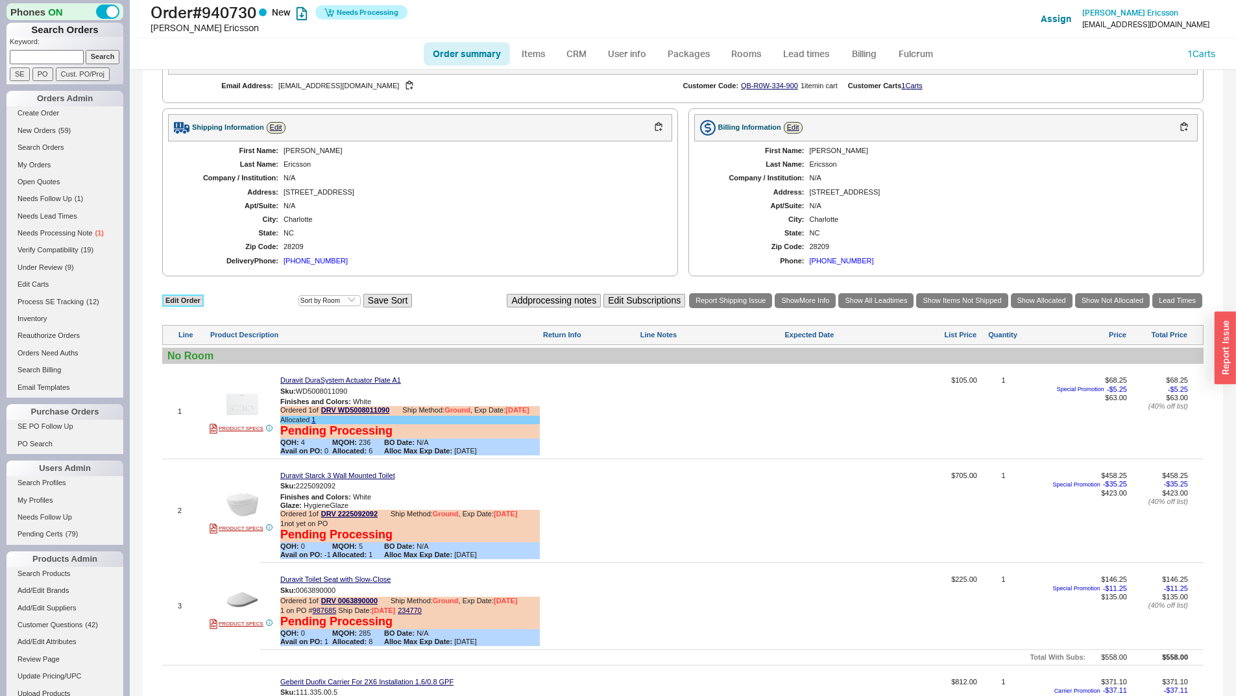
click at [182, 306] on link "Edit Order" at bounding box center [183, 301] width 42 height 12
select select "3"
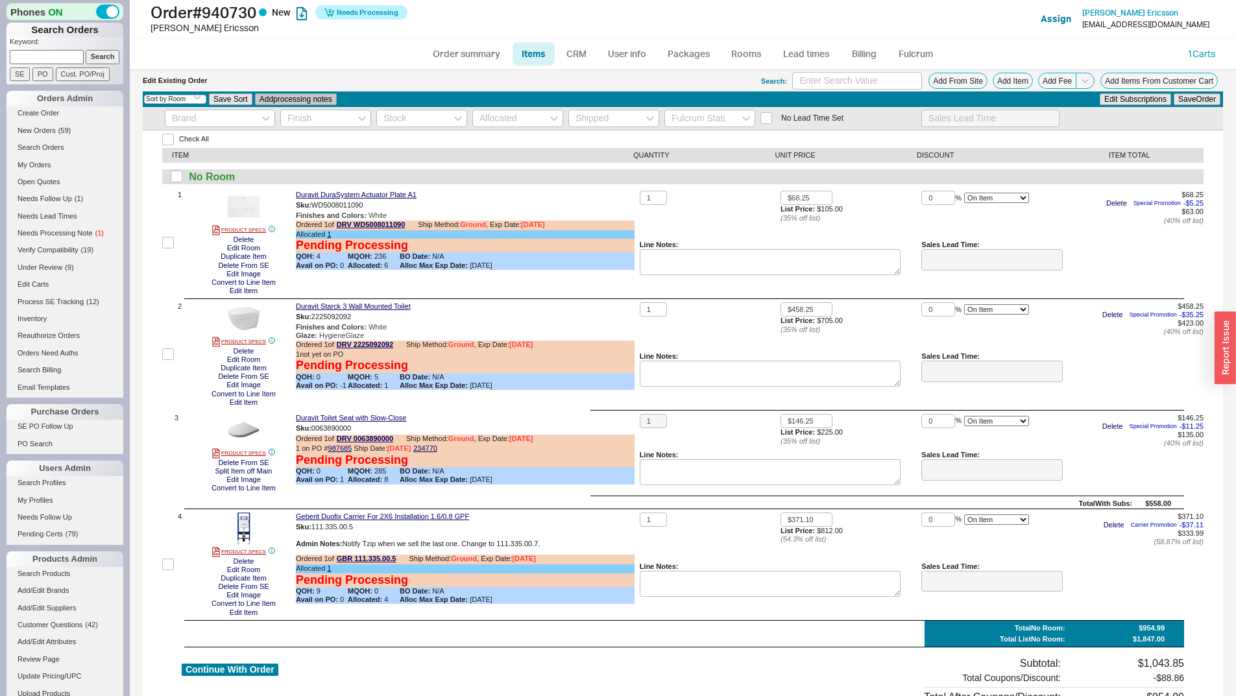
click at [273, 99] on button "Add processing notes" at bounding box center [296, 99] width 82 height 12
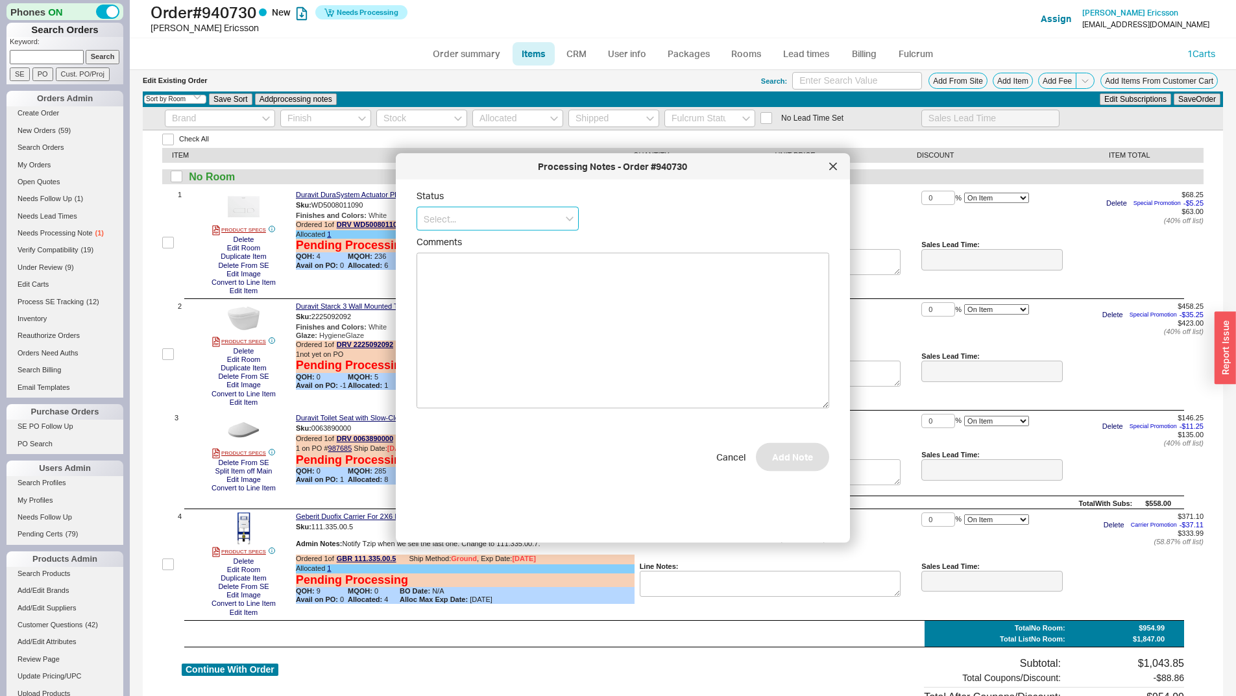
click at [526, 216] on input at bounding box center [498, 219] width 162 height 24
click at [523, 251] on div "Call Before Ship" at bounding box center [497, 245] width 161 height 23
type input "Call Before Ship"
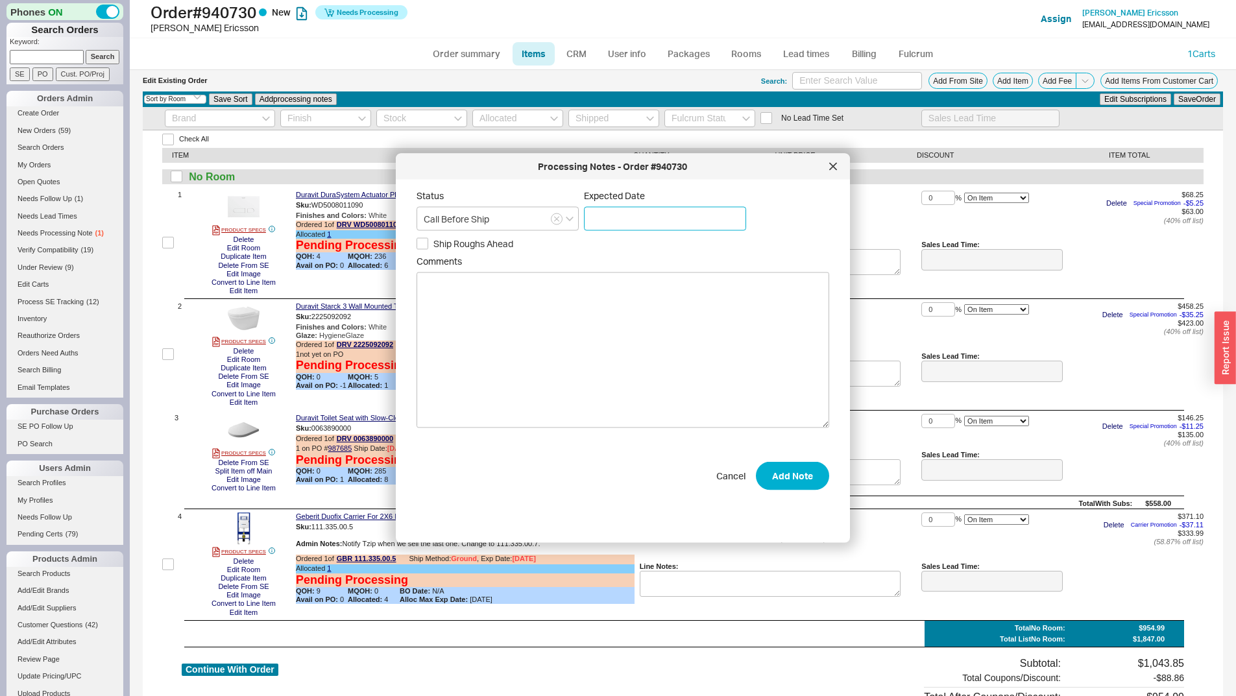
click at [643, 223] on input at bounding box center [665, 219] width 162 height 24
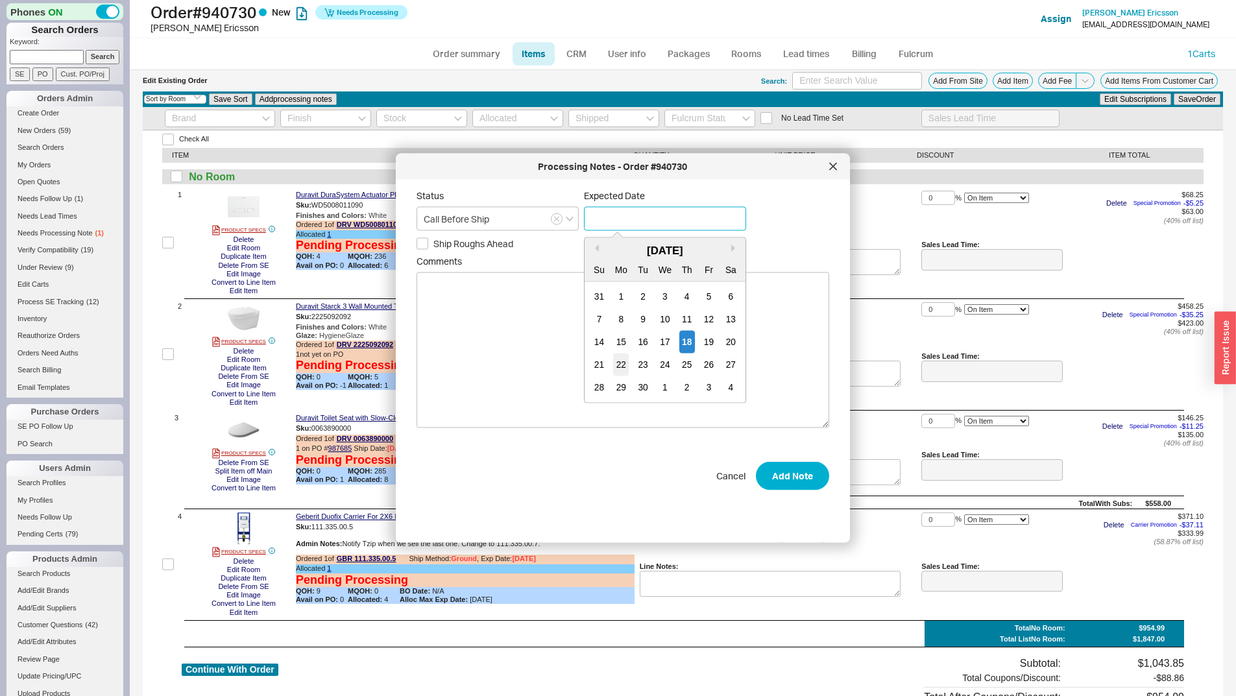
click at [622, 363] on div "22" at bounding box center [621, 365] width 16 height 23
type input "09/22/2025"
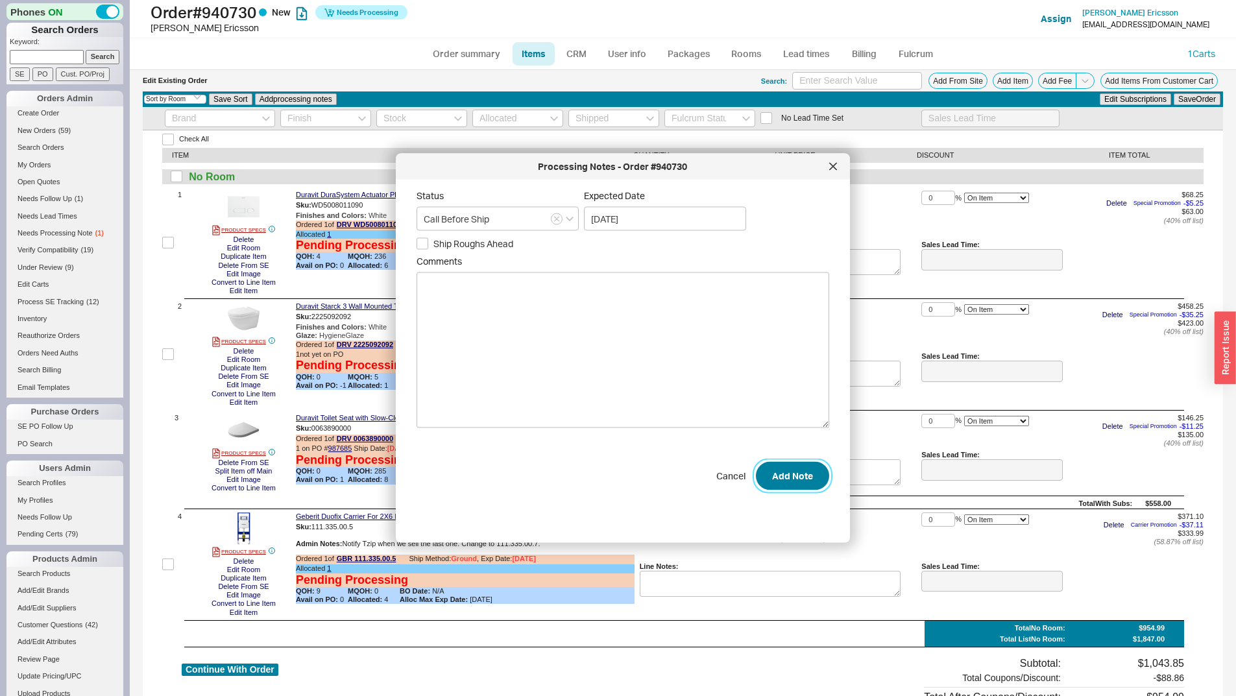
click at [793, 472] on button "Add Note" at bounding box center [792, 476] width 73 height 29
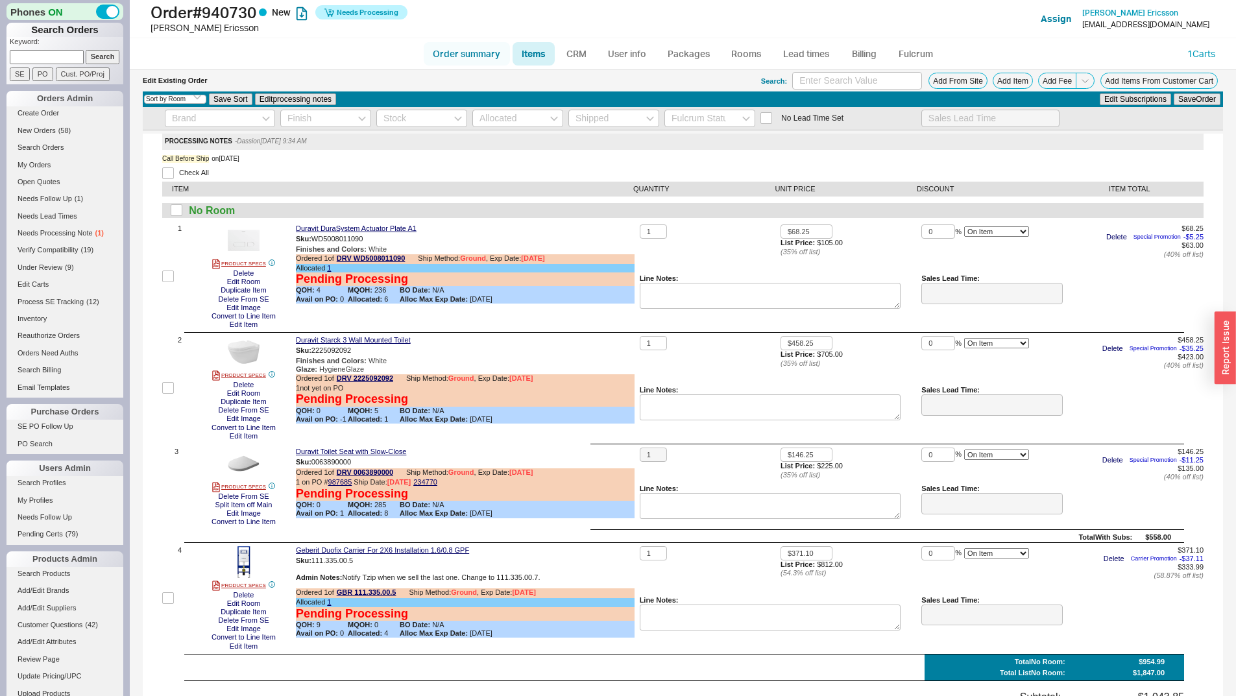
click at [460, 49] on link "Order summary" at bounding box center [467, 53] width 86 height 23
select select "*"
select select "LOW"
select select "3"
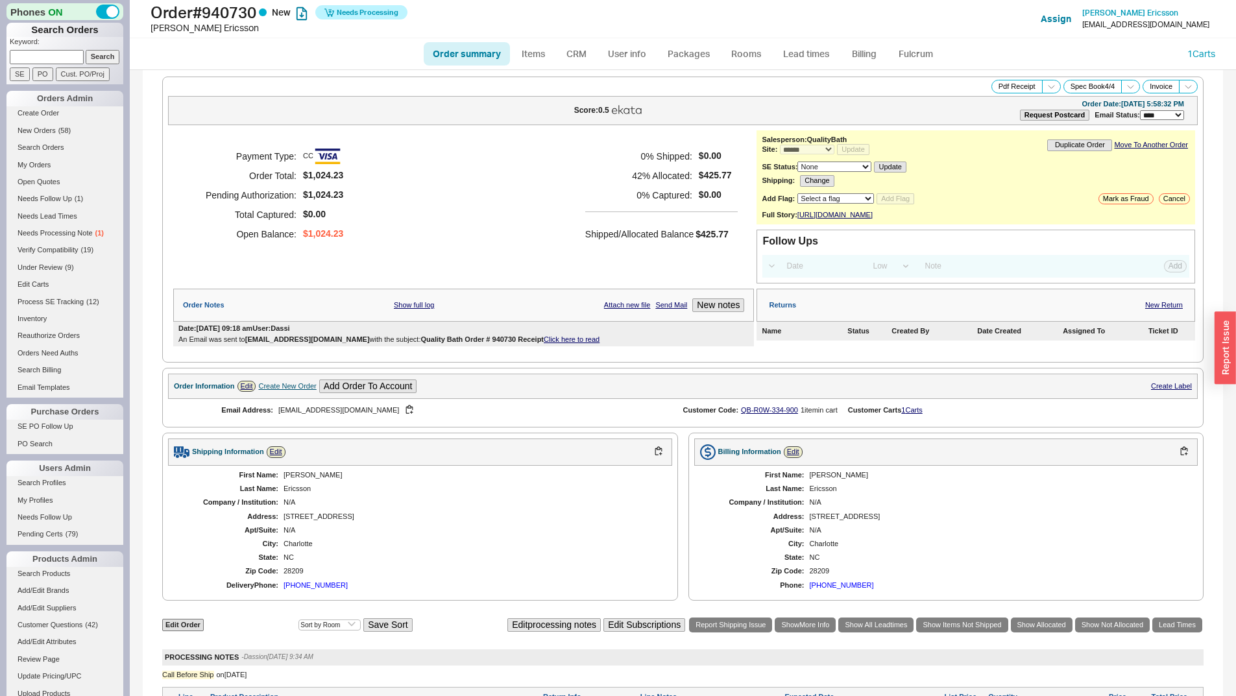
click at [845, 166] on select "None On Hold Call Before Ship Hold for Balance Hold For Payment Wait For Cust. …" at bounding box center [835, 167] width 74 height 10
select select "Call Before Ship"
click at [798, 162] on select "None On Hold Call Before Ship Hold for Balance Hold For Payment Wait For Cust. …" at bounding box center [835, 167] width 74 height 10
click at [891, 166] on button "Update" at bounding box center [894, 167] width 32 height 11
click at [889, 167] on button "Update" at bounding box center [894, 167] width 32 height 11
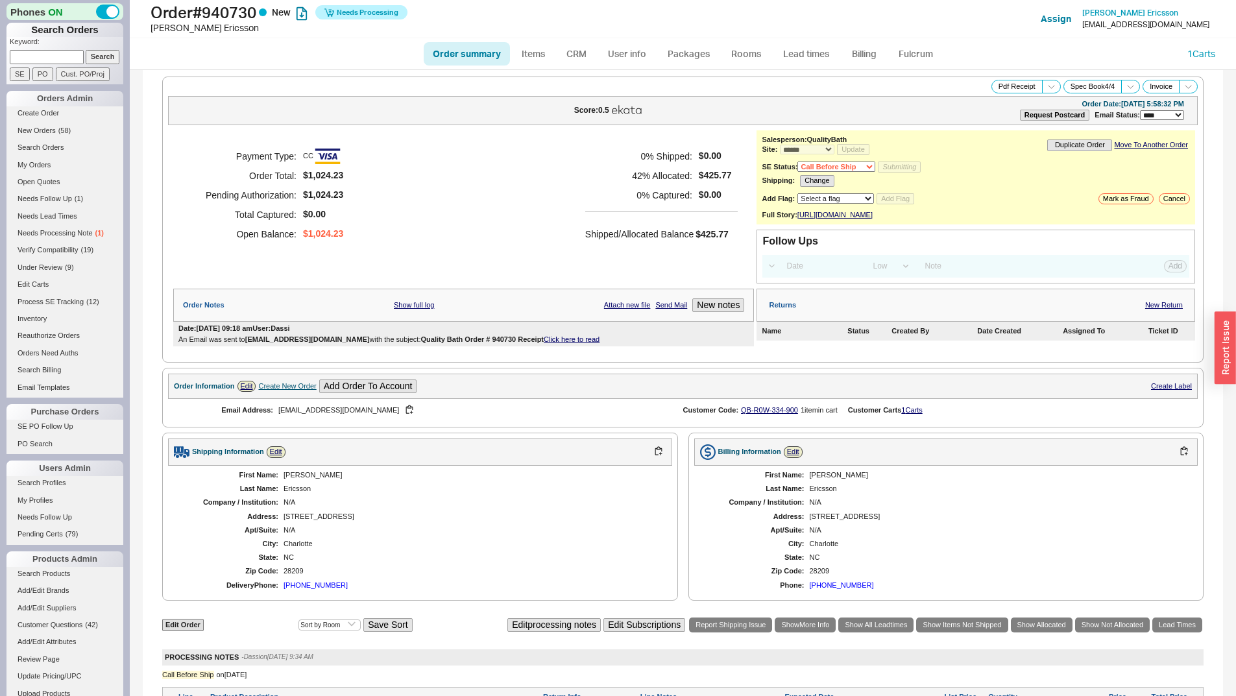
click at [889, 167] on button "Submitting" at bounding box center [899, 167] width 43 height 11
click at [856, 194] on select "Select a flag Under Review Hold Verify Compatibility Cannot Be Ordered" at bounding box center [836, 198] width 77 height 10
click at [882, 182] on div "Shipping: Change" at bounding box center [976, 180] width 428 height 11
click at [895, 169] on button "Update" at bounding box center [894, 167] width 32 height 11
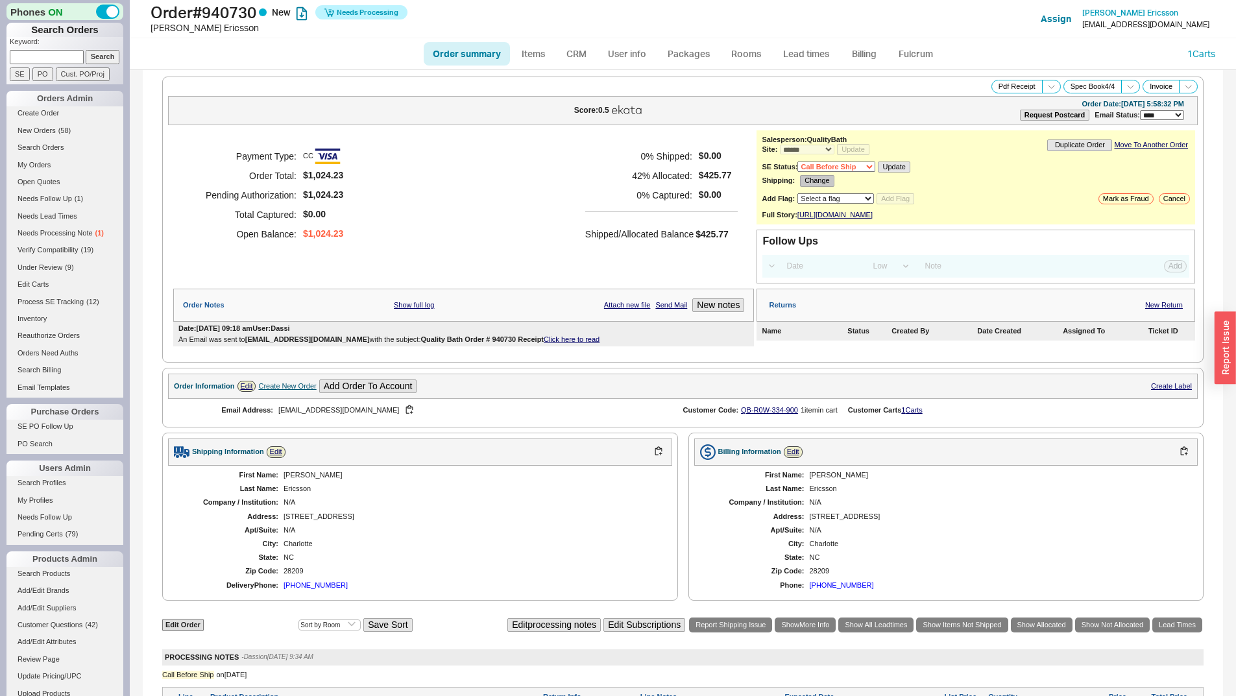
click at [819, 180] on button "Change" at bounding box center [817, 180] width 34 height 11
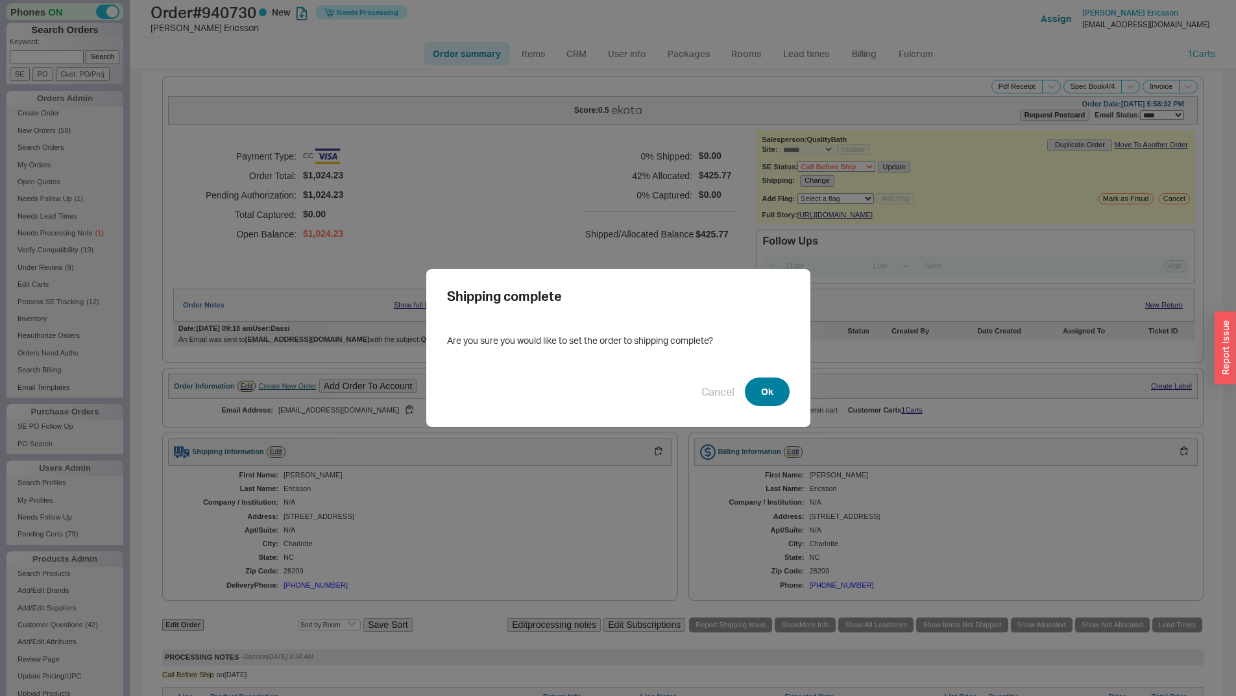
click at [751, 394] on button "Ok" at bounding box center [767, 392] width 45 height 29
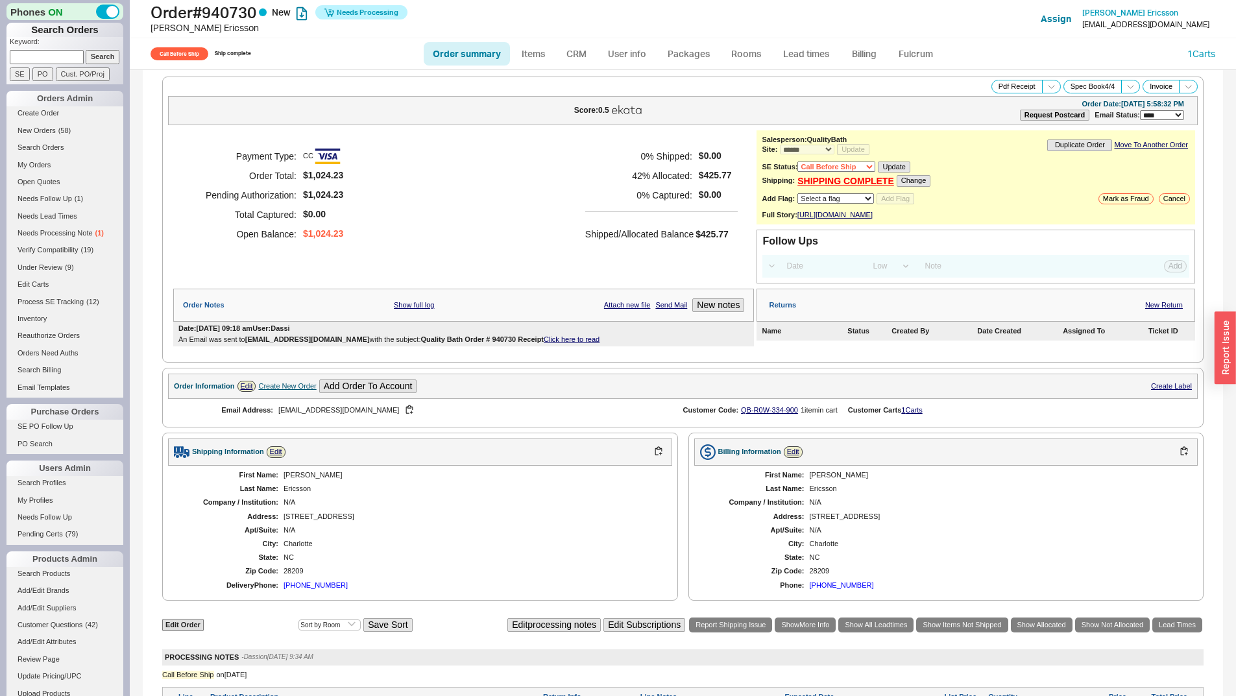
click at [890, 178] on div "Shipping: SHIPPING COMPLETE Change" at bounding box center [976, 180] width 428 height 11
click at [903, 179] on button "Change" at bounding box center [914, 180] width 34 height 11
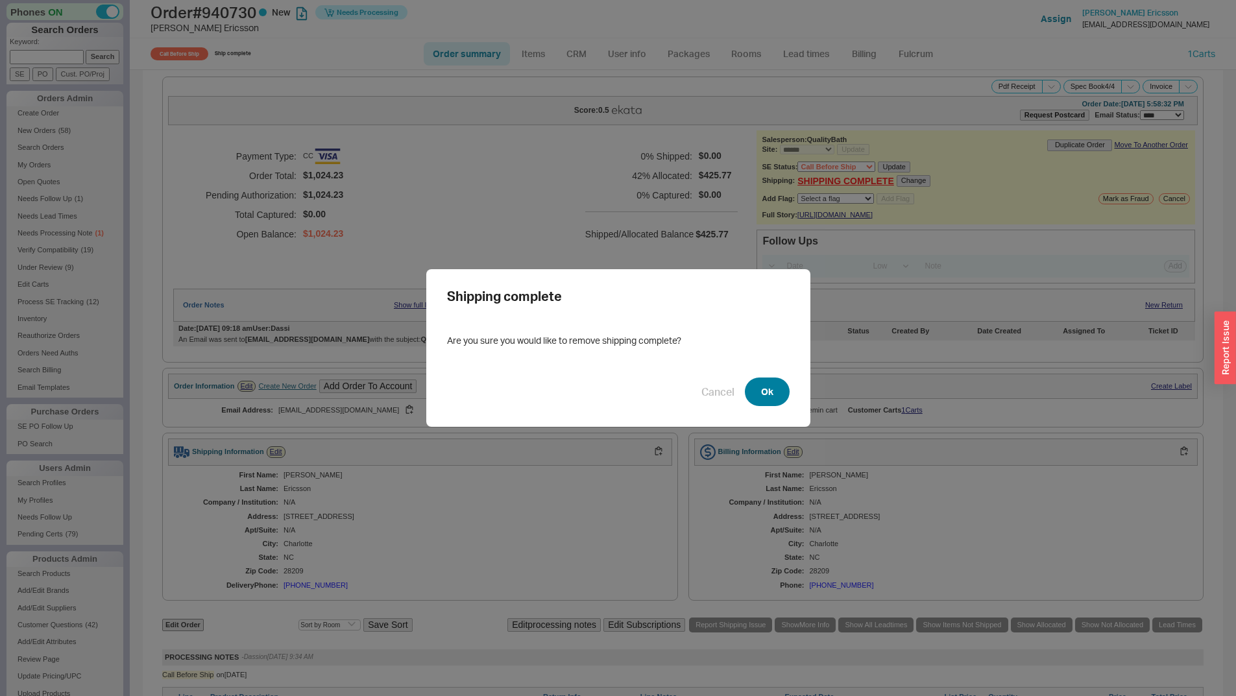
click at [752, 391] on button "Ok" at bounding box center [767, 392] width 45 height 29
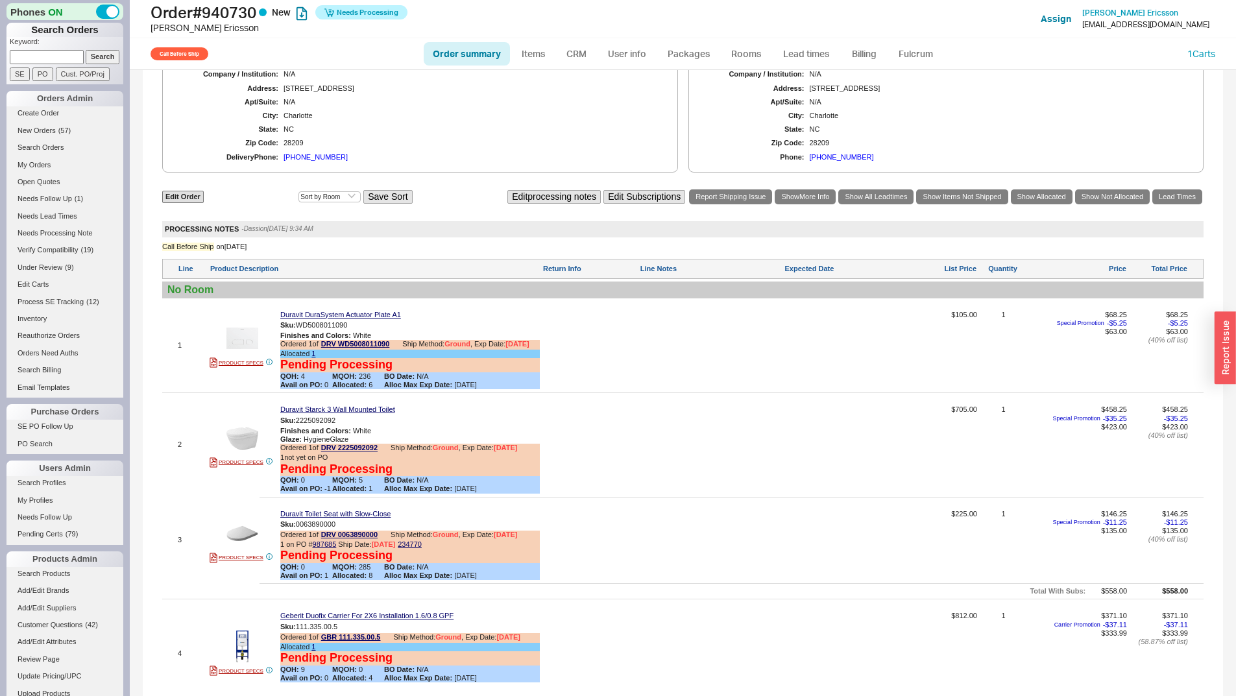
scroll to position [617, 0]
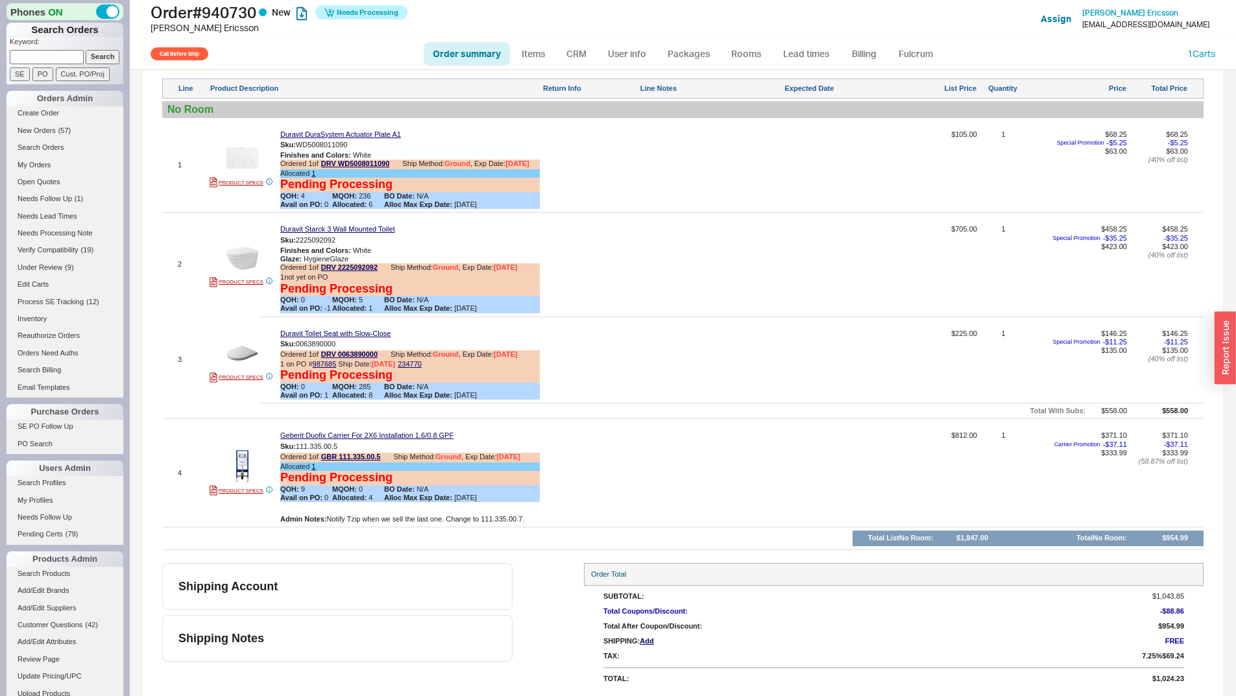
click at [48, 65] on form "Keyword: Search SE PO Cust. PO/Proj" at bounding box center [67, 59] width 114 height 44
click at [49, 57] on input at bounding box center [47, 57] width 74 height 14
paste input "938328"
type input "938328"
click at [86, 50] on input "Search" at bounding box center [103, 57] width 34 height 14
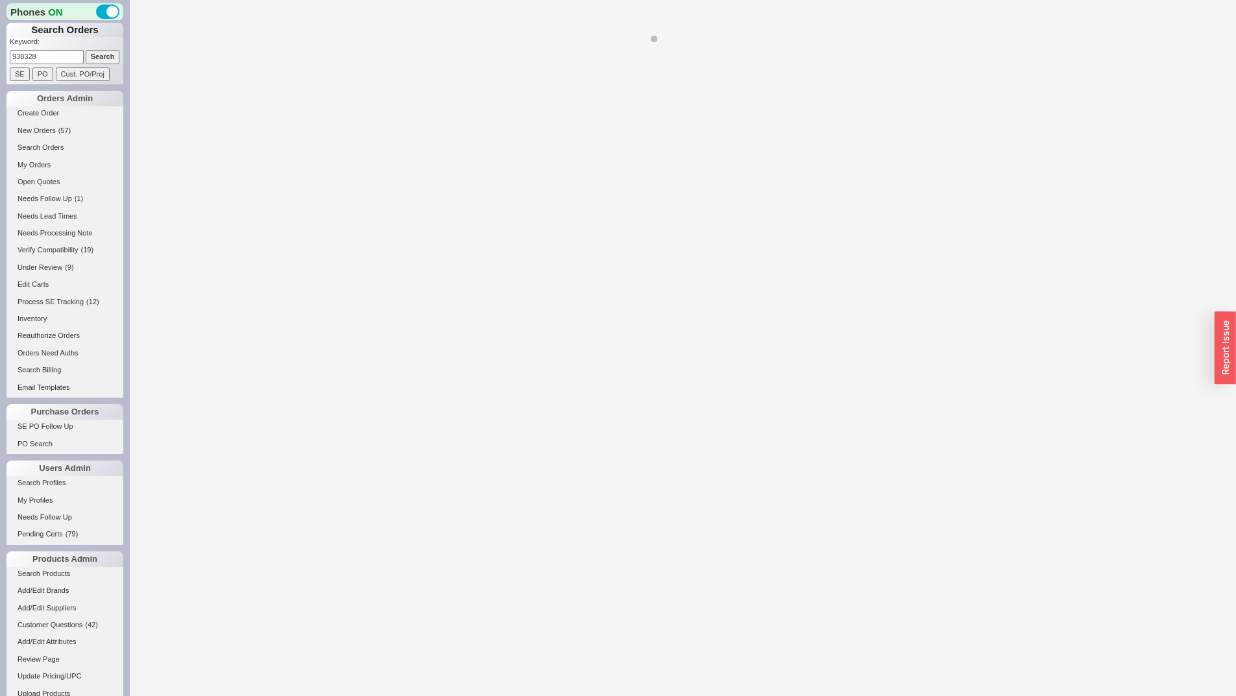
select select "*"
select select "LOW"
select select "3"
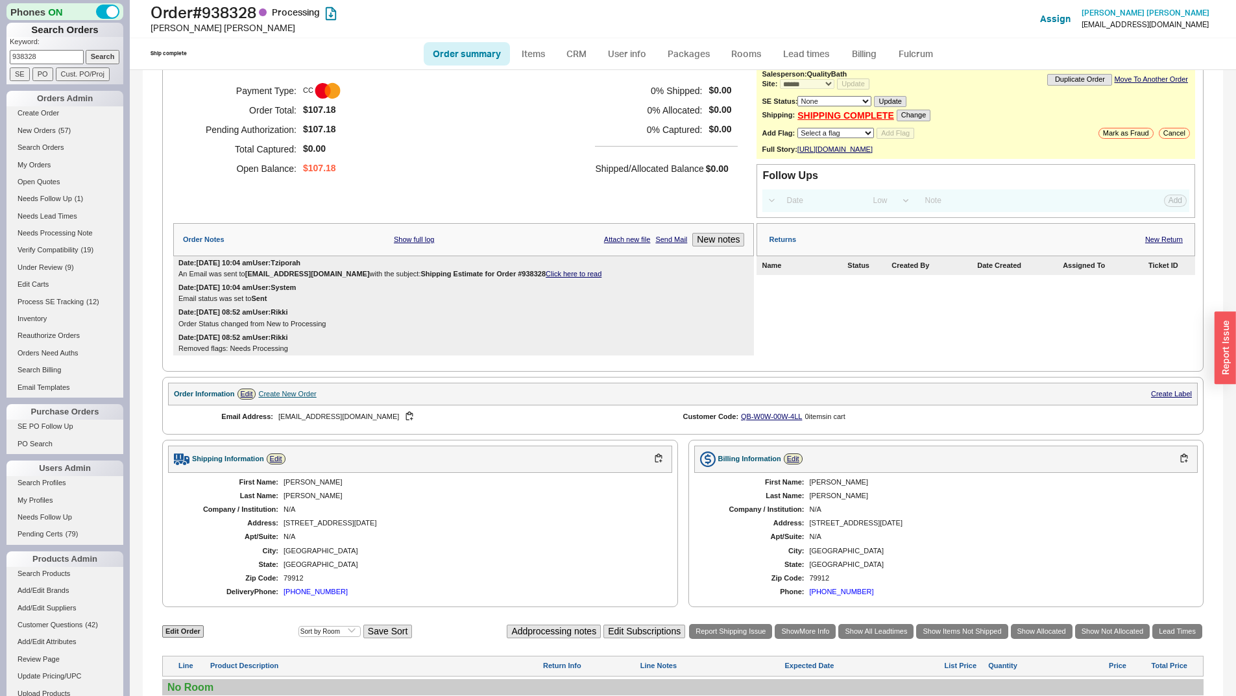
scroll to position [60, 0]
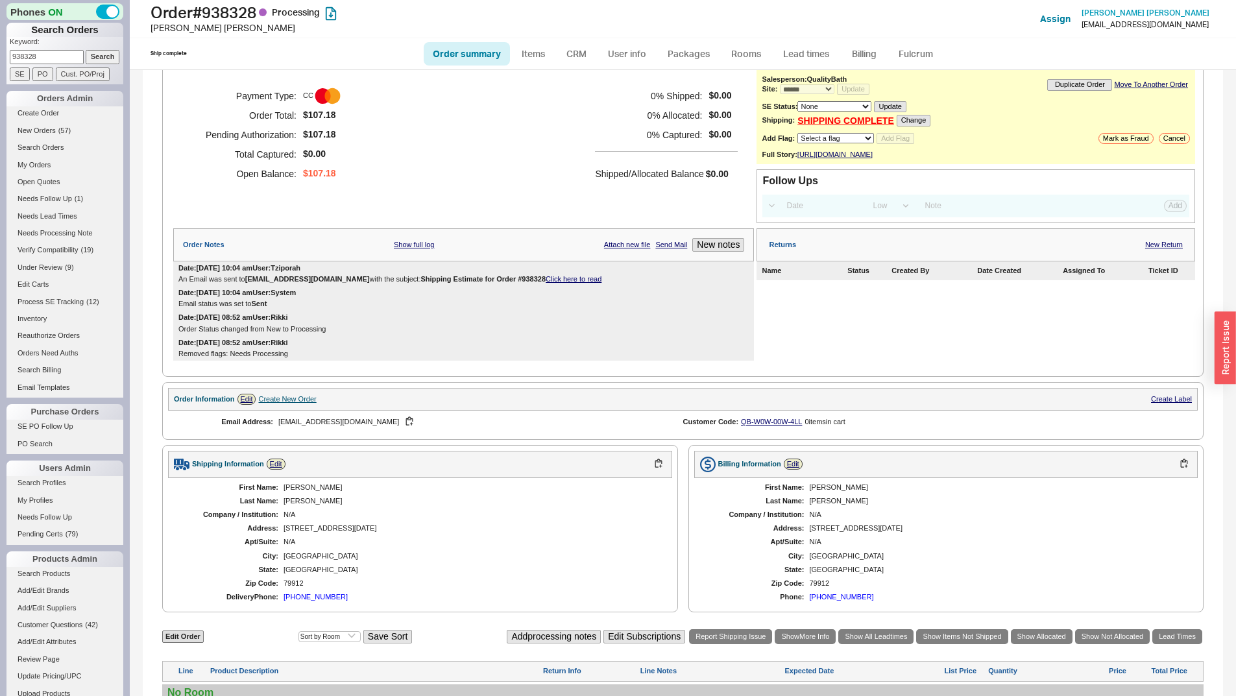
click at [554, 283] on link "Click here to read" at bounding box center [574, 279] width 56 height 8
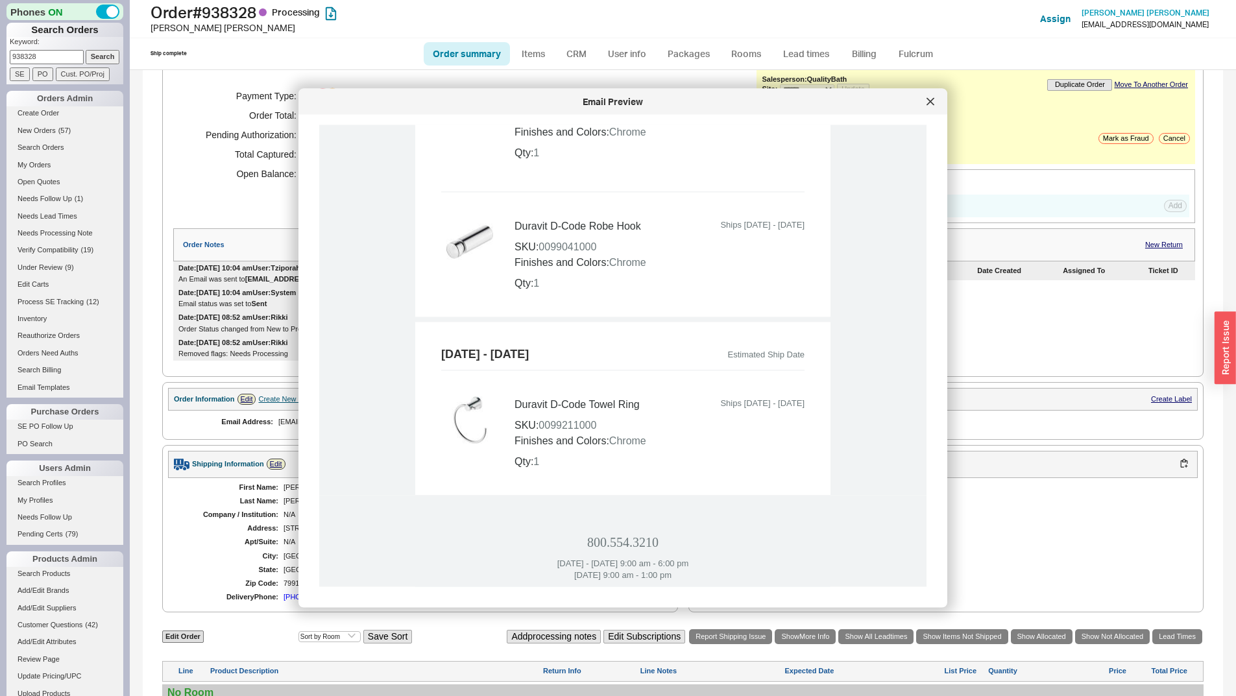
scroll to position [1038, 0]
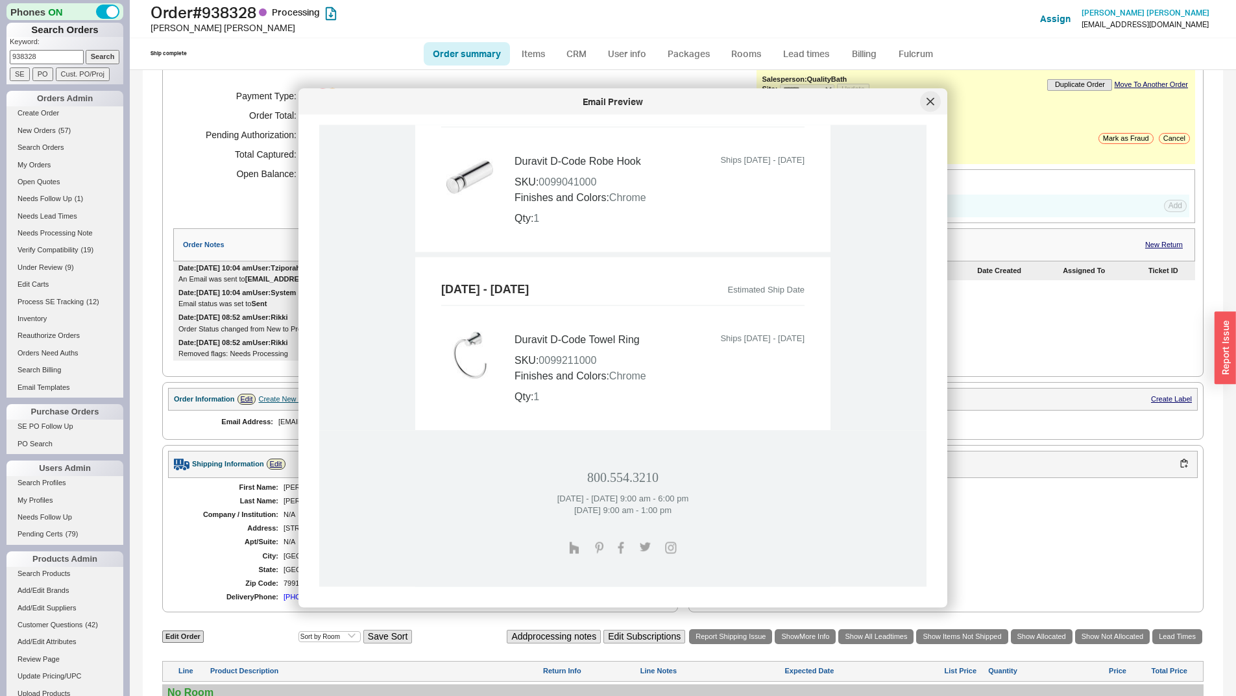
click at [933, 104] on icon at bounding box center [930, 101] width 6 height 6
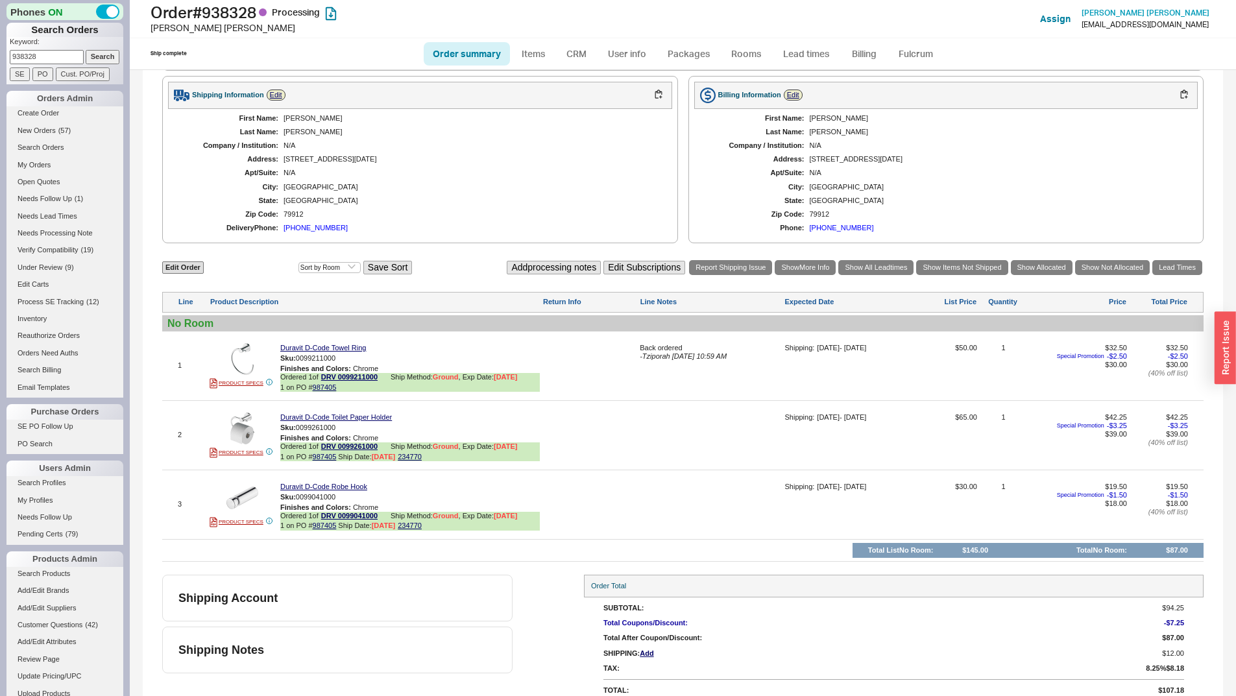
scroll to position [450, 0]
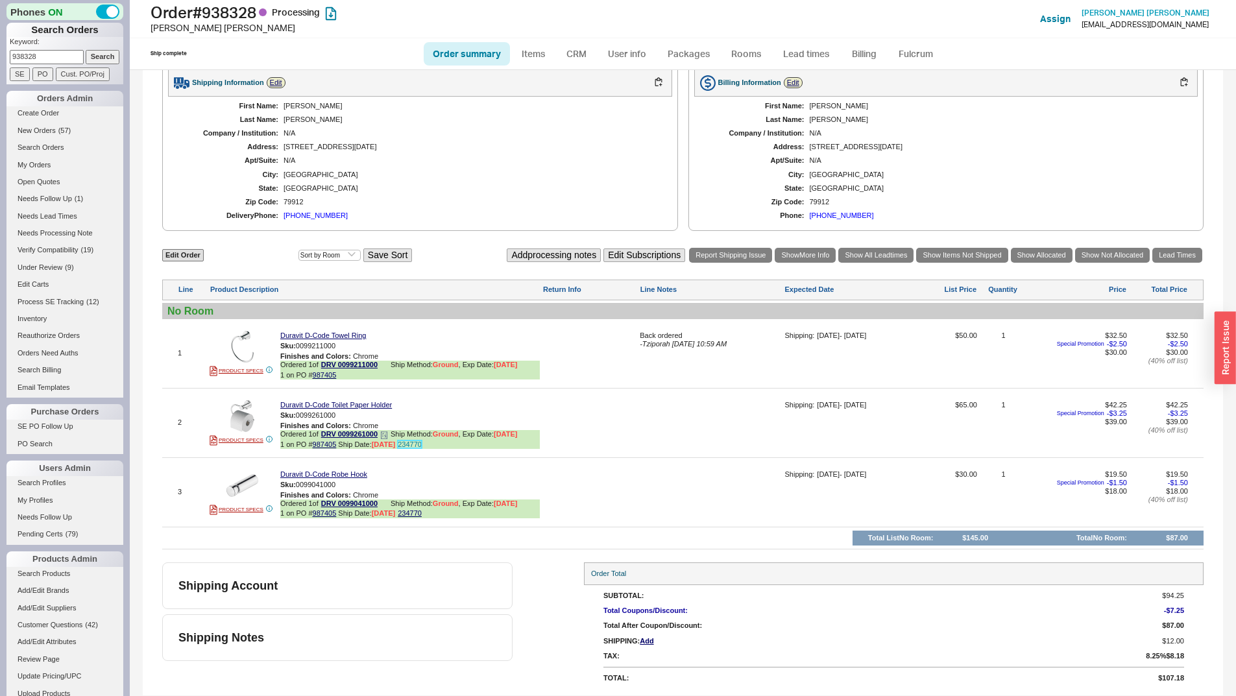
click at [409, 447] on link "234770" at bounding box center [410, 445] width 24 height 8
click at [527, 643] on div "Shipping Account Shipping Notes Order Total SubTotal: $94.25 Total Coupons/Disc…" at bounding box center [683, 626] width 1042 height 127
click at [556, 629] on div "Shipping Account Shipping Notes Order Total SubTotal: $94.25 Total Coupons/Disc…" at bounding box center [683, 626] width 1042 height 127
click at [540, 623] on div "Shipping Account Shipping Notes Order Total SubTotal: $94.25 Total Coupons/Disc…" at bounding box center [683, 626] width 1042 height 127
click at [418, 511] on link "234770" at bounding box center [410, 513] width 24 height 8
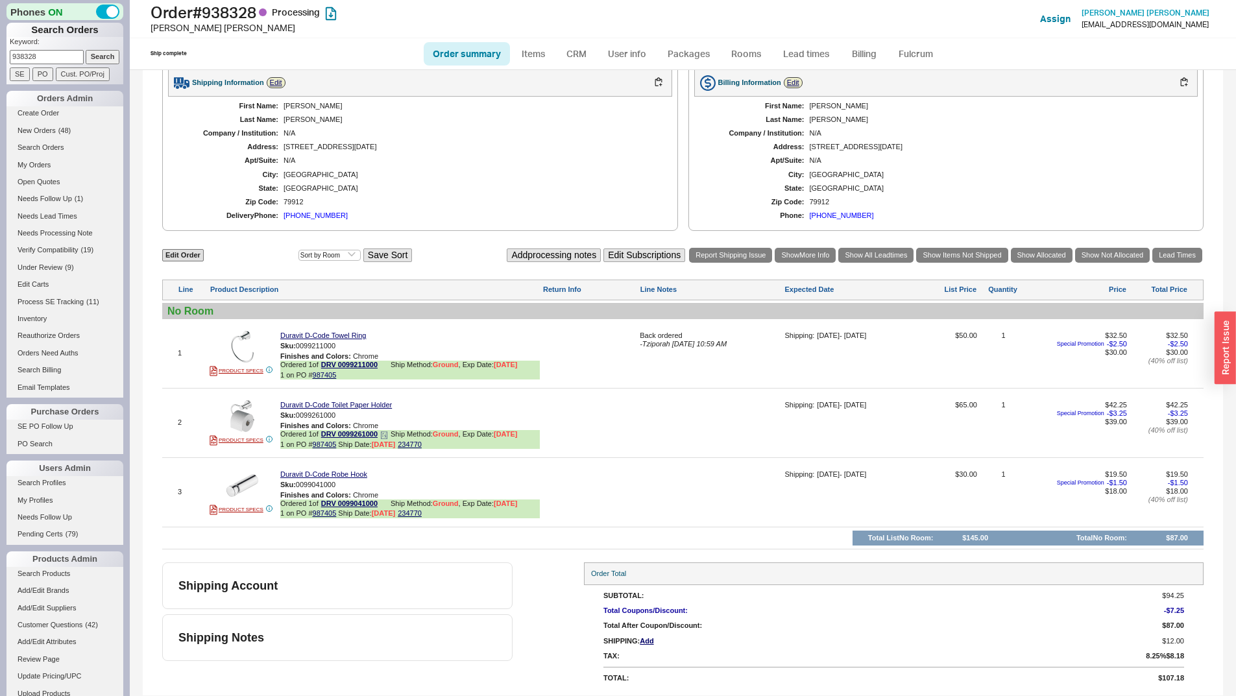
click at [384, 438] on icon at bounding box center [384, 436] width 8 height 8
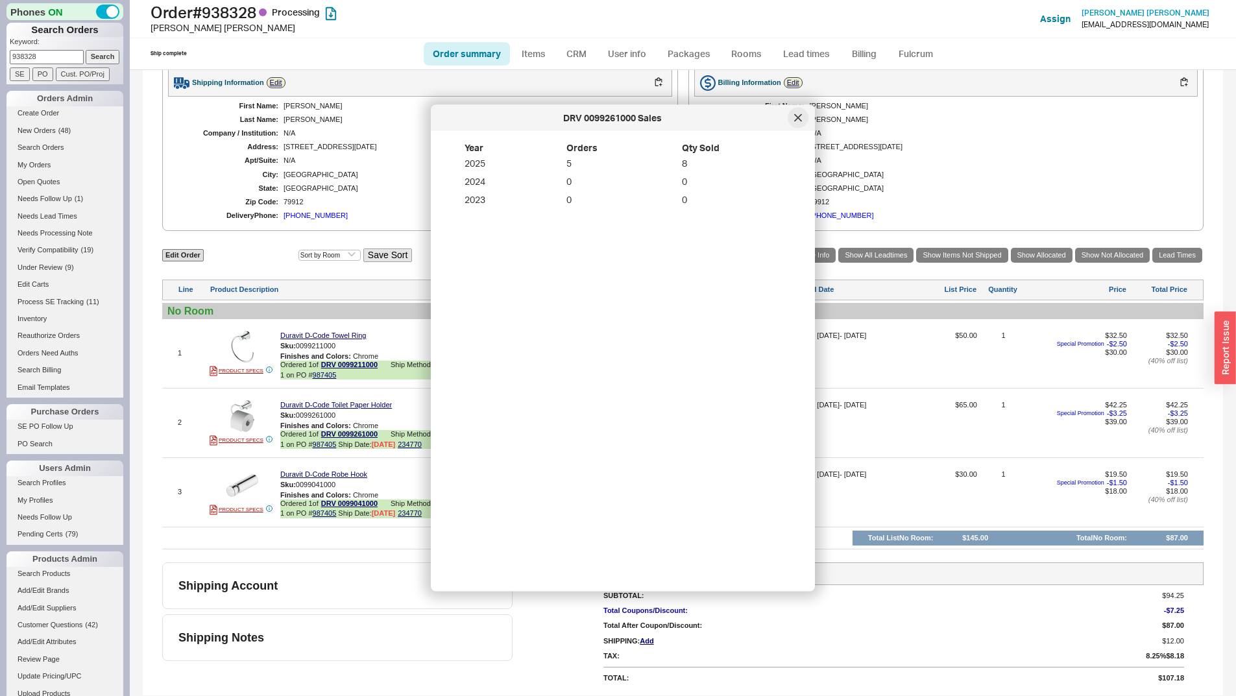
click at [800, 120] on icon at bounding box center [798, 117] width 6 height 6
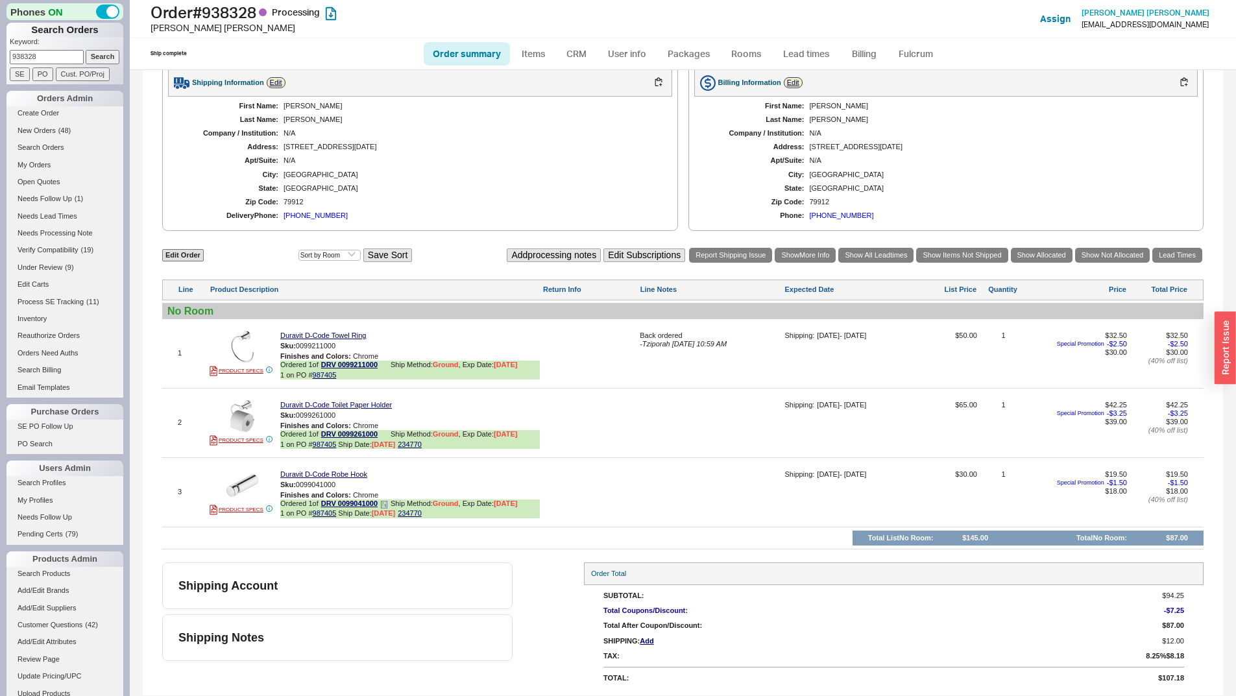
click at [384, 506] on icon at bounding box center [384, 505] width 8 height 8
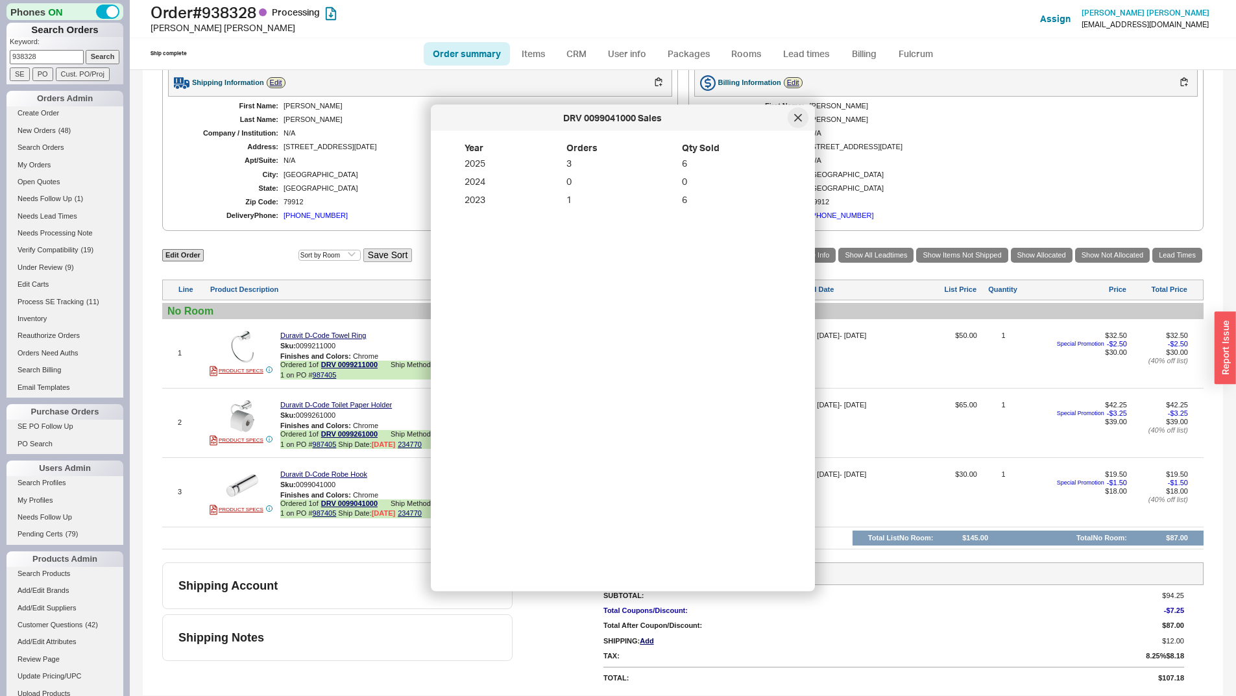
click at [798, 118] on icon at bounding box center [798, 117] width 6 height 6
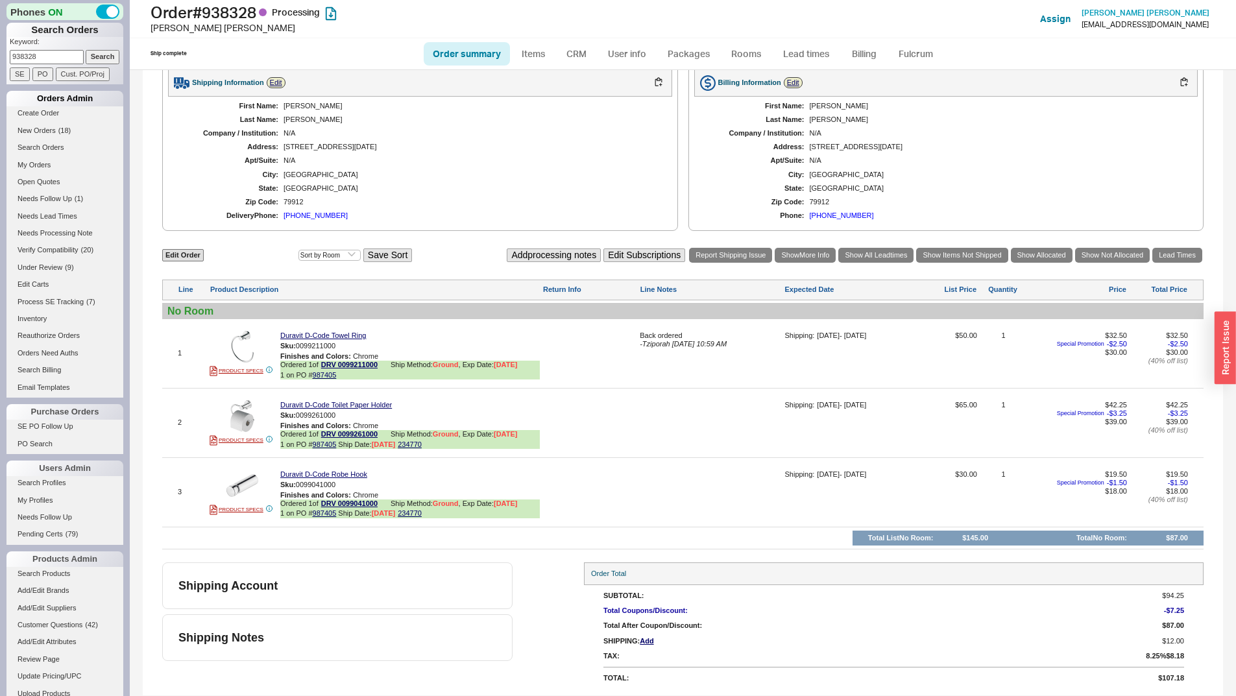
drag, startPoint x: 32, startPoint y: 100, endPoint x: 42, endPoint y: 99, distance: 9.1
click at [33, 100] on div "Orders Admin" at bounding box center [64, 99] width 117 height 16
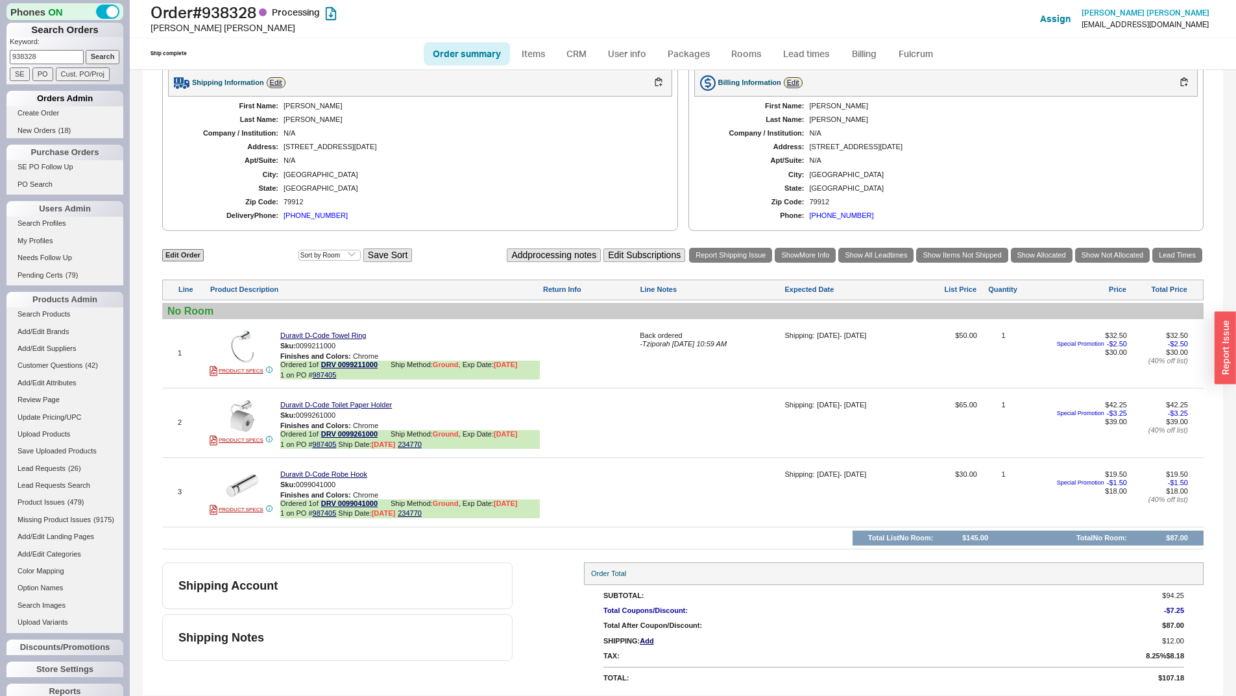
click at [62, 106] on div "Orders Admin" at bounding box center [64, 99] width 117 height 16
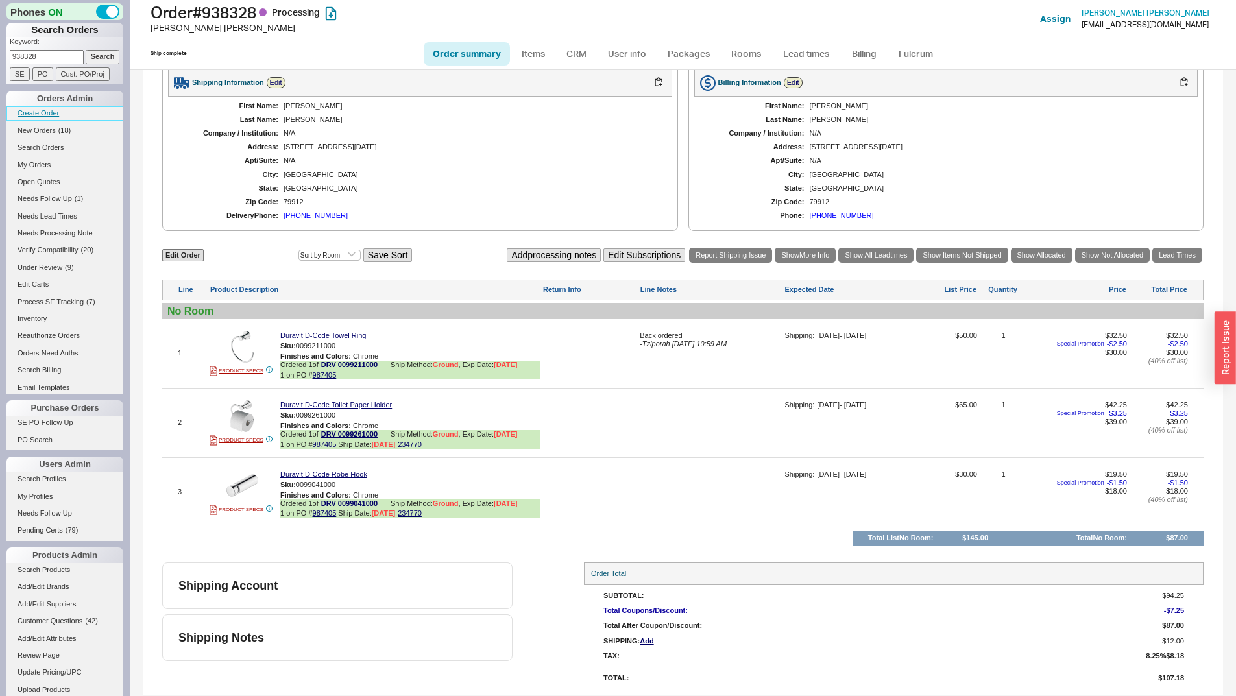
click at [56, 108] on link "Create Order" at bounding box center [64, 113] width 117 height 14
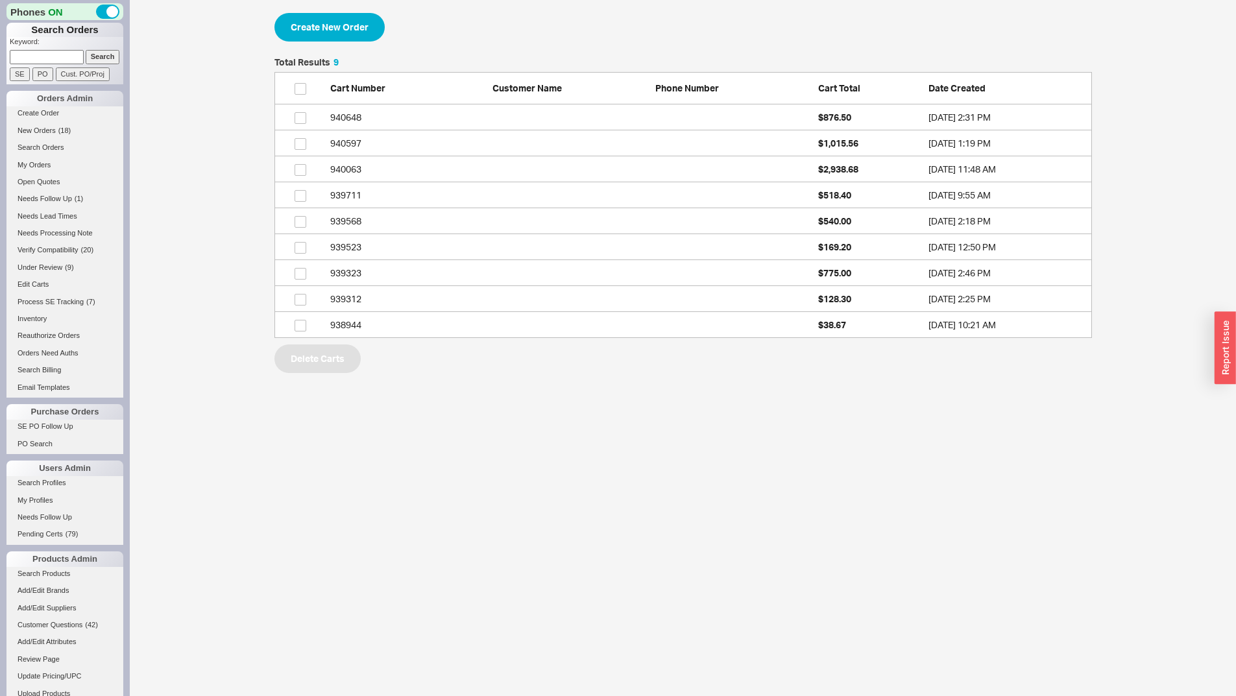
scroll to position [271, 808]
click at [363, 25] on button "Create New Order" at bounding box center [330, 27] width 110 height 29
select select "3"
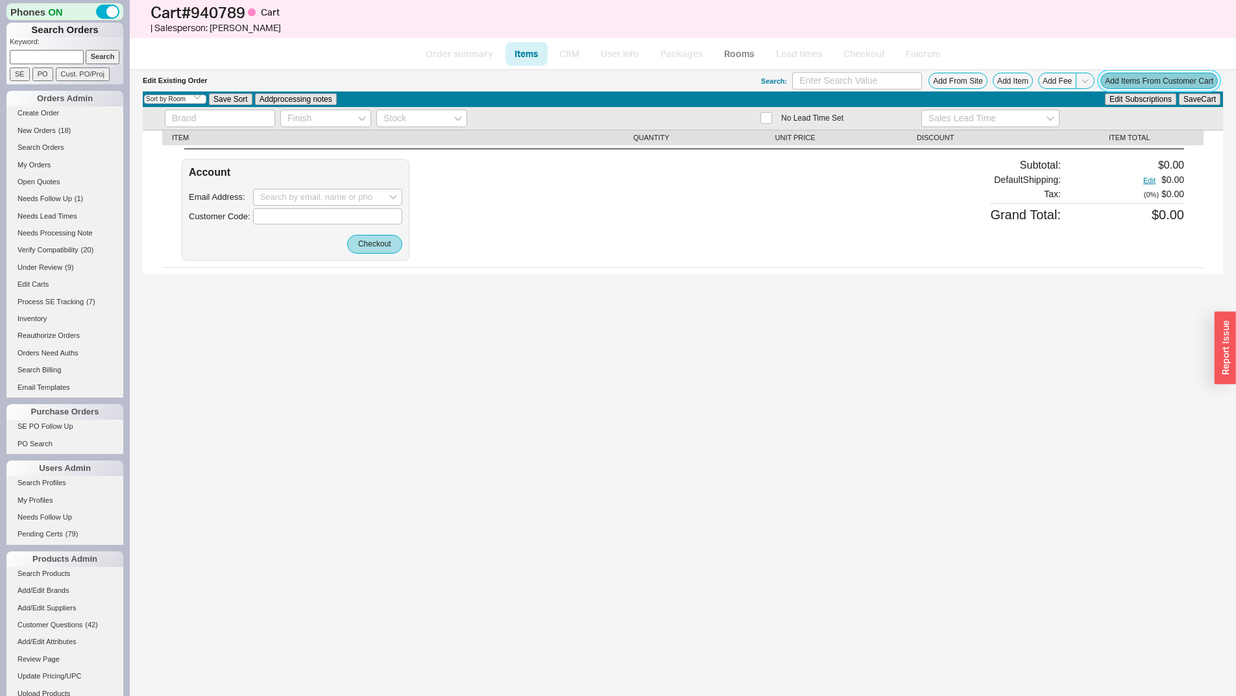
click at [1171, 81] on button "Add Items From Customer Cart" at bounding box center [1159, 81] width 117 height 16
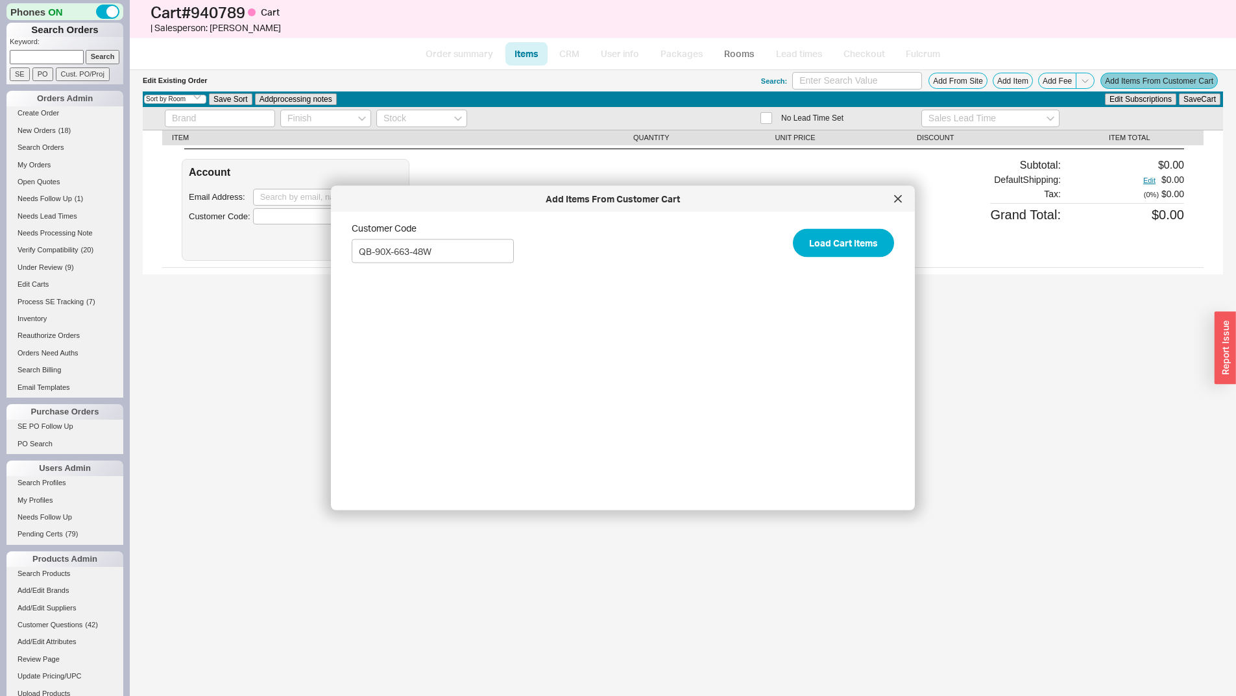
type input "QB-90X-663-48W"
click at [793, 228] on button "Load Cart Items" at bounding box center [843, 242] width 101 height 29
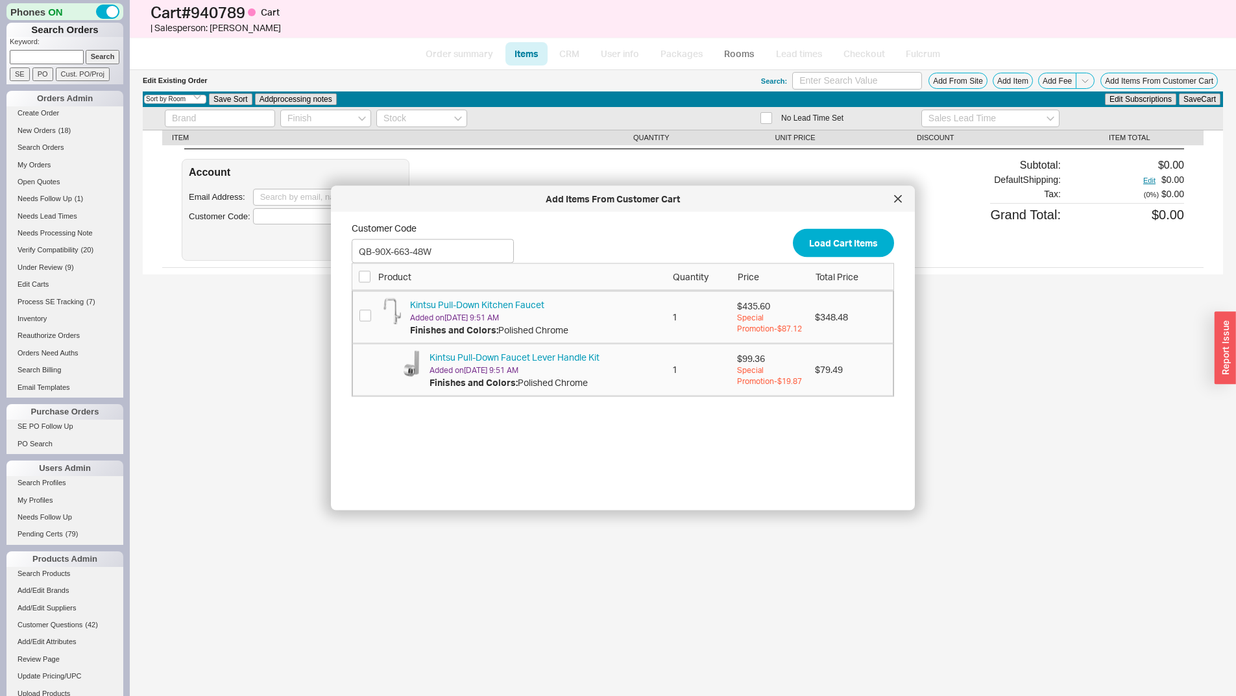
click at [358, 278] on div "Product Quantity Price Total Price" at bounding box center [623, 277] width 543 height 27
click at [363, 276] on input "checkbox" at bounding box center [365, 277] width 12 height 12
checkbox input "true"
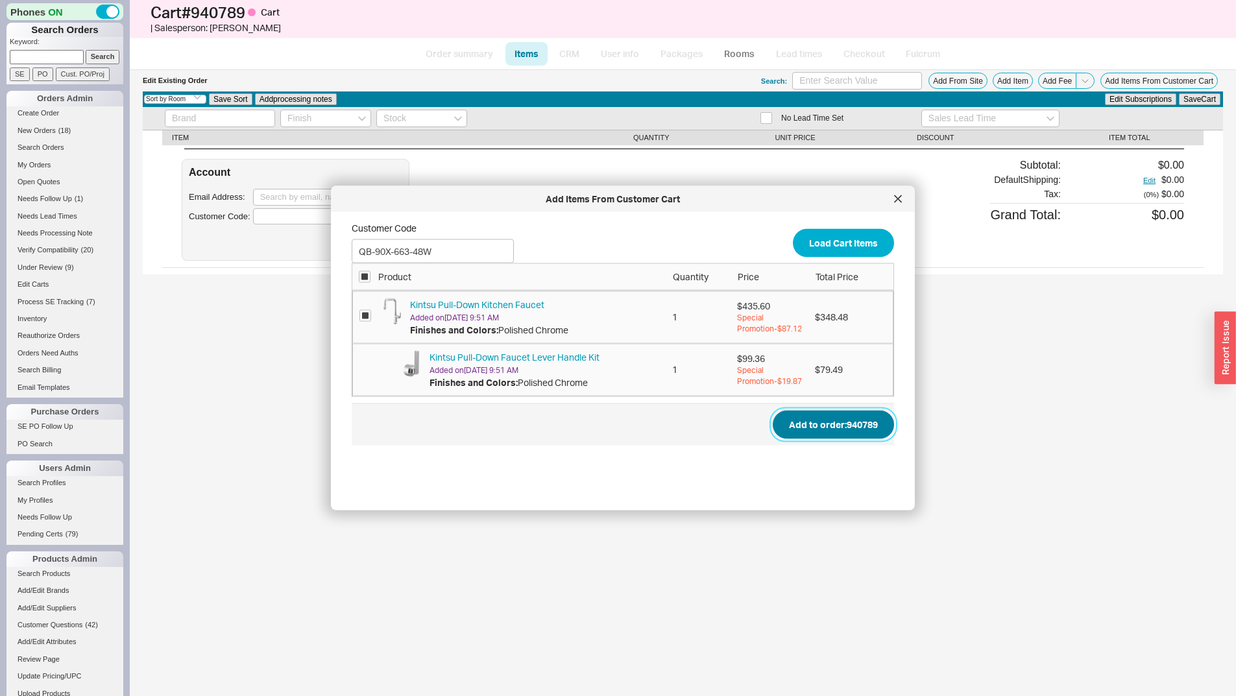
click at [837, 429] on button "Add to order: 940789" at bounding box center [833, 424] width 121 height 29
type input "QB-90X-663-48W"
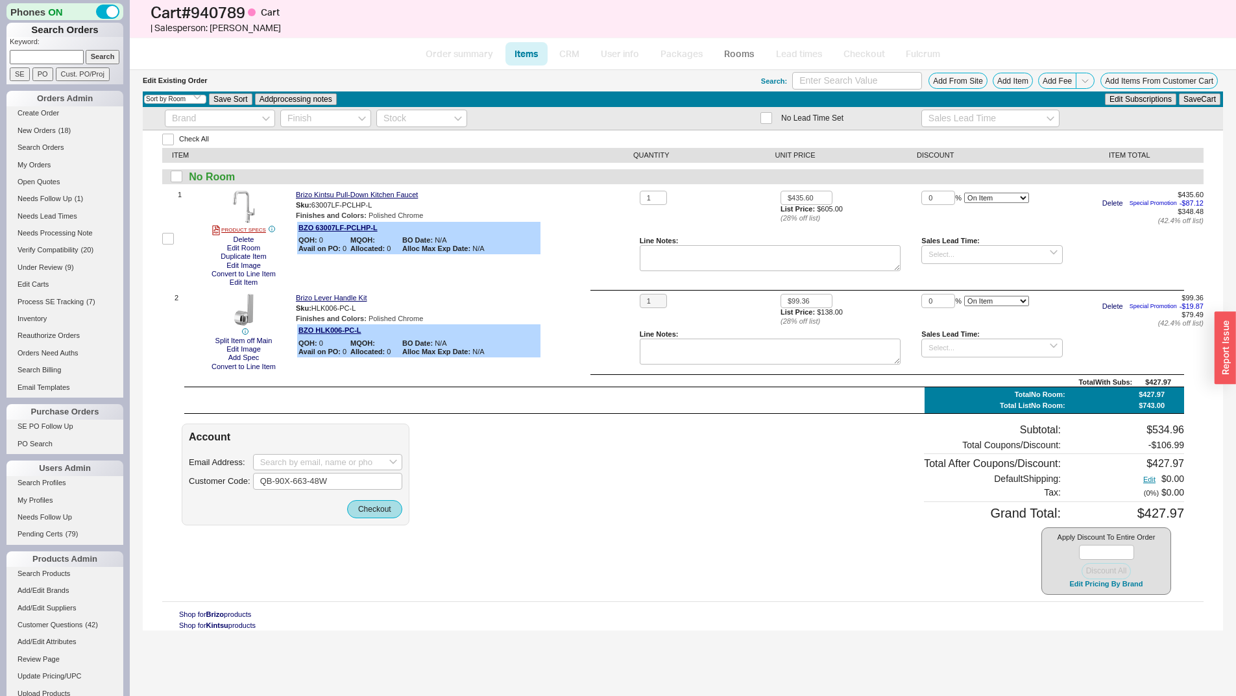
click at [366, 190] on div "Check All ITEM QUANTITY UNIT PRICE DISCOUNT ITEM TOTAL No Room 1 PRODUCT SPECS …" at bounding box center [683, 380] width 1081 height 501
click at [367, 191] on link "Brizo Kintsu Pull-Down Kitchen Faucet" at bounding box center [357, 195] width 122 height 8
click at [646, 668] on div "Edit Existing Order Search: Add From Site Add Item Add Fee Add Items From Custo…" at bounding box center [683, 383] width 1107 height 626
